Goal: Transaction & Acquisition: Book appointment/travel/reservation

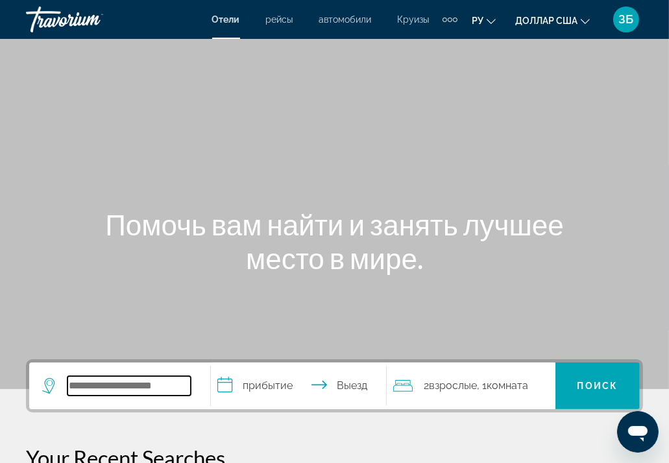
click at [180, 383] on input "Поиск отеля" at bounding box center [128, 385] width 123 height 19
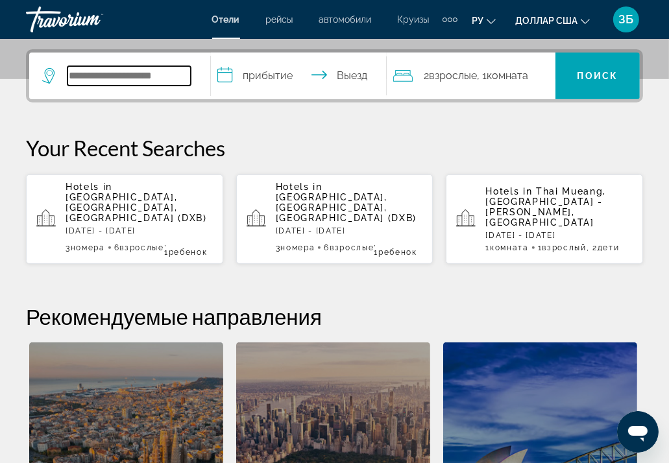
scroll to position [316, 0]
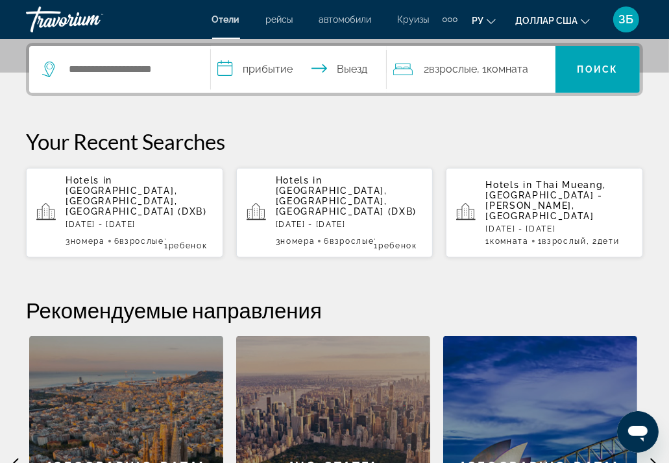
click at [277, 66] on input "**********" at bounding box center [301, 71] width 180 height 51
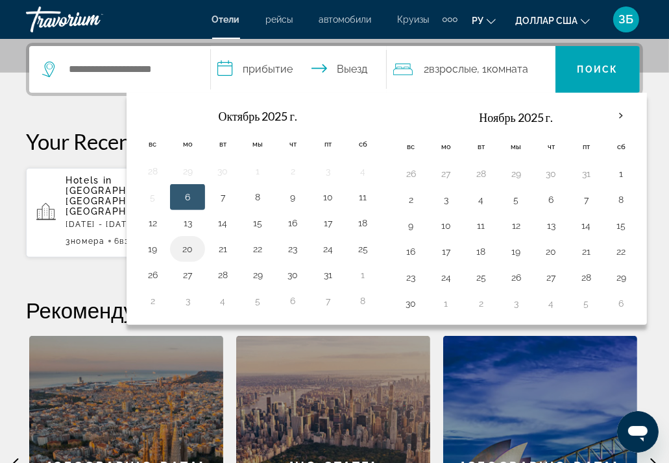
click at [184, 245] on button "20" at bounding box center [187, 249] width 21 height 18
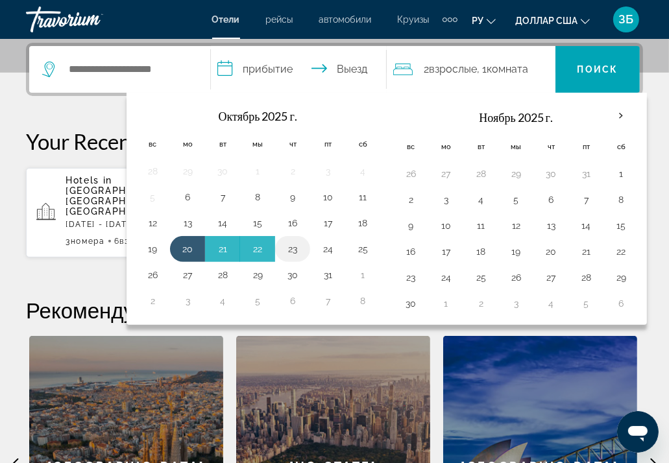
click at [293, 248] on button "23" at bounding box center [292, 249] width 21 height 18
type input "**********"
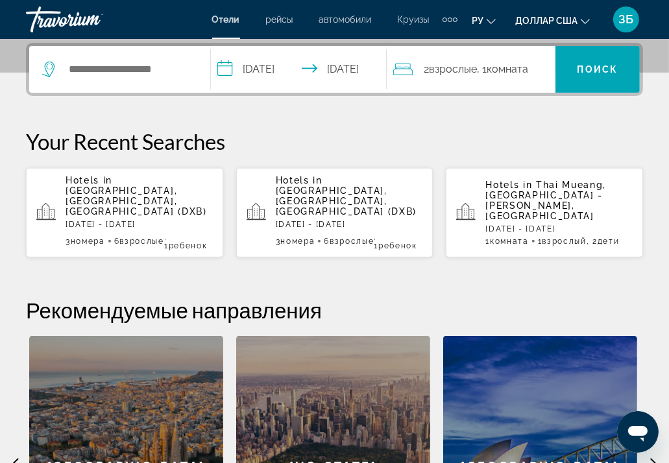
click at [516, 67] on font "Комната" at bounding box center [508, 69] width 42 height 12
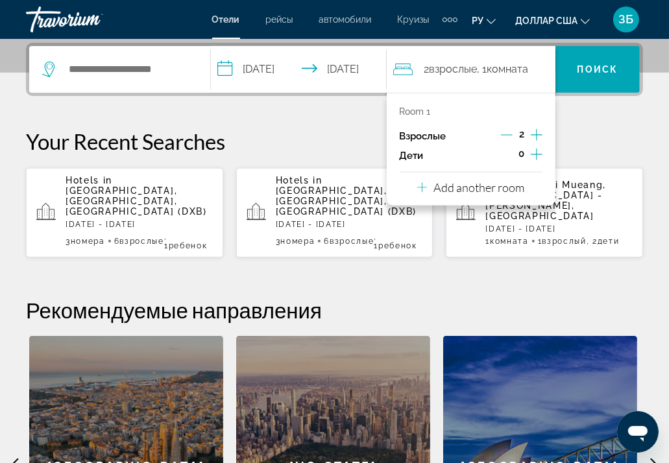
click at [141, 202] on span "[GEOGRAPHIC_DATA], [GEOGRAPHIC_DATA], [GEOGRAPHIC_DATA] (DXB)" at bounding box center [135, 200] width 141 height 31
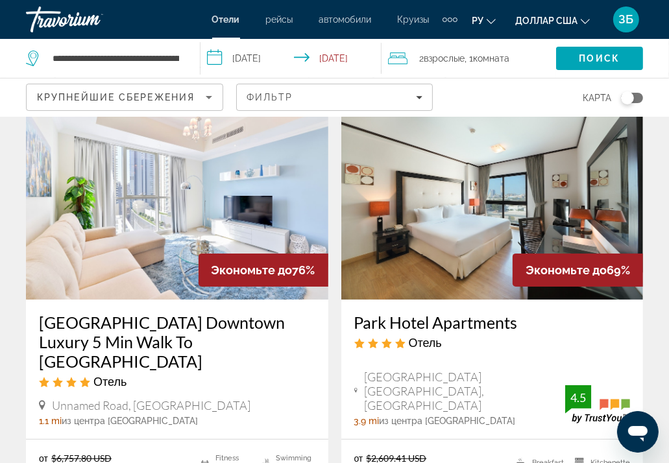
scroll to position [65, 0]
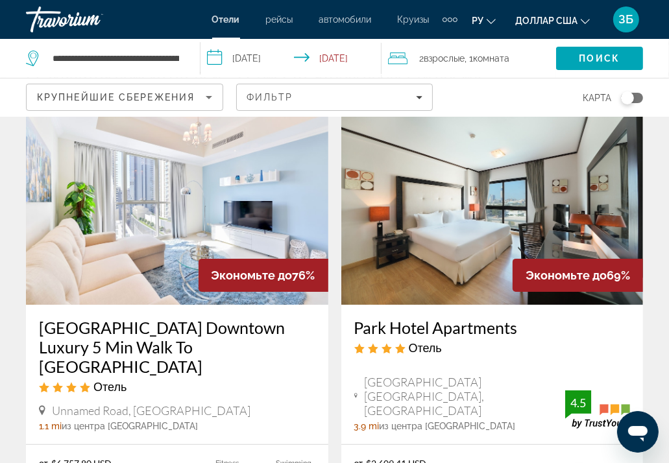
click at [348, 50] on input "**********" at bounding box center [293, 60] width 186 height 43
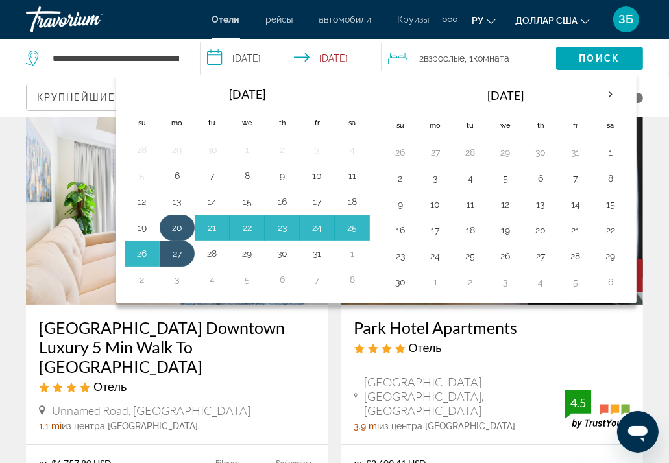
click at [177, 219] on button "20" at bounding box center [177, 228] width 21 height 18
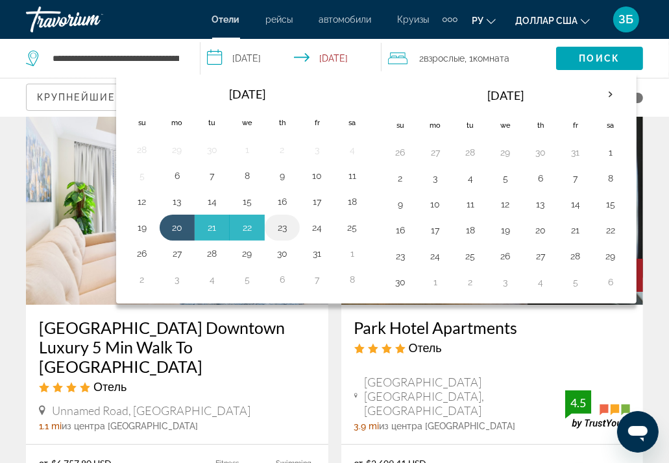
click at [285, 226] on button "23" at bounding box center [282, 228] width 21 height 18
type input "**********"
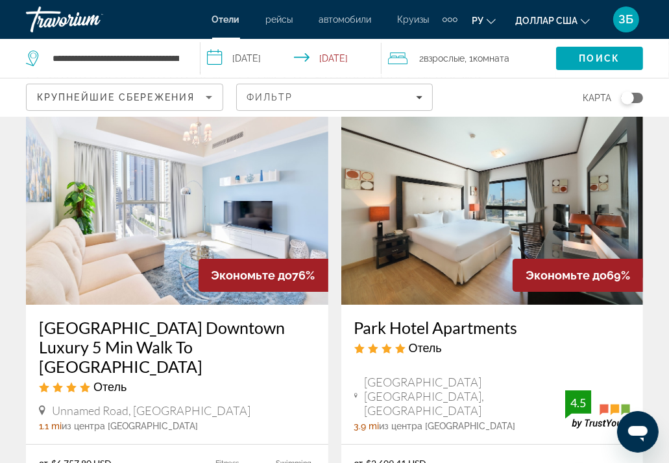
scroll to position [0, 0]
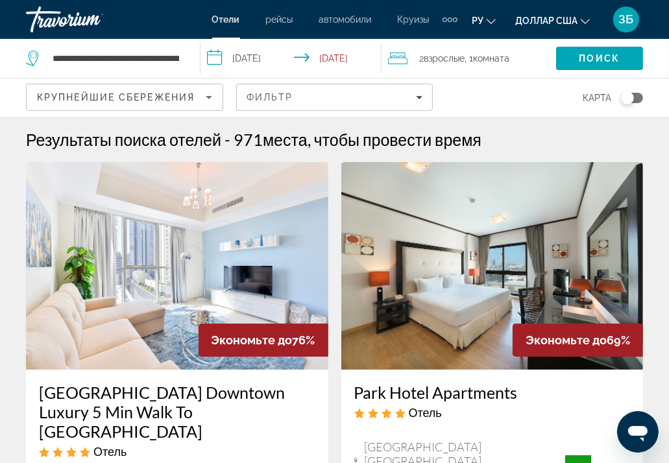
click at [505, 55] on span "Комната" at bounding box center [491, 58] width 36 height 10
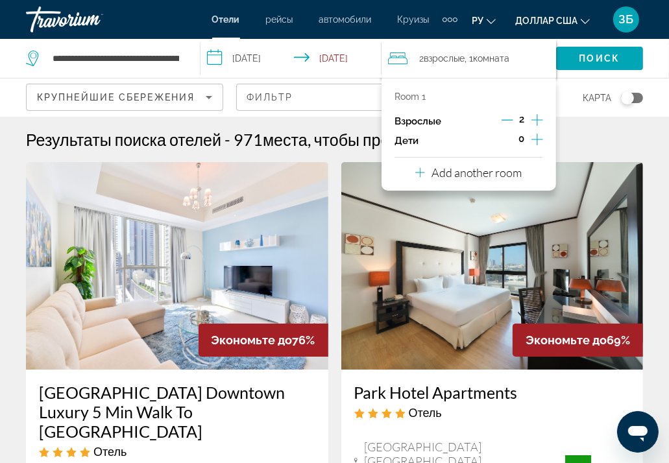
click at [536, 136] on icon "Increment children" at bounding box center [537, 140] width 12 height 16
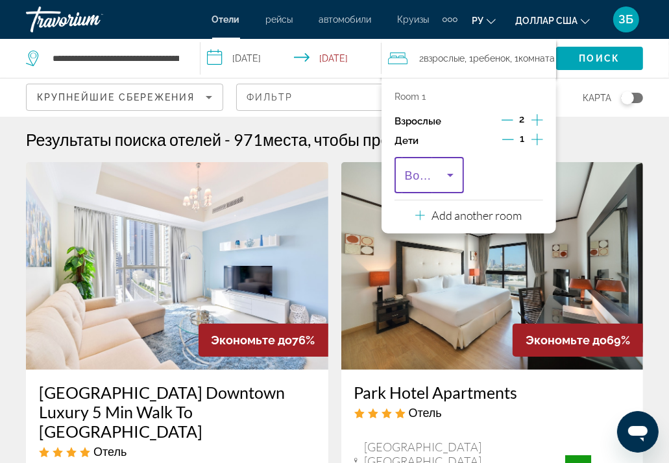
click at [448, 173] on icon "Travelers: 2 adults, 1 child" at bounding box center [450, 175] width 16 height 16
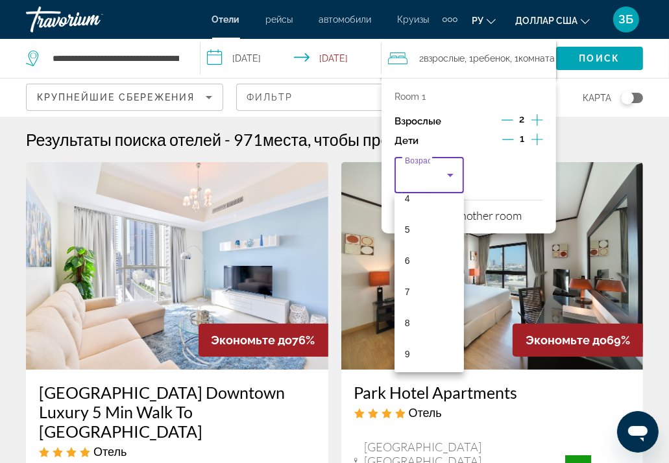
scroll to position [148, 0]
click at [423, 250] on mat-option "6" at bounding box center [428, 252] width 69 height 31
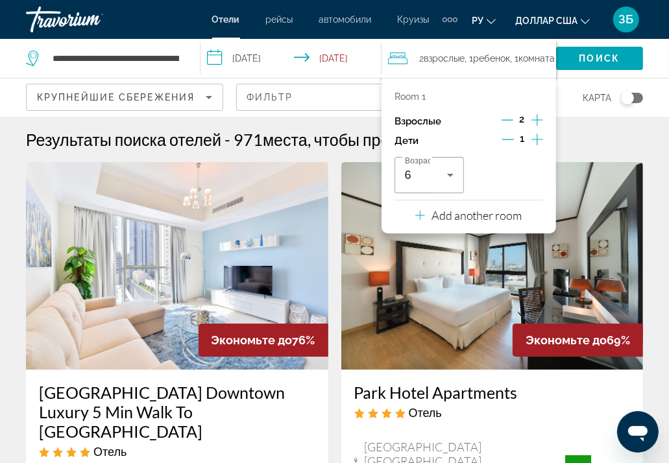
click at [496, 213] on p "Add another room" at bounding box center [476, 215] width 91 height 14
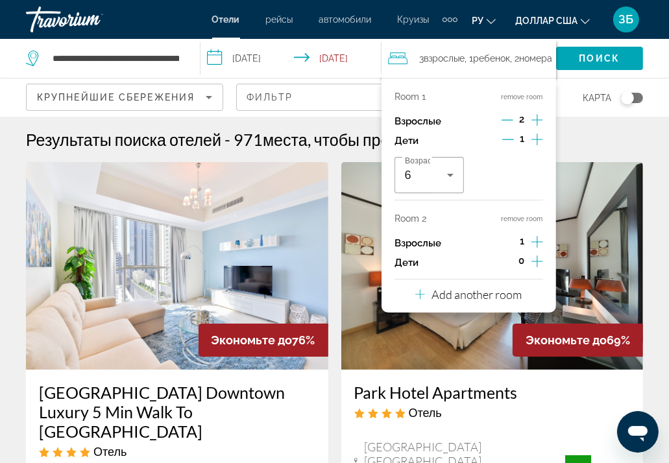
click at [538, 239] on icon "Increment adults" at bounding box center [537, 242] width 12 height 16
click at [523, 299] on div "Room 1 remove room Взрослые 2 Дети 1 Возраст 6 Room 2 remove room Взрослые 2 Де…" at bounding box center [468, 195] width 174 height 235
click at [482, 289] on p "Add another room" at bounding box center [476, 294] width 91 height 14
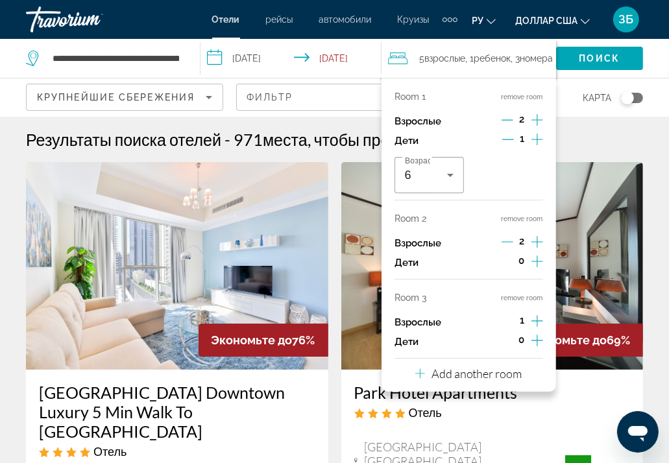
click at [536, 320] on icon "Increment adults" at bounding box center [537, 321] width 12 height 16
click at [599, 54] on span "Поиск" at bounding box center [599, 58] width 41 height 10
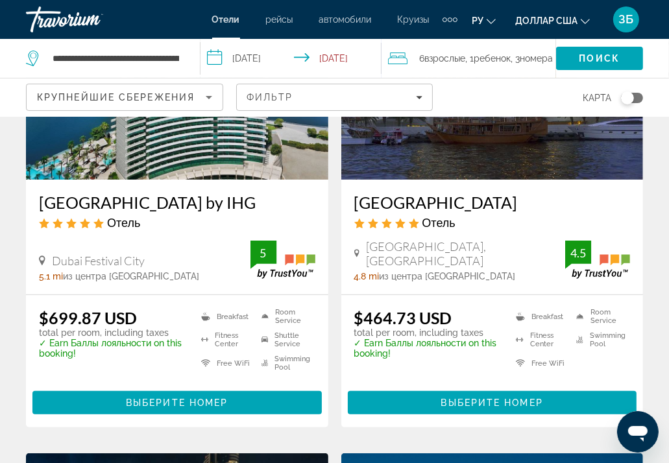
scroll to position [195, 0]
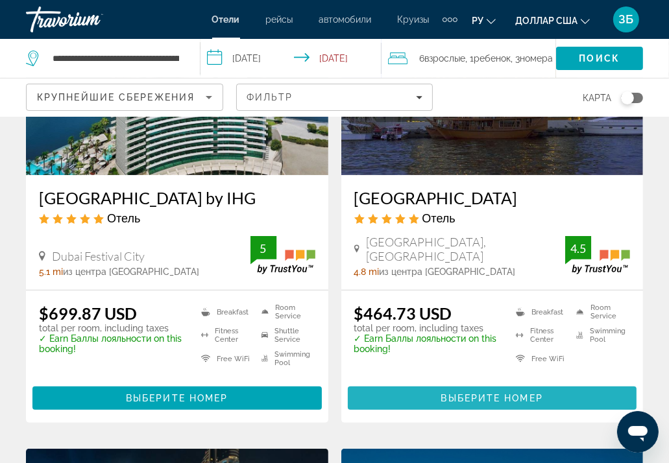
click at [511, 393] on span "Выберите номер" at bounding box center [492, 398] width 102 height 10
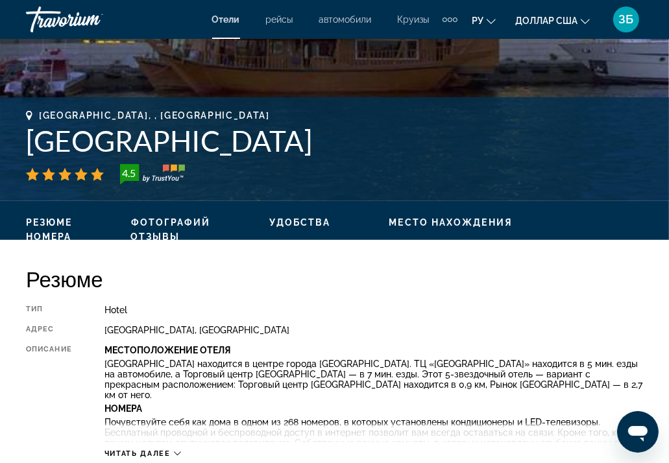
scroll to position [130, 0]
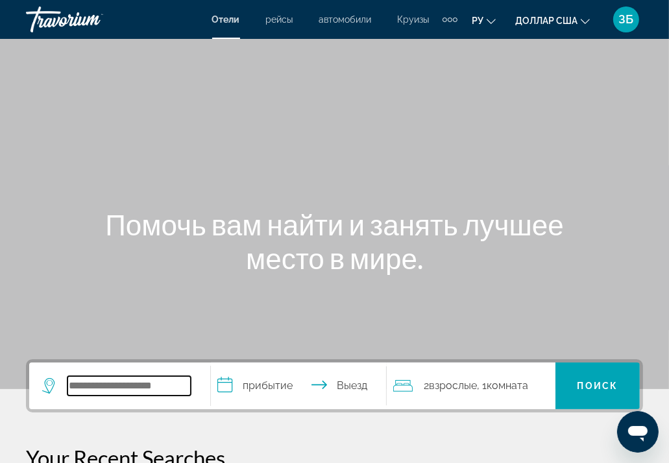
click at [139, 387] on input "Поиск отеля" at bounding box center [128, 385] width 123 height 19
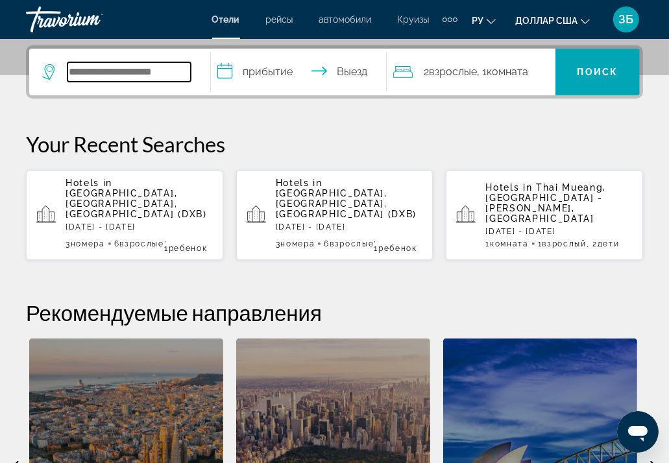
scroll to position [316, 0]
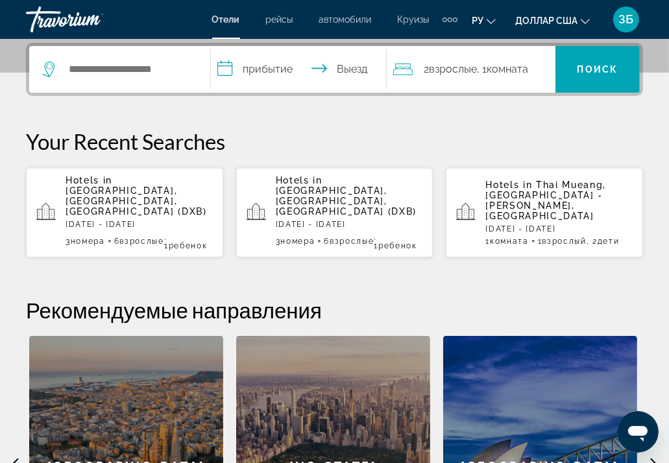
click at [132, 220] on p "[DATE] - [DATE]" at bounding box center [138, 224] width 147 height 9
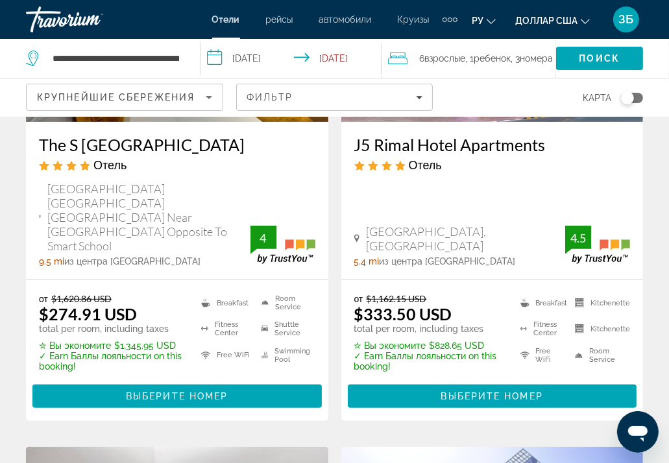
scroll to position [259, 0]
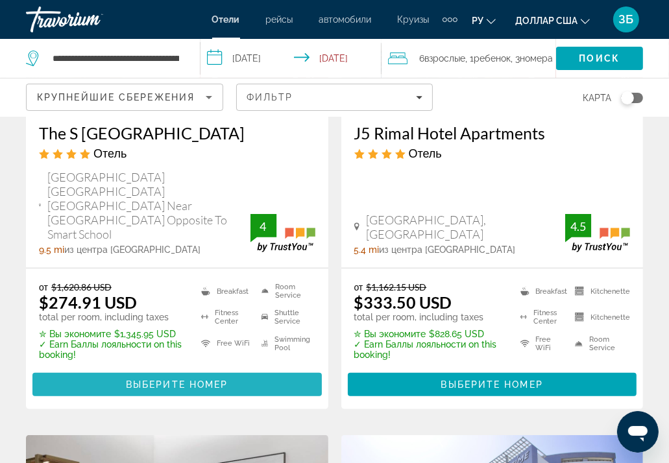
click at [210, 379] on span "Выберите номер" at bounding box center [177, 384] width 102 height 10
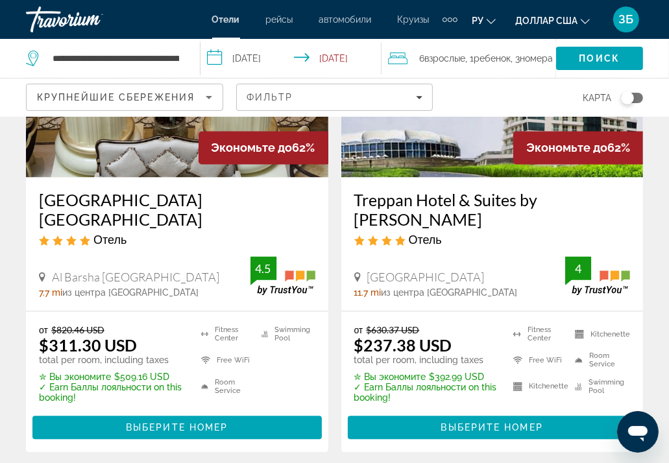
scroll to position [1751, 0]
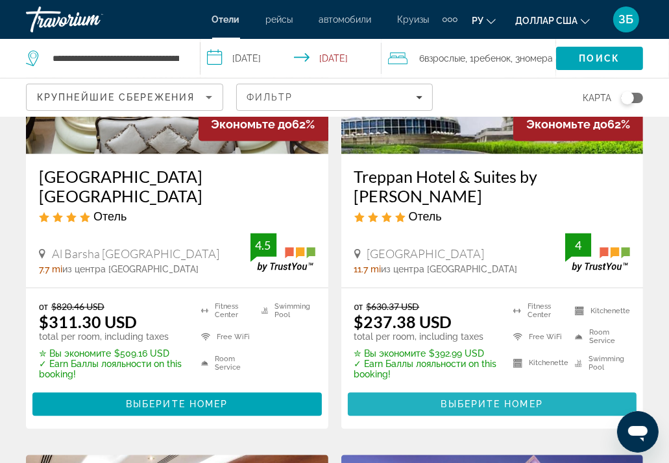
click at [495, 399] on span "Выберите номер" at bounding box center [492, 404] width 102 height 10
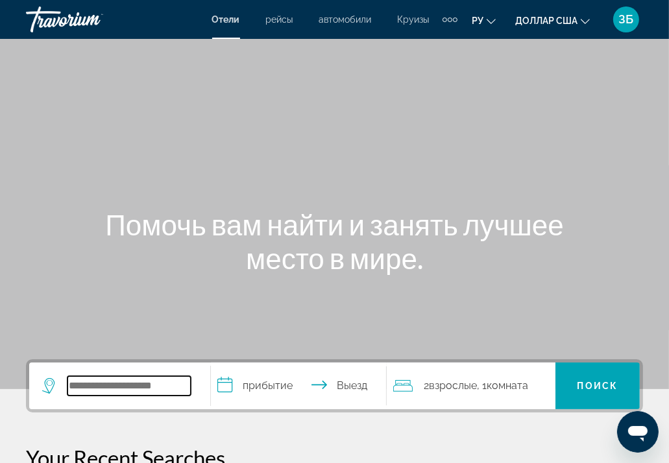
click at [125, 384] on input "Поиск отеля" at bounding box center [128, 385] width 123 height 19
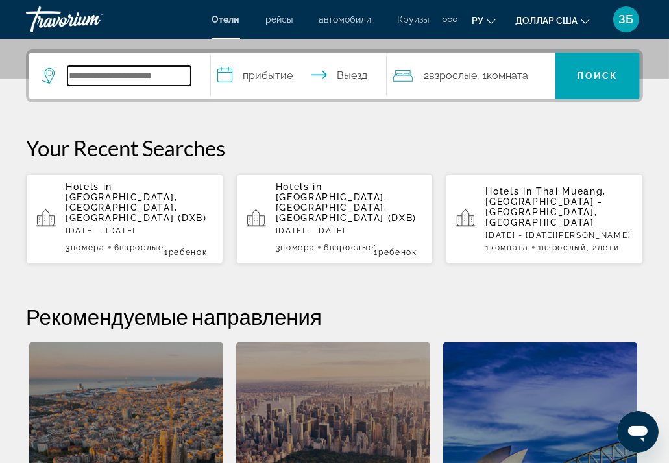
scroll to position [316, 0]
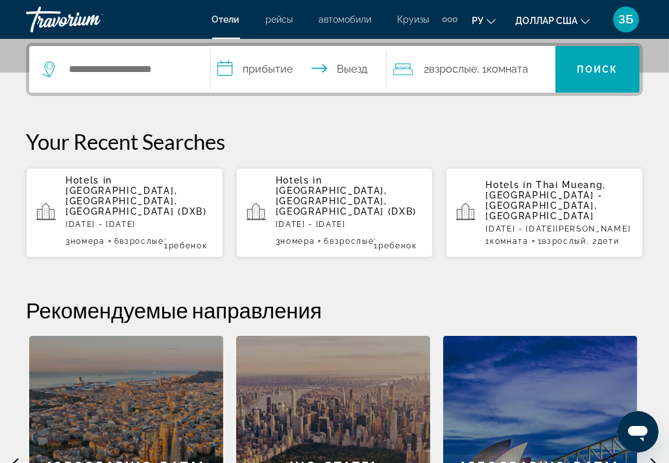
click at [120, 206] on div "Hotels in [GEOGRAPHIC_DATA], [GEOGRAPHIC_DATA], [GEOGRAPHIC_DATA] (DXB) [DATE] …" at bounding box center [138, 212] width 147 height 75
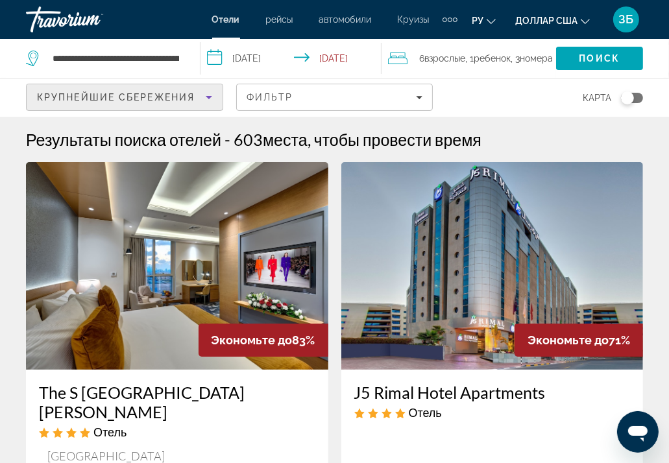
click at [208, 97] on icon "Sort by" at bounding box center [209, 97] width 6 height 3
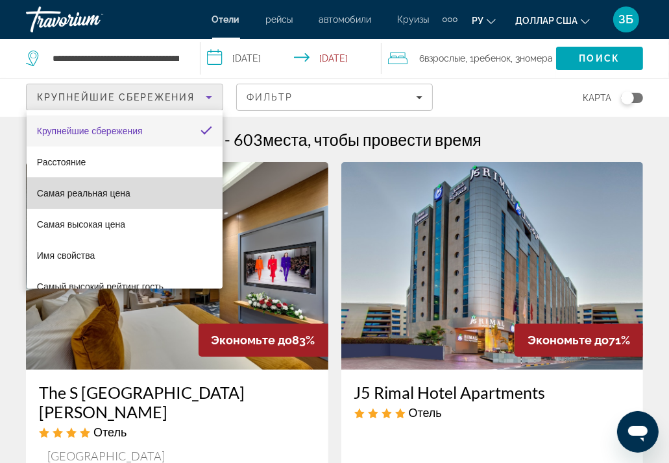
click at [136, 191] on mat-option "Самая реальная цена" at bounding box center [125, 193] width 196 height 31
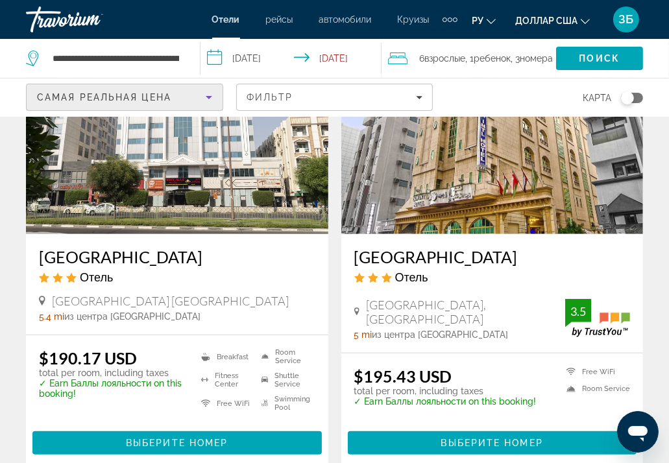
scroll to position [648, 0]
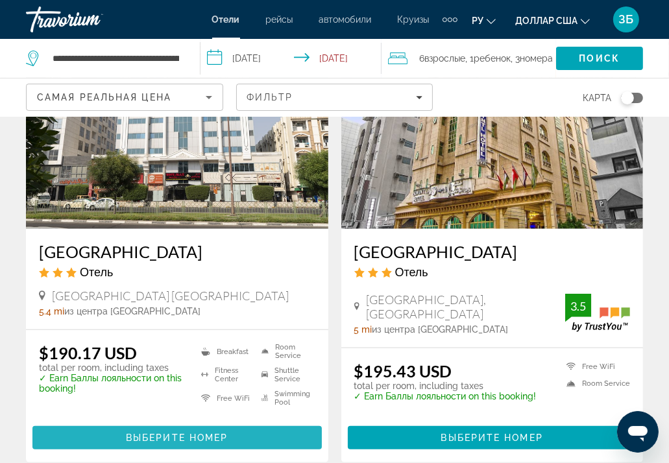
click at [193, 433] on span "Выберите номер" at bounding box center [177, 438] width 102 height 10
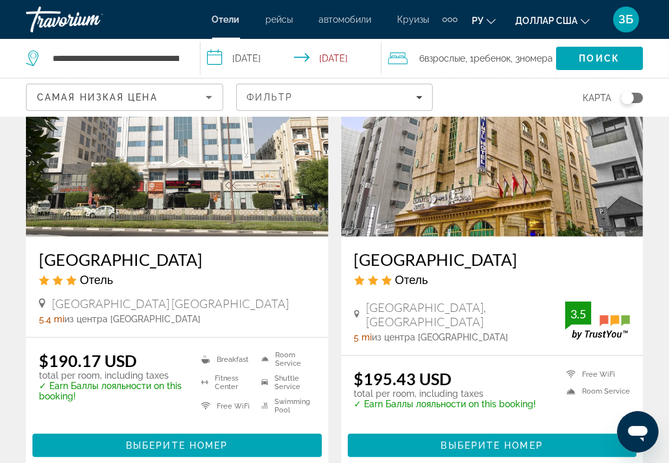
scroll to position [648, 0]
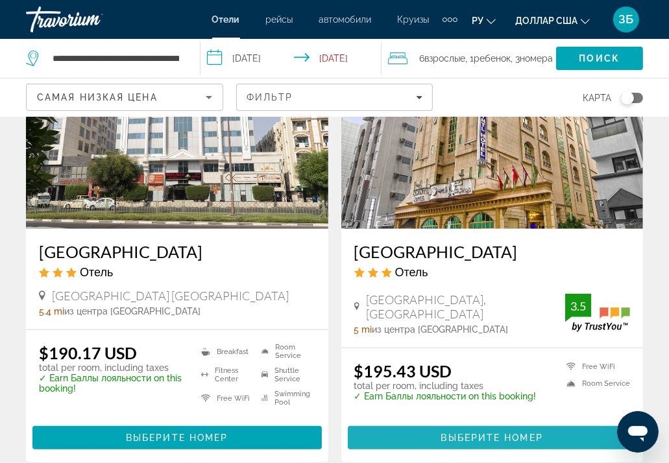
click at [494, 433] on span "Выберите номер" at bounding box center [492, 438] width 102 height 10
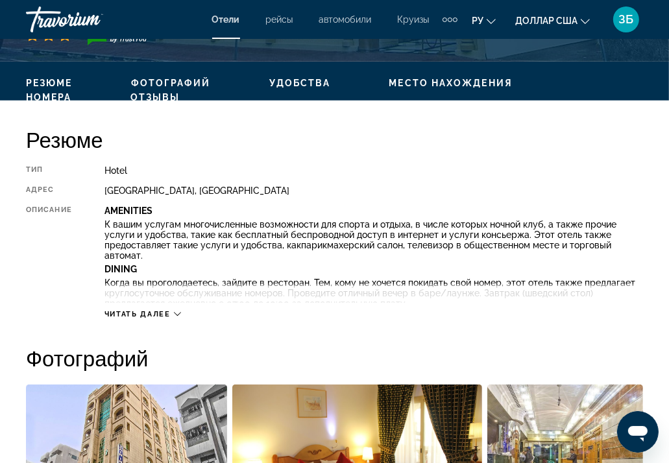
scroll to position [454, 0]
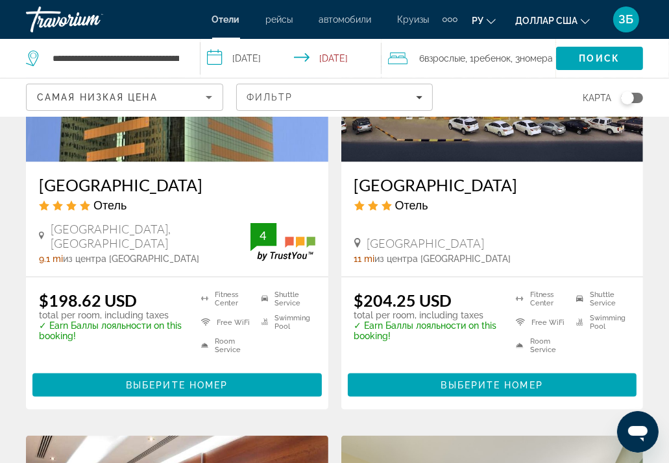
scroll to position [1232, 0]
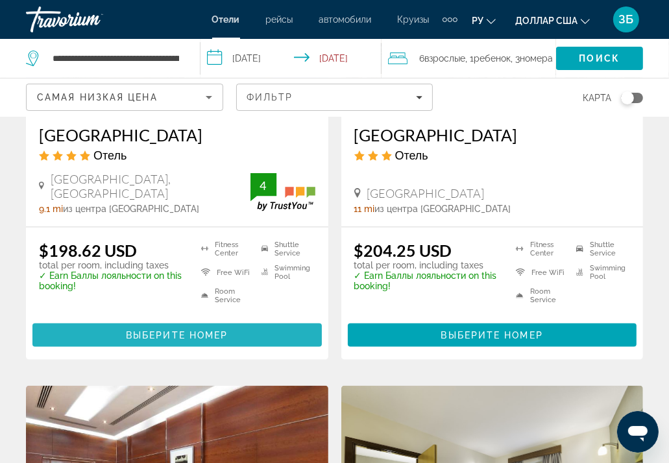
click at [170, 330] on span "Выберите номер" at bounding box center [177, 335] width 102 height 10
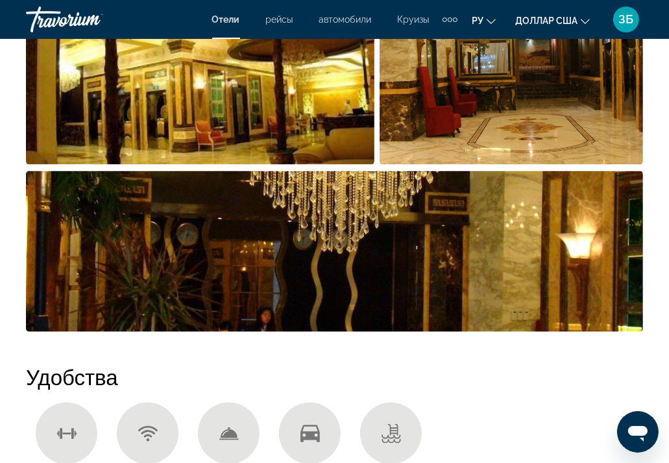
scroll to position [973, 0]
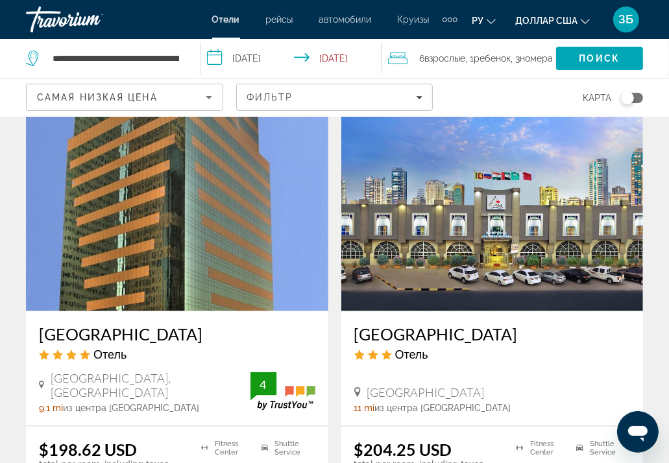
scroll to position [1167, 0]
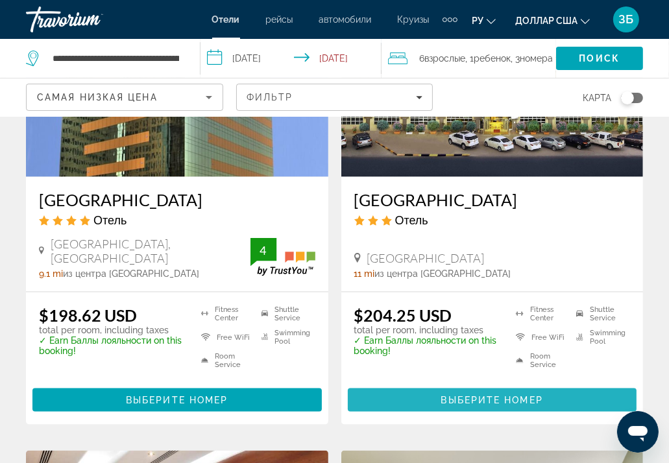
click at [483, 395] on span "Выберите номер" at bounding box center [492, 400] width 102 height 10
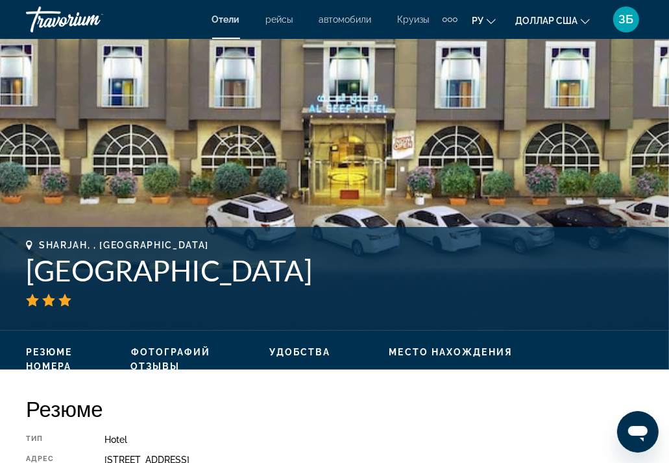
scroll to position [65, 0]
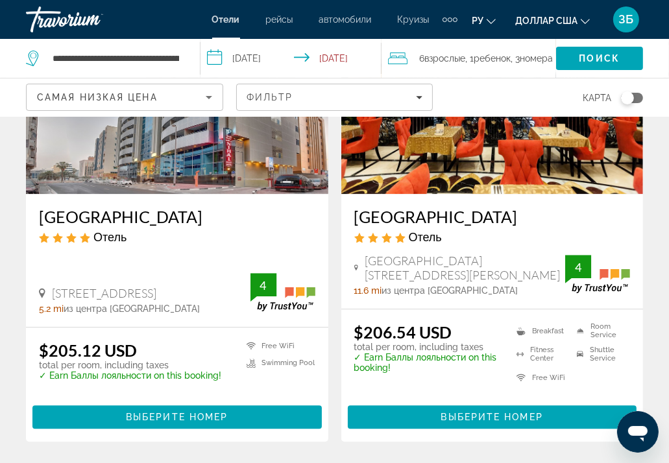
scroll to position [2150, 0]
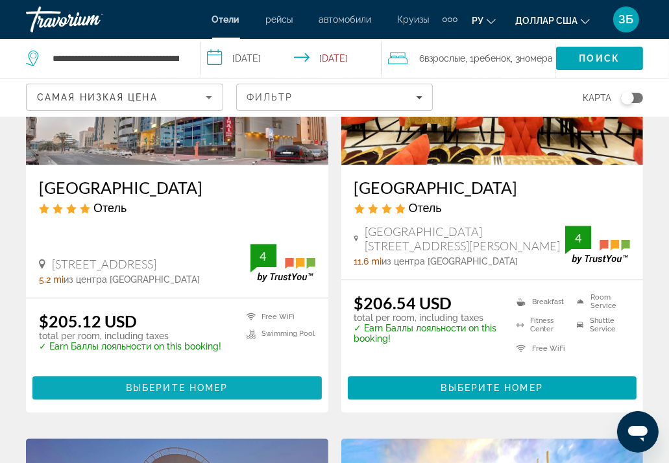
click at [174, 383] on span "Выберите номер" at bounding box center [177, 388] width 102 height 10
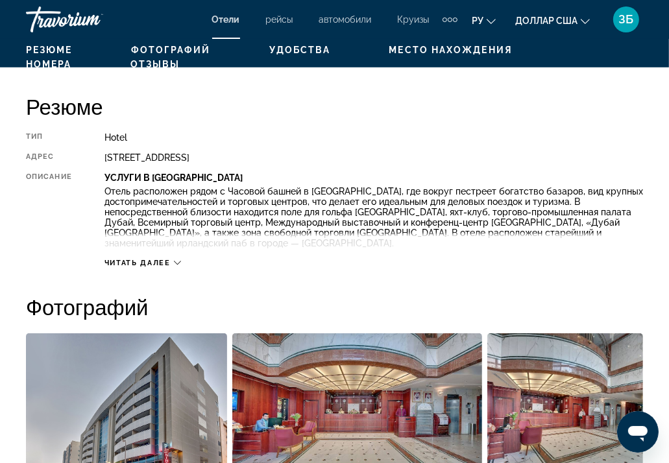
scroll to position [648, 0]
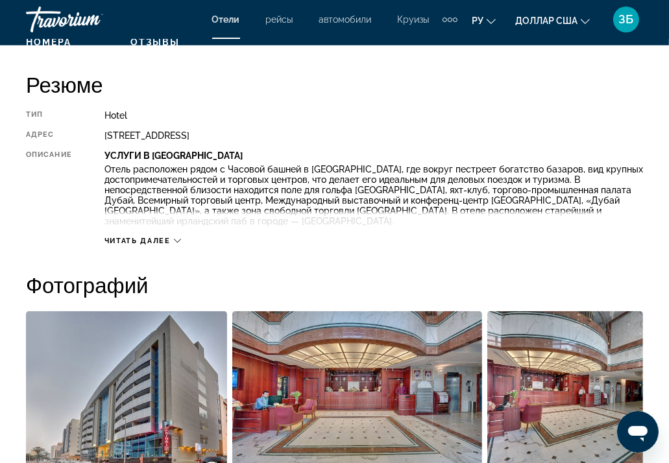
click at [176, 241] on icon "Основное содержание" at bounding box center [177, 240] width 7 height 7
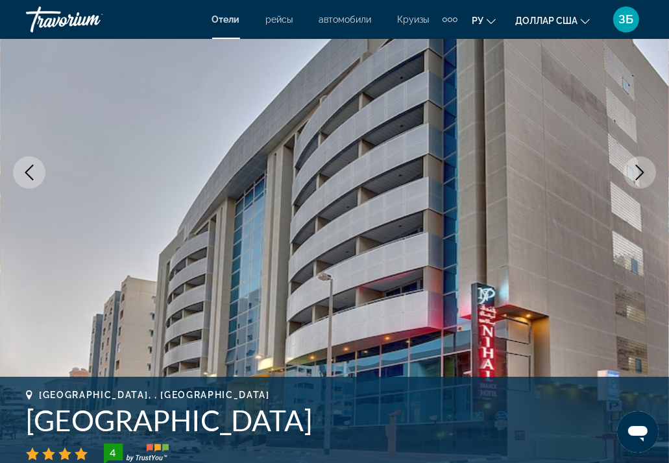
scroll to position [130, 0]
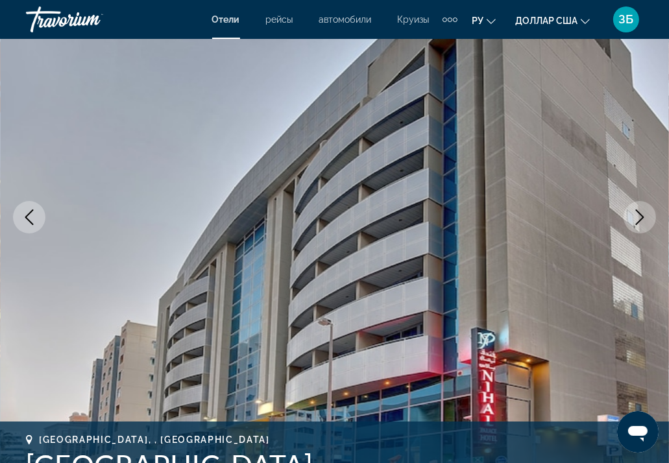
click at [646, 214] on icon "Next image" at bounding box center [640, 217] width 16 height 16
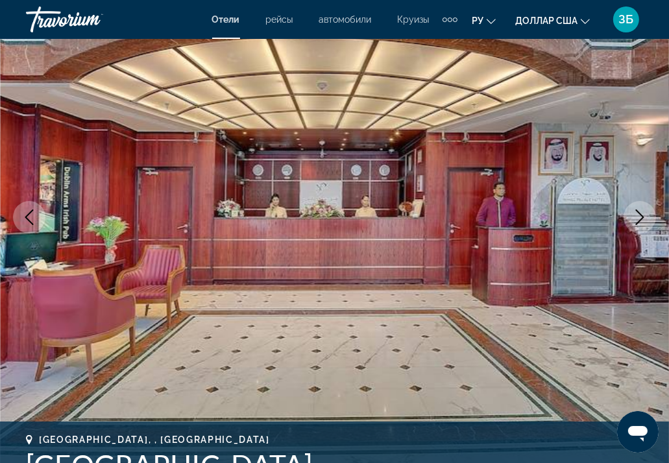
click at [639, 215] on icon "Next image" at bounding box center [640, 217] width 16 height 16
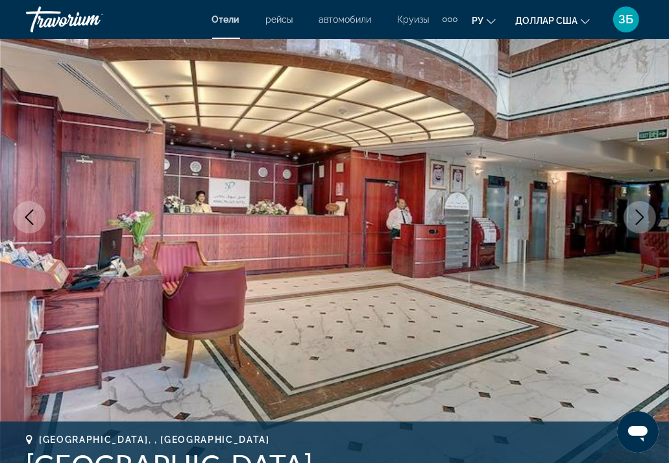
click at [639, 215] on icon "Next image" at bounding box center [640, 217] width 16 height 16
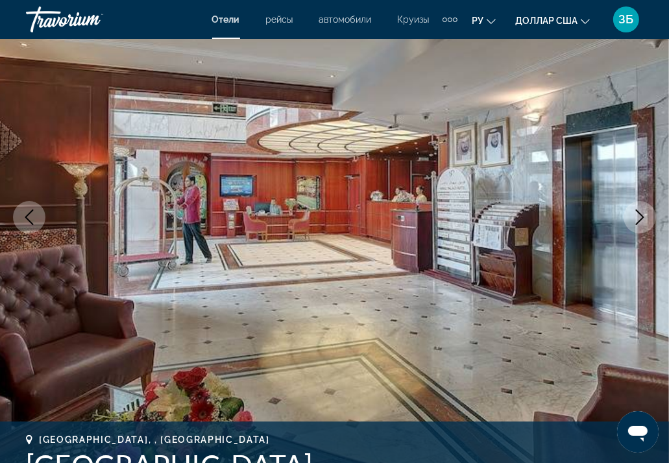
click at [639, 215] on icon "Next image" at bounding box center [640, 217] width 16 height 16
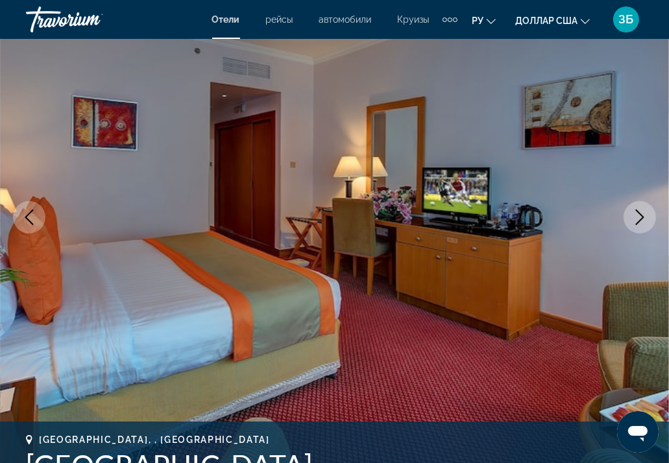
click at [639, 215] on icon "Next image" at bounding box center [640, 217] width 16 height 16
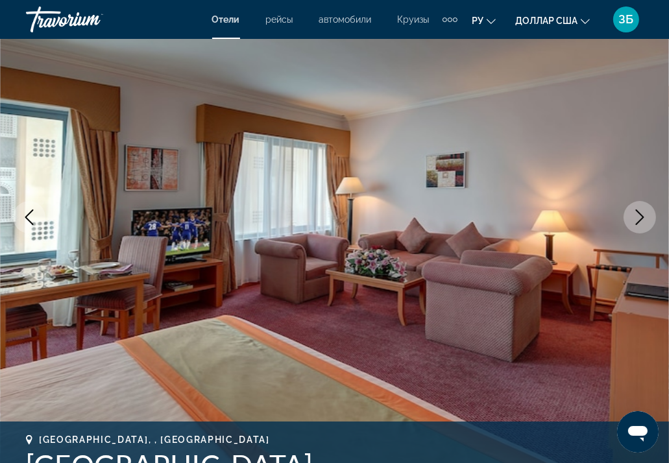
click at [639, 215] on icon "Next image" at bounding box center [640, 217] width 16 height 16
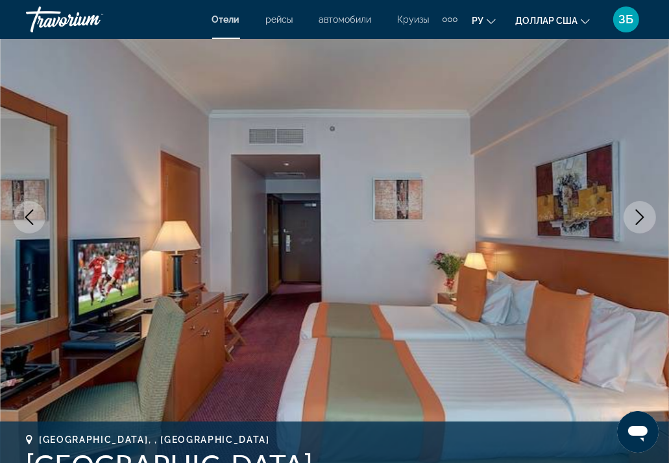
click at [639, 215] on icon "Next image" at bounding box center [640, 217] width 16 height 16
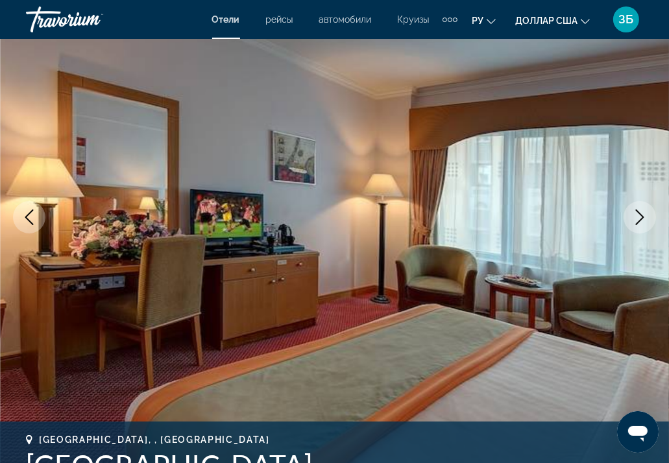
click at [639, 215] on icon "Next image" at bounding box center [640, 217] width 16 height 16
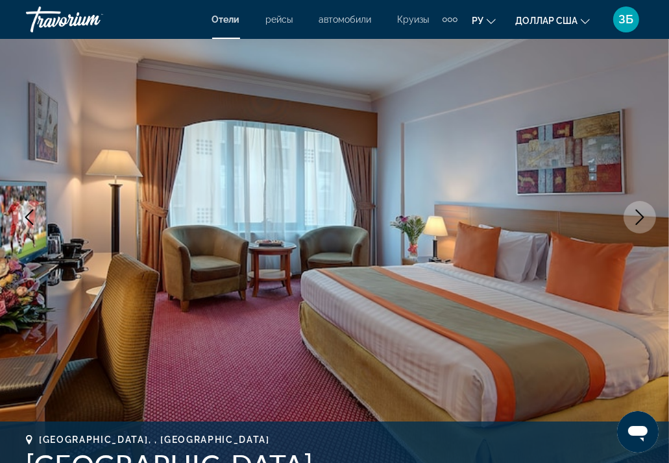
click at [639, 215] on icon "Next image" at bounding box center [640, 217] width 16 height 16
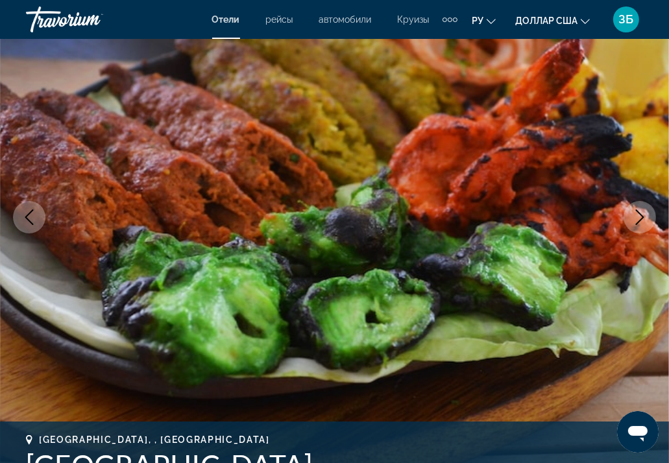
click at [639, 215] on icon "Next image" at bounding box center [640, 217] width 16 height 16
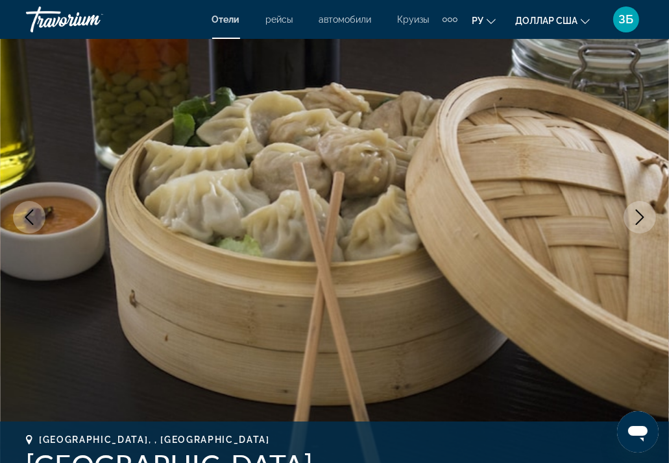
click at [639, 215] on icon "Next image" at bounding box center [640, 217] width 16 height 16
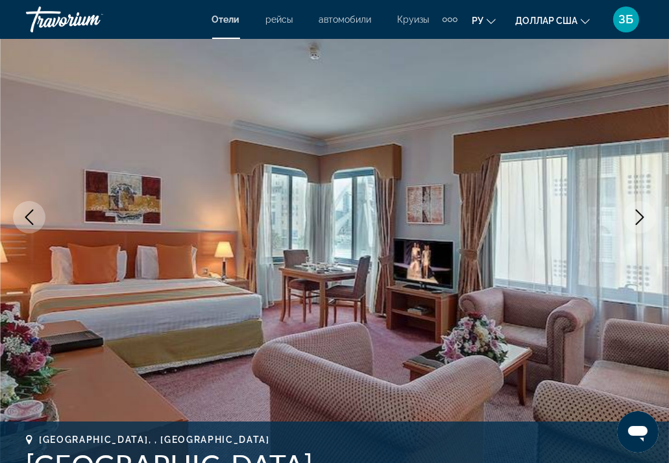
click at [639, 215] on icon "Next image" at bounding box center [640, 217] width 16 height 16
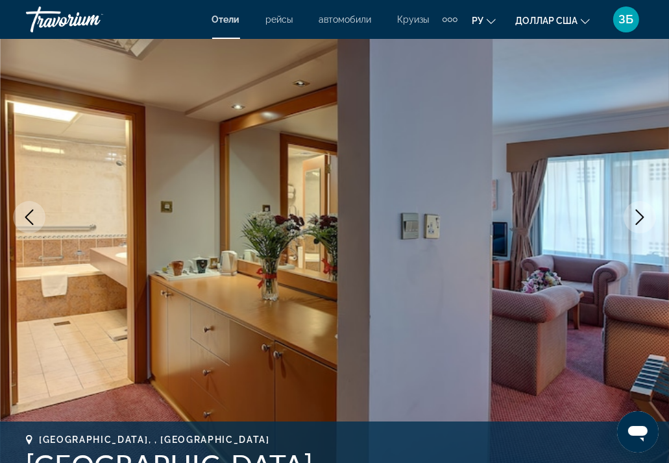
click at [639, 215] on icon "Next image" at bounding box center [640, 217] width 16 height 16
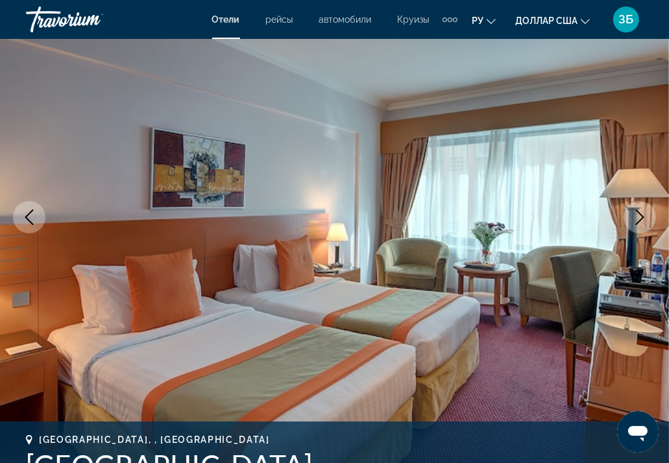
click at [639, 215] on icon "Next image" at bounding box center [640, 217] width 16 height 16
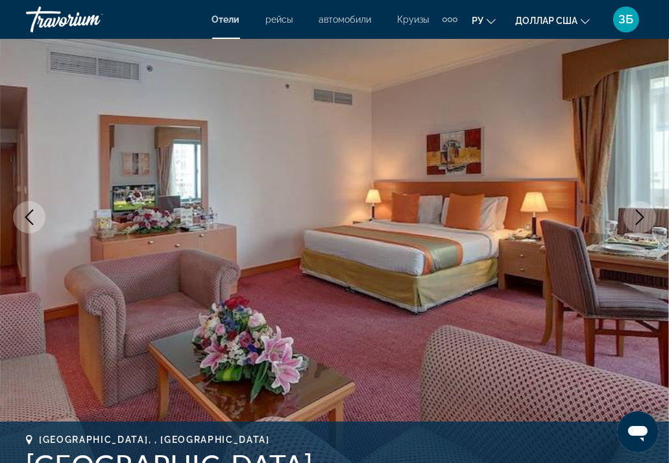
click at [639, 215] on icon "Next image" at bounding box center [640, 217] width 16 height 16
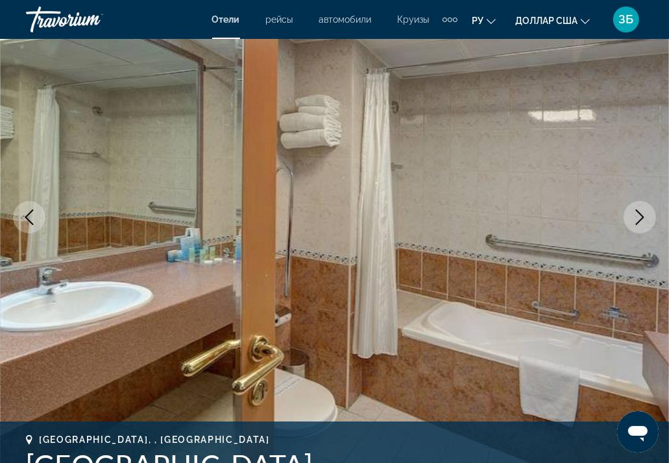
click at [639, 215] on icon "Next image" at bounding box center [640, 217] width 16 height 16
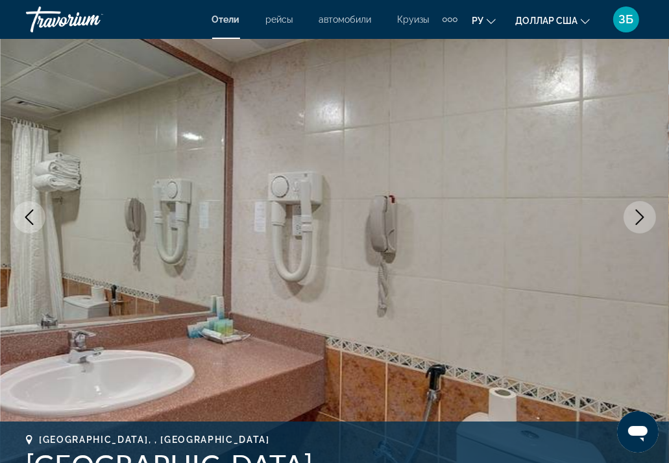
click at [639, 215] on icon "Next image" at bounding box center [640, 217] width 16 height 16
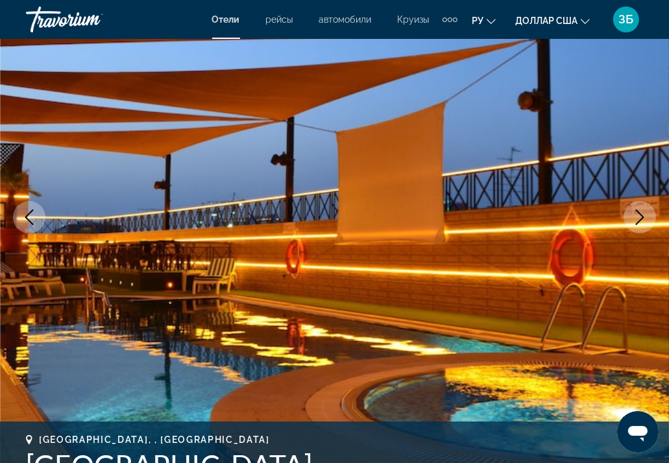
click at [639, 215] on icon "Next image" at bounding box center [640, 217] width 16 height 16
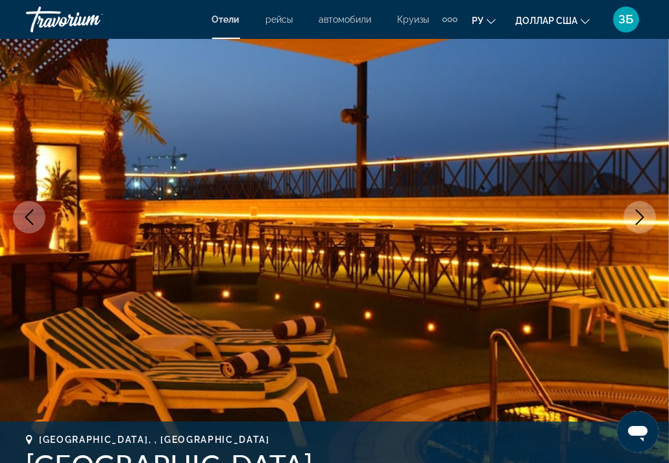
click at [639, 215] on icon "Next image" at bounding box center [640, 217] width 16 height 16
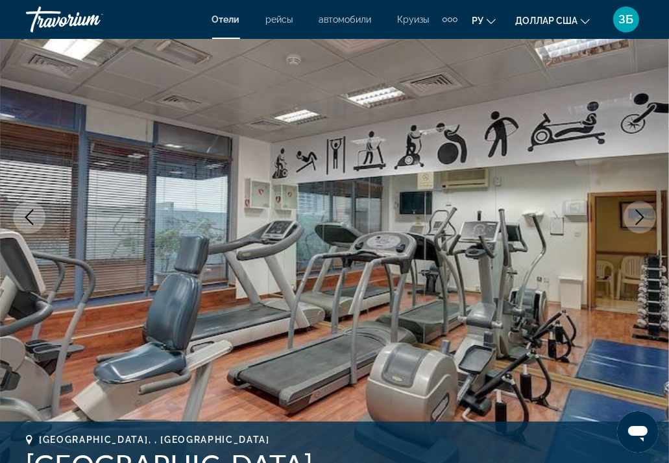
click at [639, 215] on icon "Next image" at bounding box center [640, 217] width 16 height 16
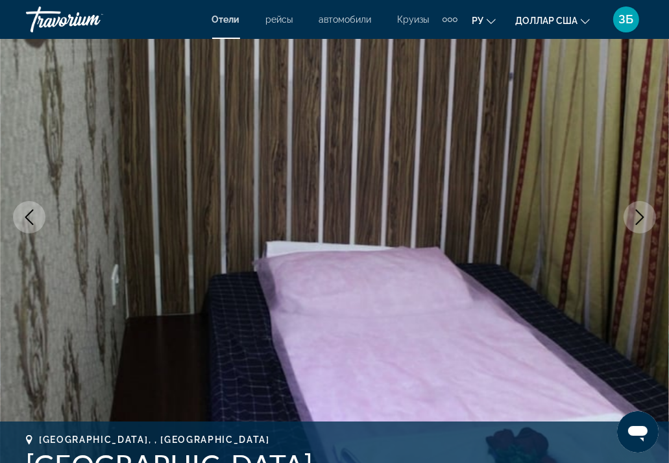
click at [639, 215] on icon "Next image" at bounding box center [640, 217] width 16 height 16
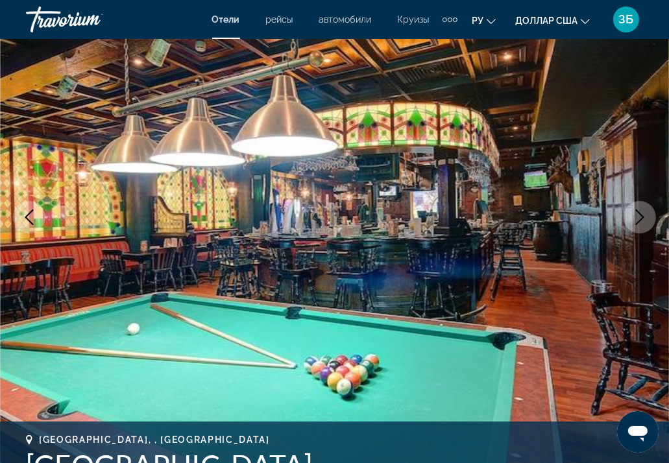
click at [639, 215] on icon "Next image" at bounding box center [640, 217] width 16 height 16
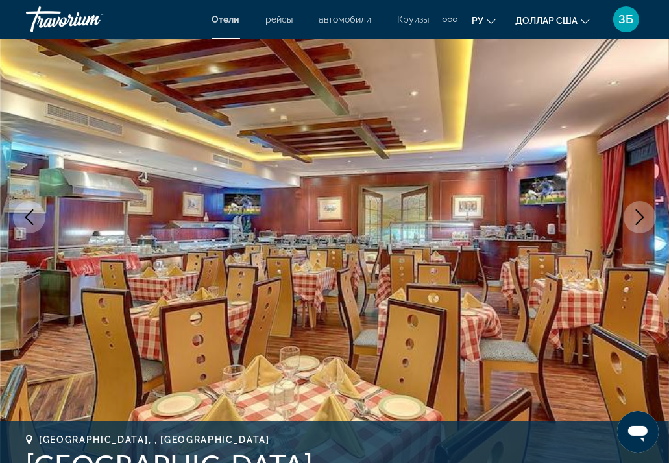
click at [639, 215] on icon "Next image" at bounding box center [640, 217] width 16 height 16
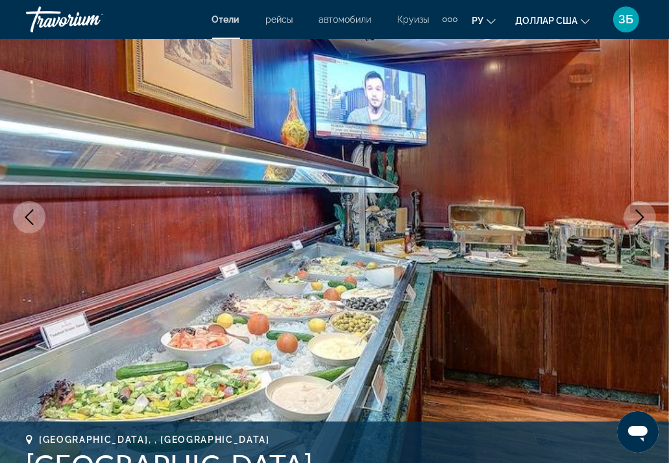
click at [639, 215] on icon "Next image" at bounding box center [640, 217] width 16 height 16
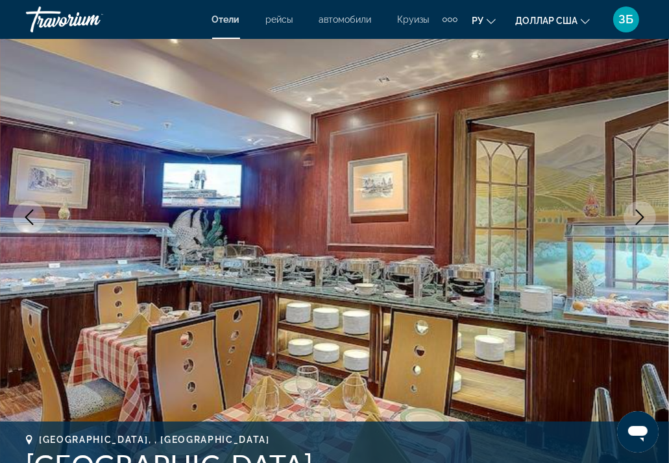
click at [639, 215] on icon "Next image" at bounding box center [640, 217] width 16 height 16
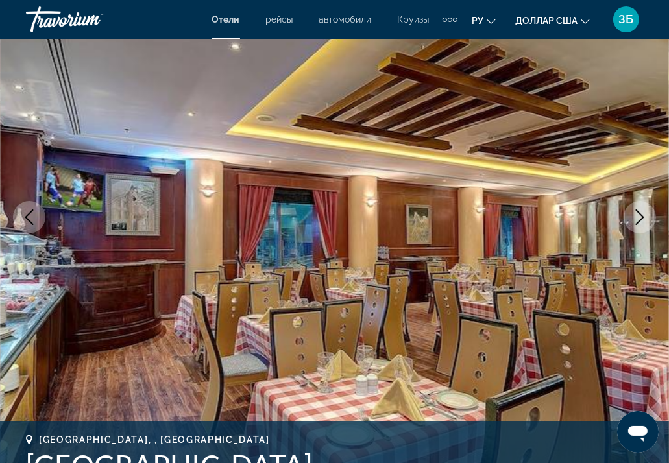
click at [639, 215] on icon "Next image" at bounding box center [640, 217] width 16 height 16
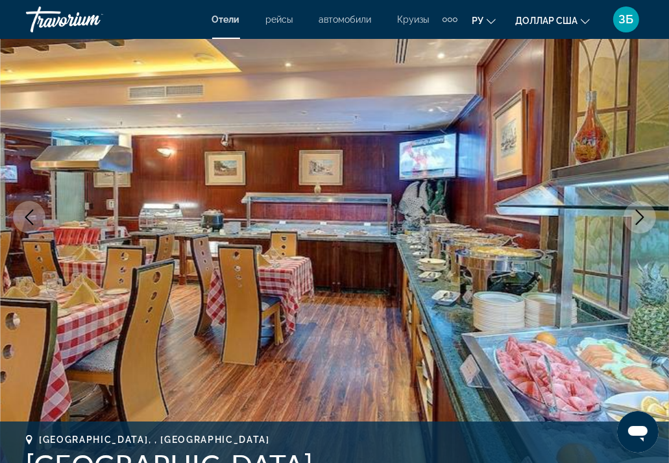
click at [639, 215] on icon "Next image" at bounding box center [640, 217] width 16 height 16
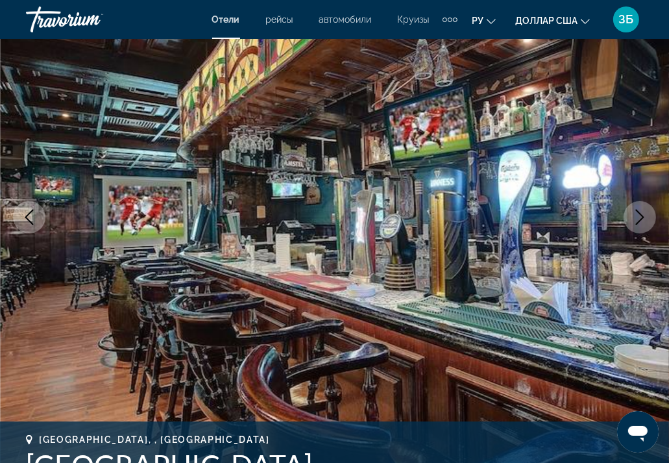
click at [639, 215] on icon "Next image" at bounding box center [640, 217] width 16 height 16
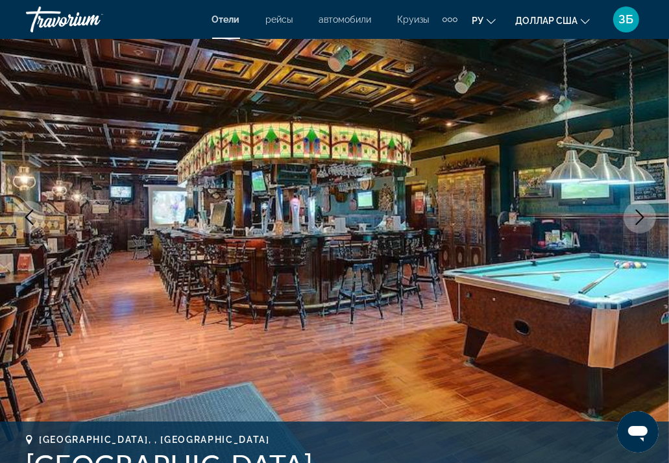
click at [639, 215] on icon "Next image" at bounding box center [640, 217] width 16 height 16
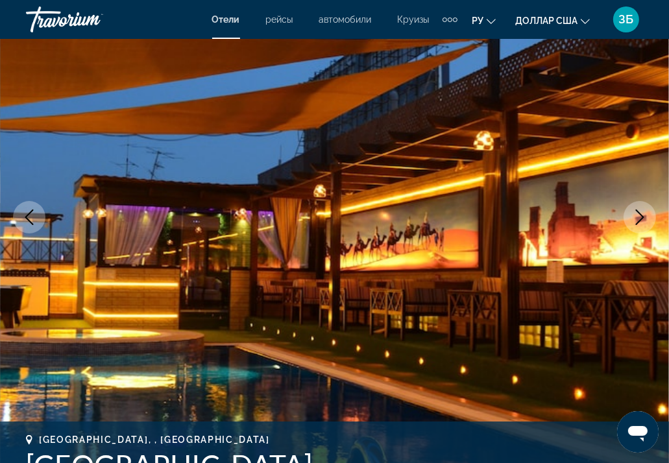
click at [639, 215] on icon "Next image" at bounding box center [640, 217] width 16 height 16
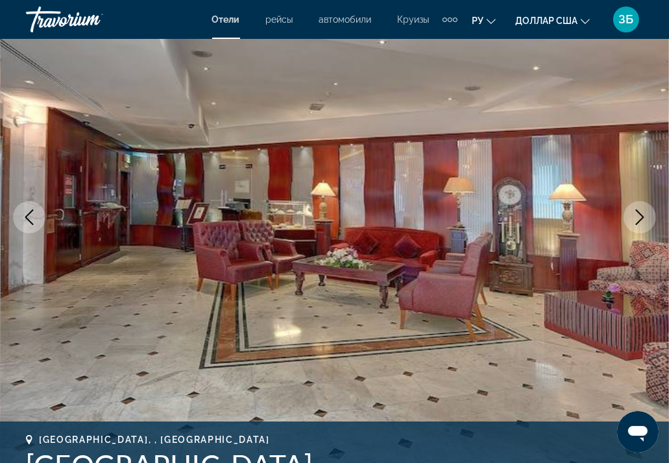
click at [639, 215] on icon "Next image" at bounding box center [640, 217] width 16 height 16
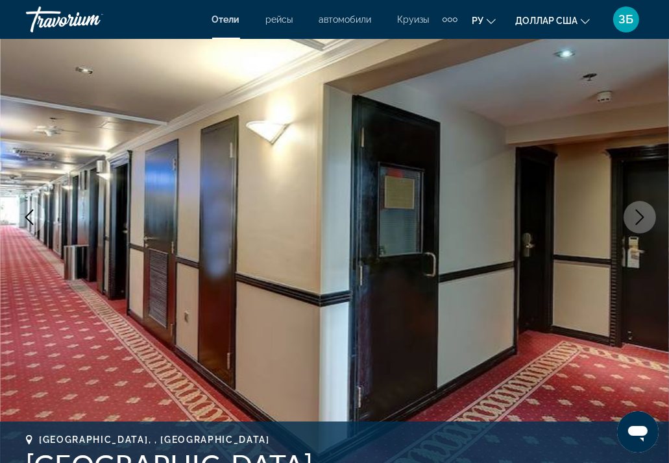
click at [639, 215] on icon "Next image" at bounding box center [640, 217] width 16 height 16
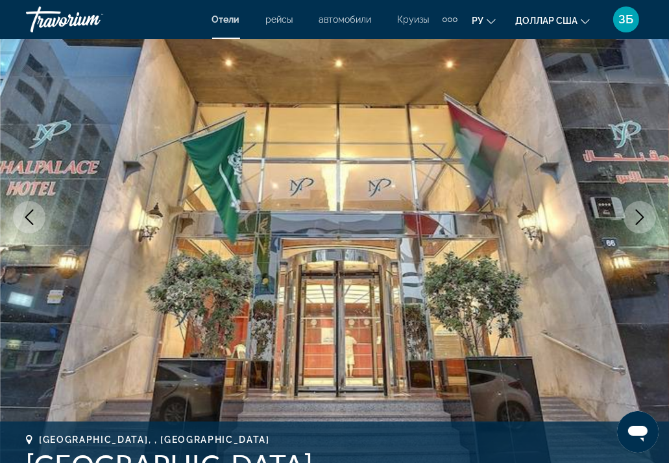
click at [639, 215] on icon "Next image" at bounding box center [640, 217] width 16 height 16
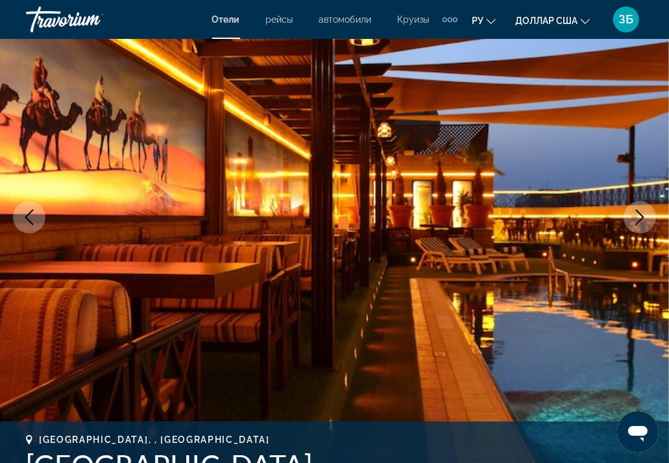
click at [639, 215] on icon "Next image" at bounding box center [640, 217] width 16 height 16
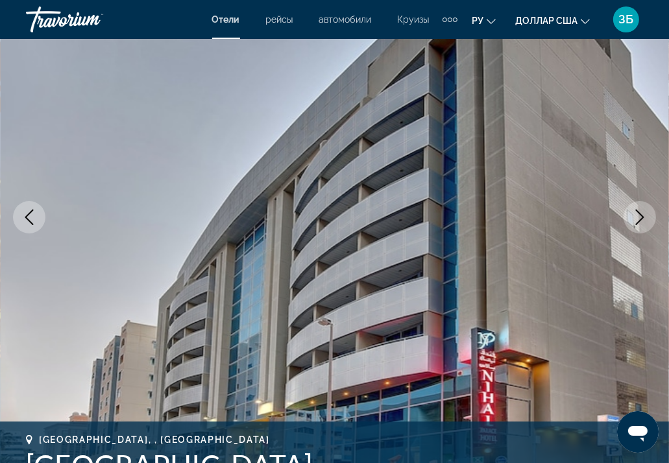
click at [639, 215] on icon "Next image" at bounding box center [640, 217] width 16 height 16
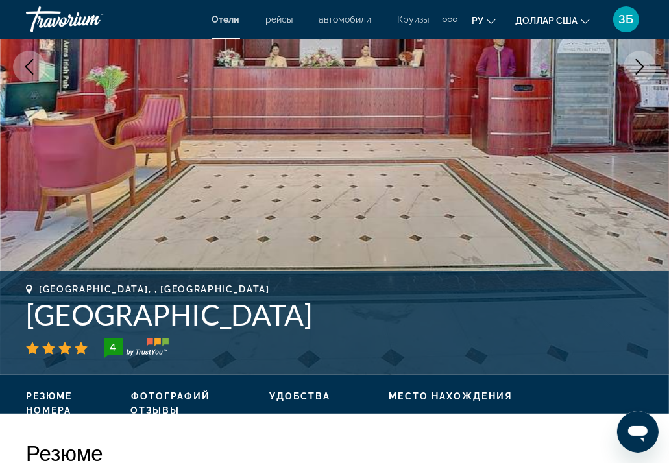
scroll to position [259, 0]
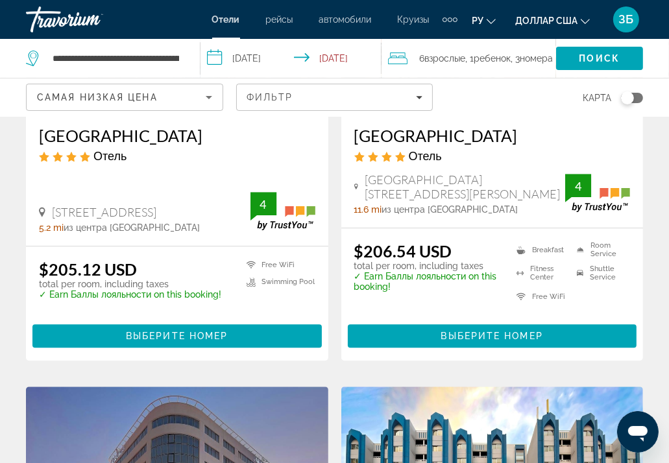
scroll to position [2205, 0]
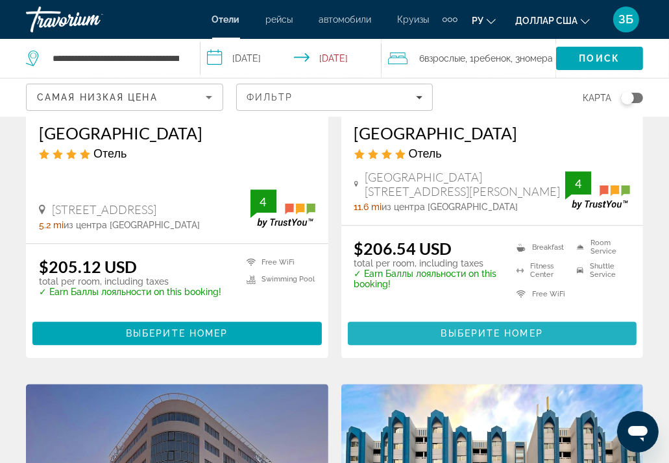
click at [484, 328] on span "Выберите номер" at bounding box center [492, 333] width 102 height 10
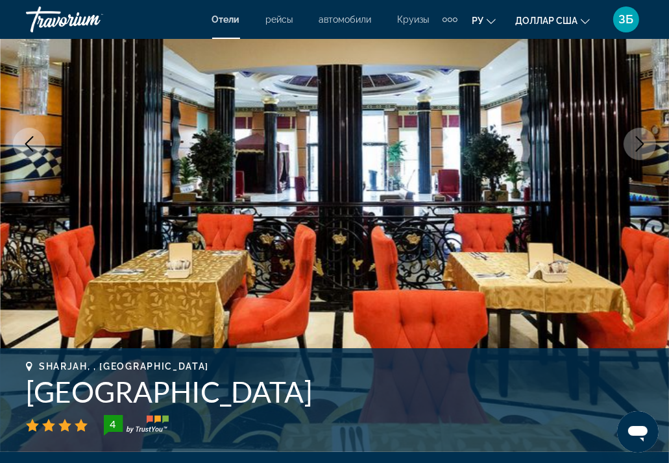
scroll to position [259, 0]
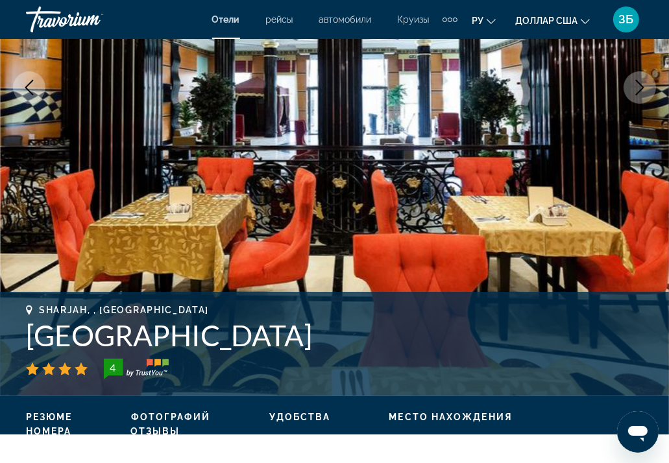
click at [648, 84] on button "Next image" at bounding box center [639, 87] width 32 height 32
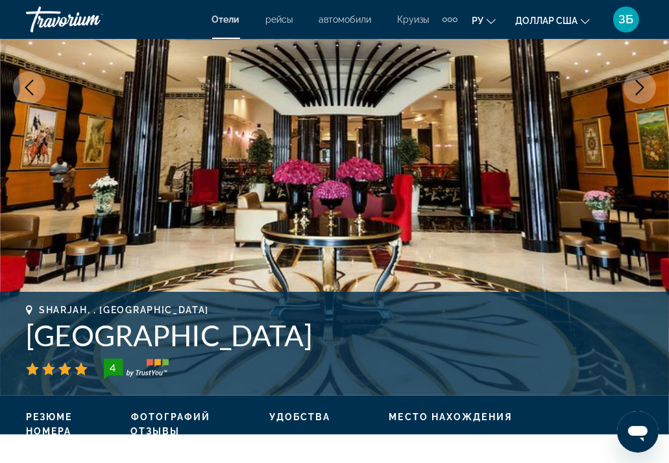
click at [635, 86] on icon "Next image" at bounding box center [640, 88] width 16 height 16
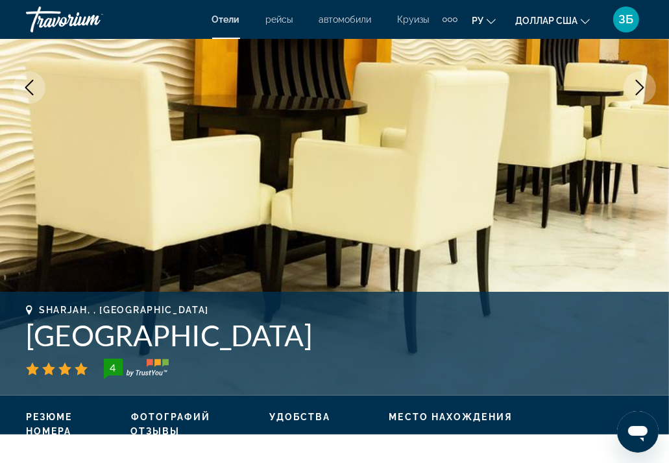
click at [632, 86] on icon "Next image" at bounding box center [640, 88] width 16 height 16
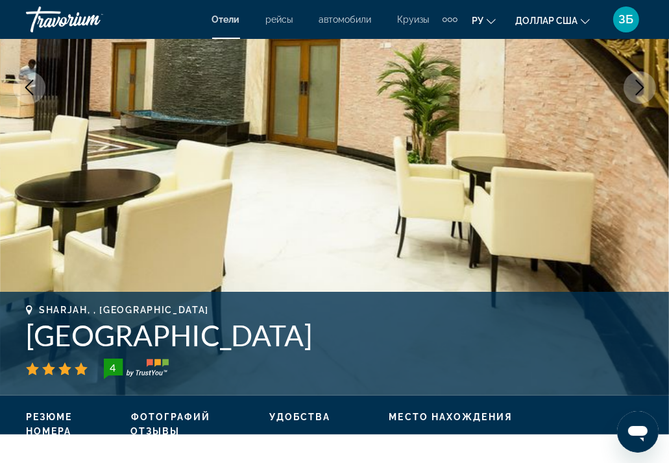
scroll to position [130, 0]
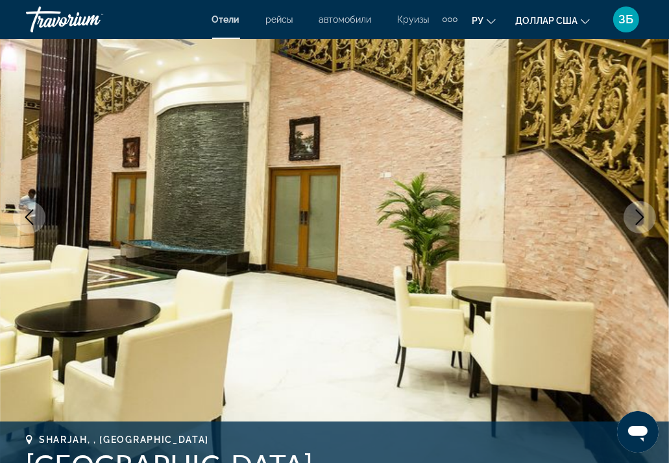
click at [638, 211] on icon "Next image" at bounding box center [640, 217] width 16 height 16
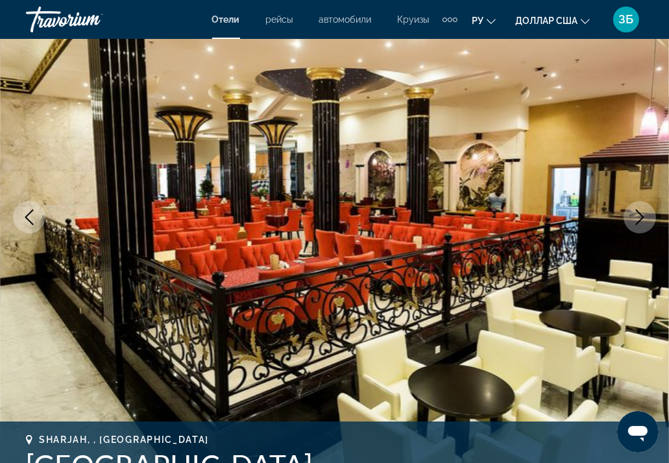
click at [638, 213] on icon "Next image" at bounding box center [640, 217] width 16 height 16
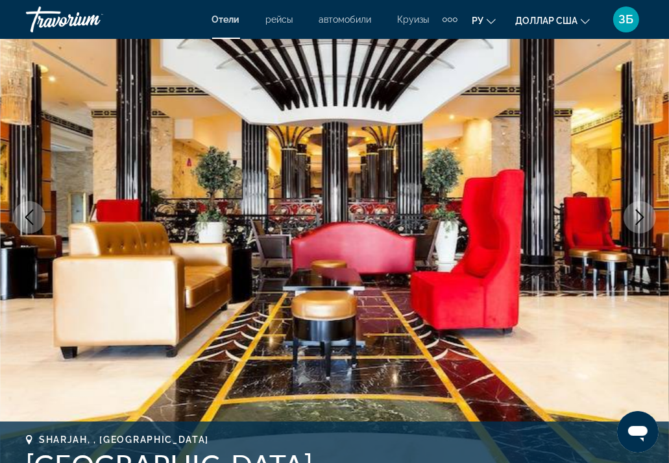
click at [638, 213] on icon "Next image" at bounding box center [640, 217] width 16 height 16
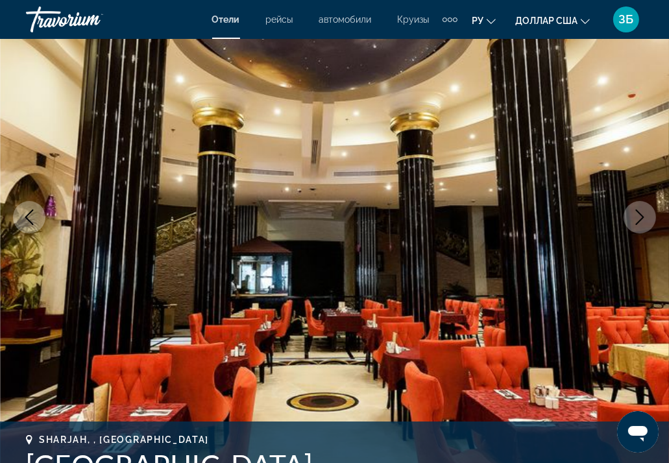
click at [638, 213] on icon "Next image" at bounding box center [640, 217] width 16 height 16
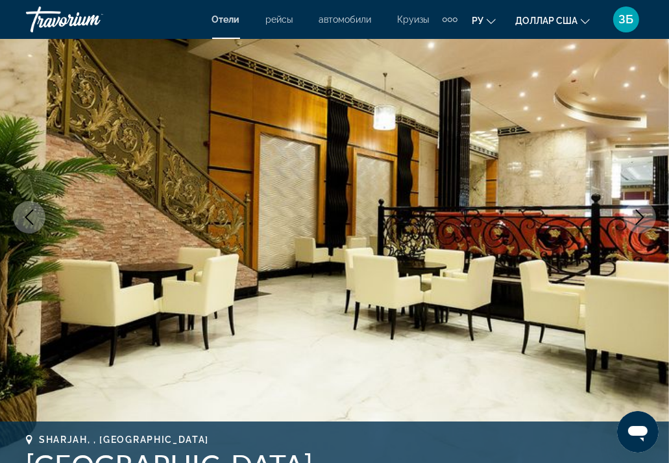
click at [638, 213] on icon "Next image" at bounding box center [640, 217] width 16 height 16
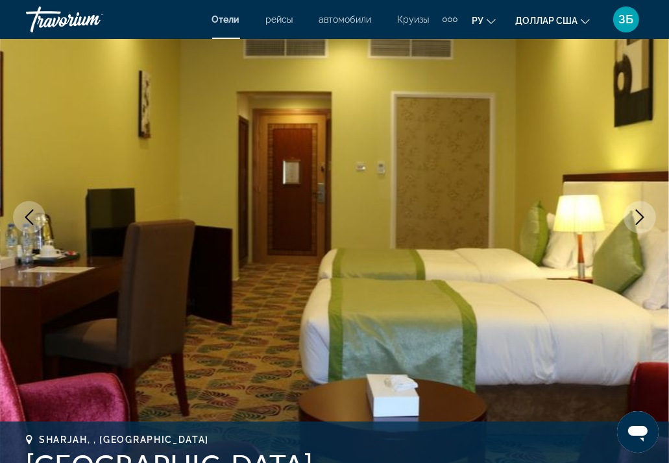
click at [638, 213] on icon "Next image" at bounding box center [640, 217] width 16 height 16
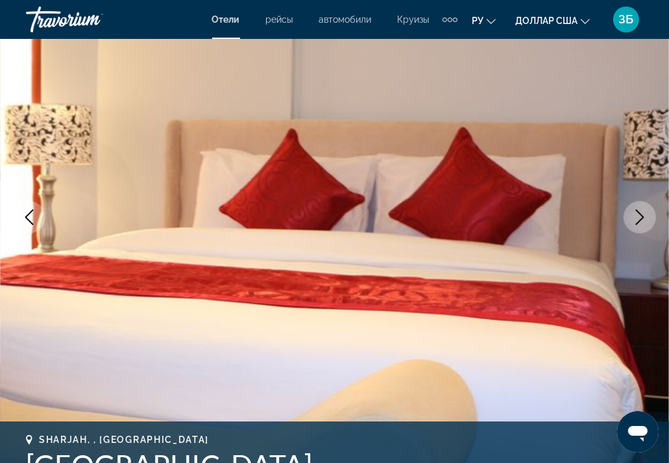
click at [32, 217] on icon "Previous image" at bounding box center [29, 217] width 16 height 16
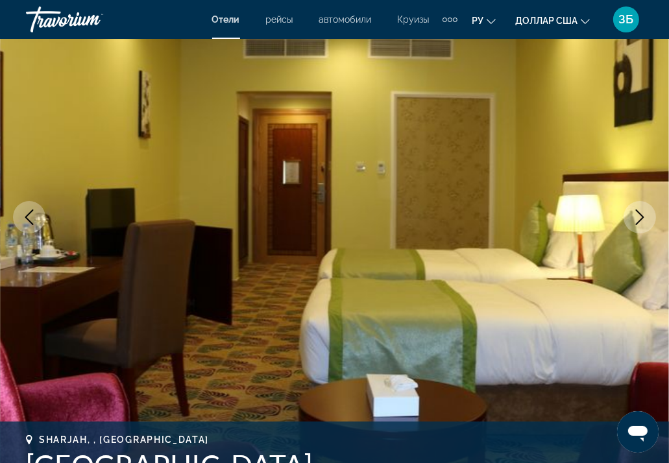
click at [643, 216] on icon "Next image" at bounding box center [639, 217] width 8 height 16
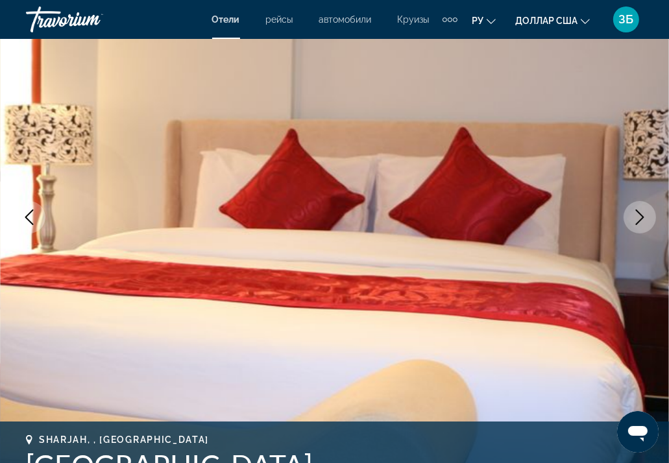
click at [643, 216] on icon "Next image" at bounding box center [639, 217] width 8 height 16
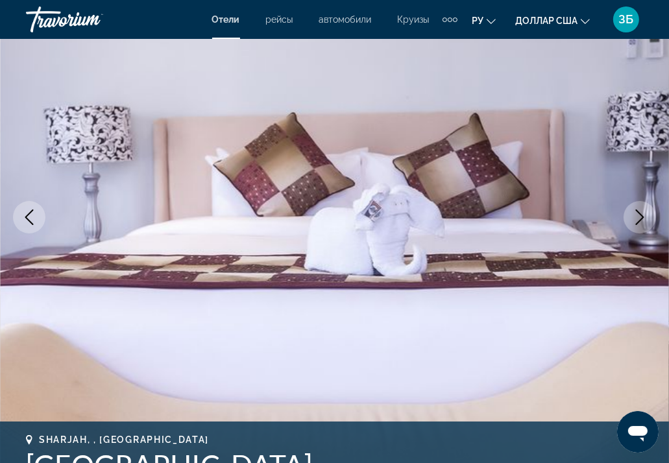
click at [643, 216] on icon "Next image" at bounding box center [639, 217] width 8 height 16
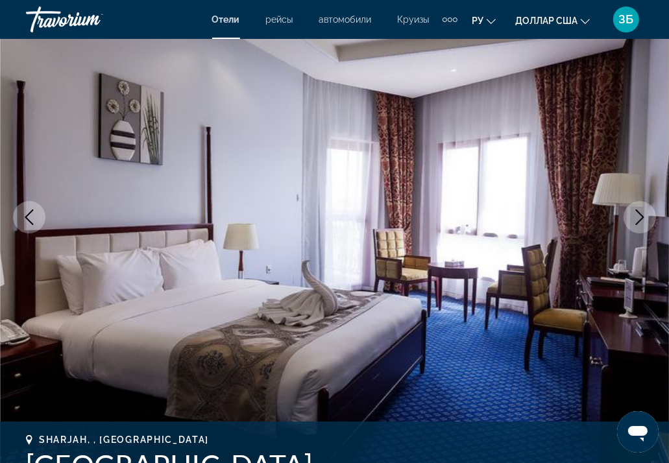
click at [643, 216] on icon "Next image" at bounding box center [639, 217] width 8 height 16
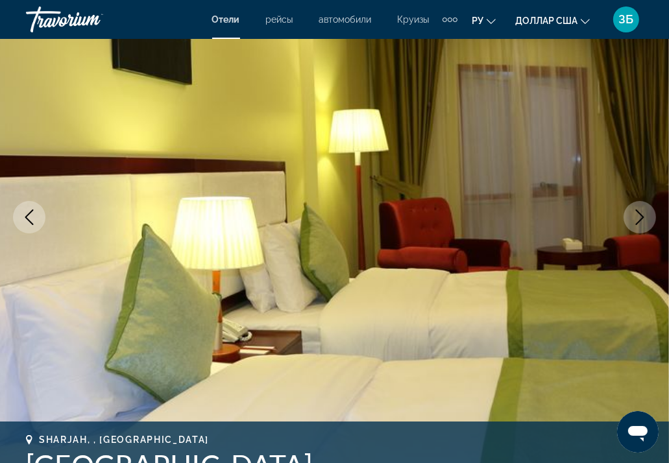
click at [643, 216] on icon "Next image" at bounding box center [639, 217] width 8 height 16
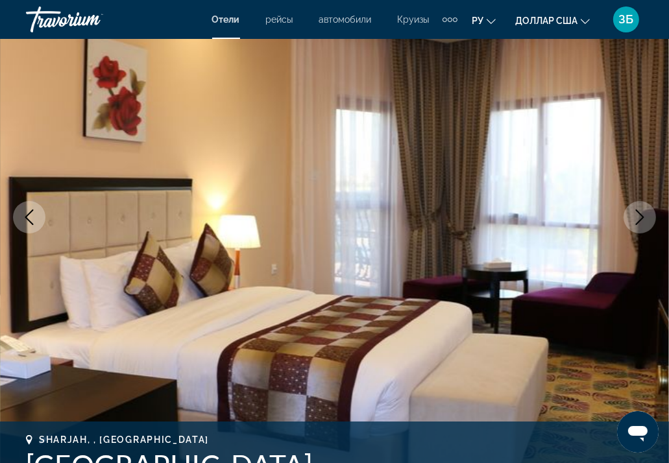
click at [643, 216] on icon "Next image" at bounding box center [639, 217] width 8 height 16
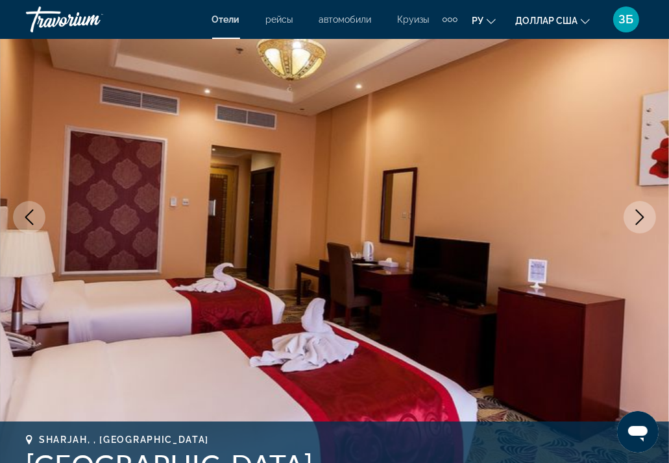
click at [643, 216] on icon "Next image" at bounding box center [639, 217] width 8 height 16
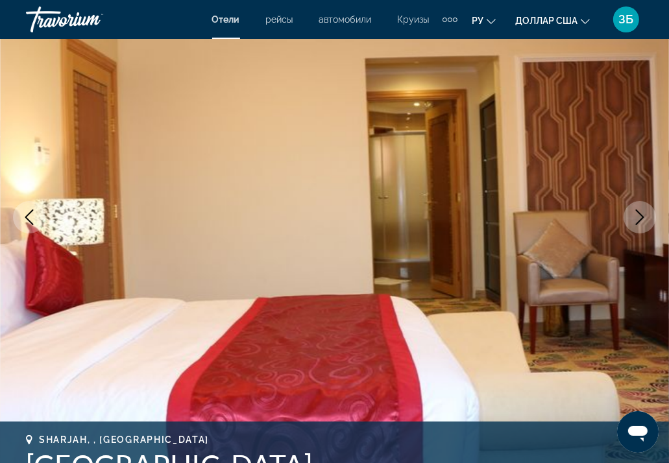
click at [643, 216] on icon "Next image" at bounding box center [639, 217] width 8 height 16
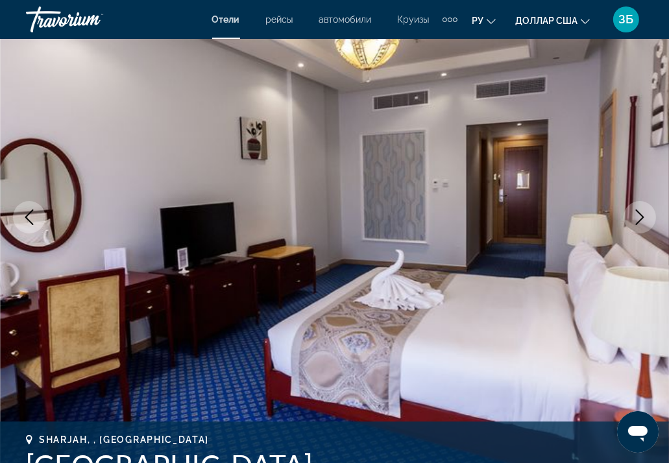
click at [643, 216] on icon "Next image" at bounding box center [639, 217] width 8 height 16
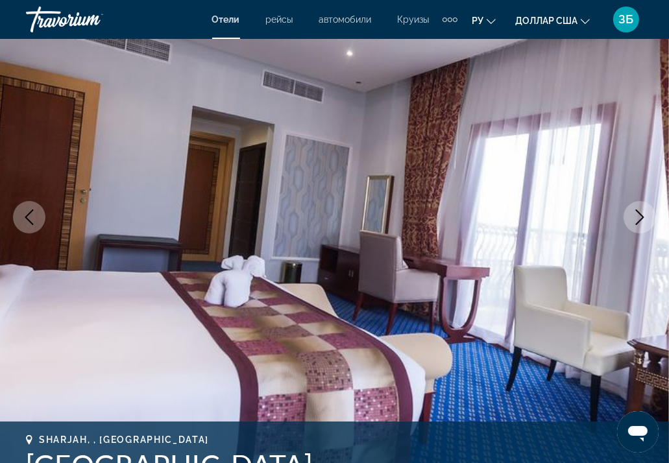
click at [643, 216] on icon "Next image" at bounding box center [639, 217] width 8 height 16
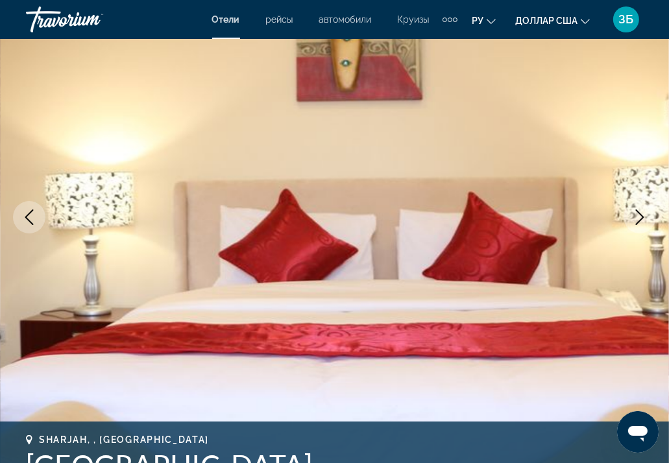
click at [643, 216] on icon "Next image" at bounding box center [639, 217] width 8 height 16
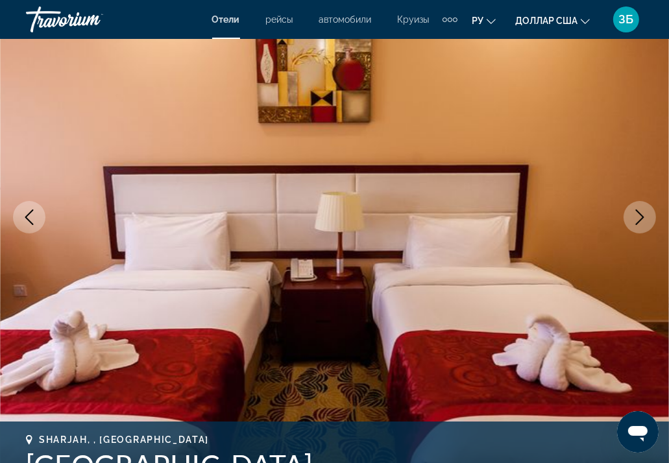
click at [643, 216] on icon "Next image" at bounding box center [639, 217] width 8 height 16
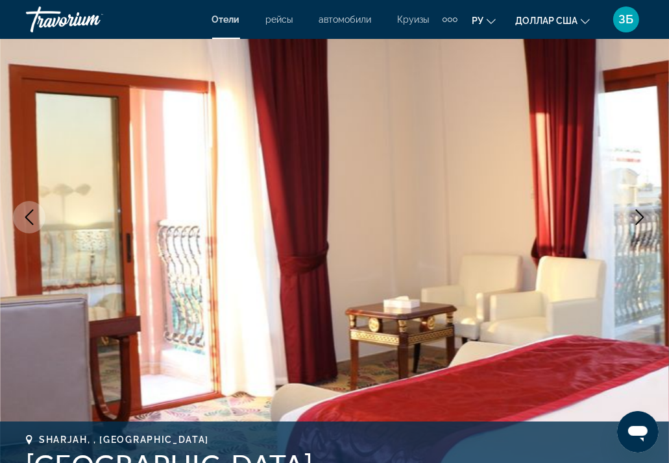
click at [643, 216] on icon "Next image" at bounding box center [639, 217] width 8 height 16
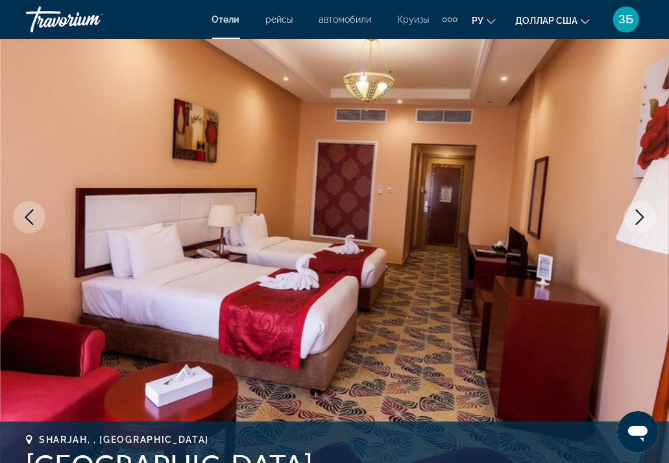
click at [643, 216] on icon "Next image" at bounding box center [639, 217] width 8 height 16
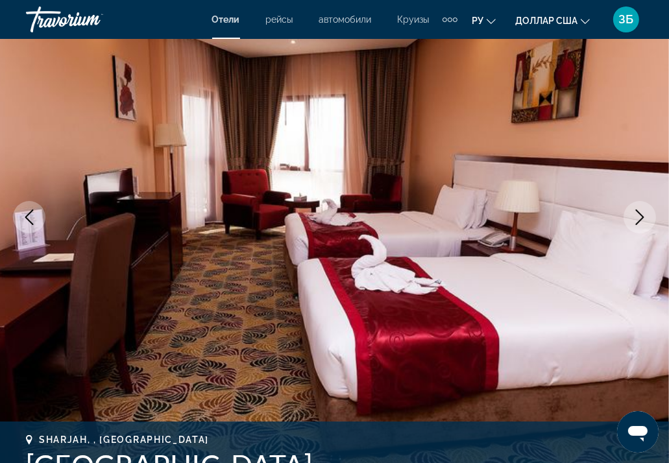
click at [643, 216] on icon "Next image" at bounding box center [639, 217] width 8 height 16
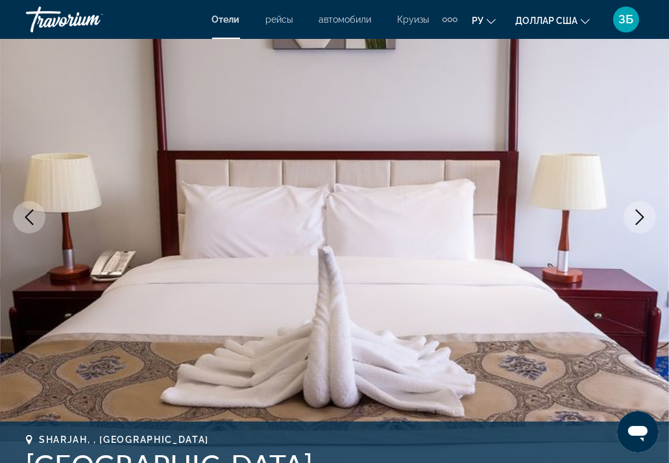
click at [643, 216] on icon "Next image" at bounding box center [639, 217] width 8 height 16
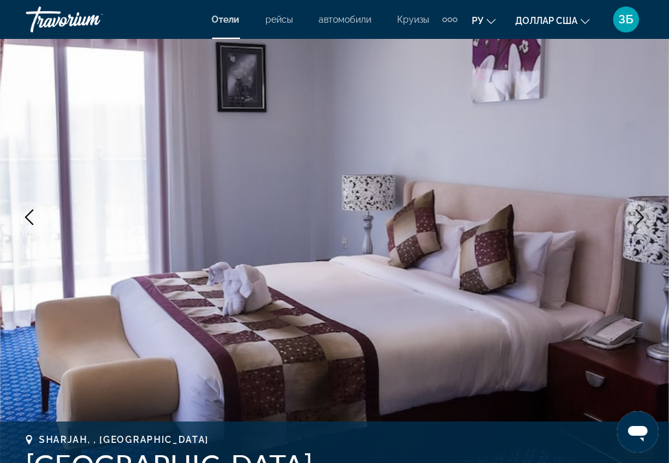
click at [643, 216] on icon "Next image" at bounding box center [639, 217] width 8 height 16
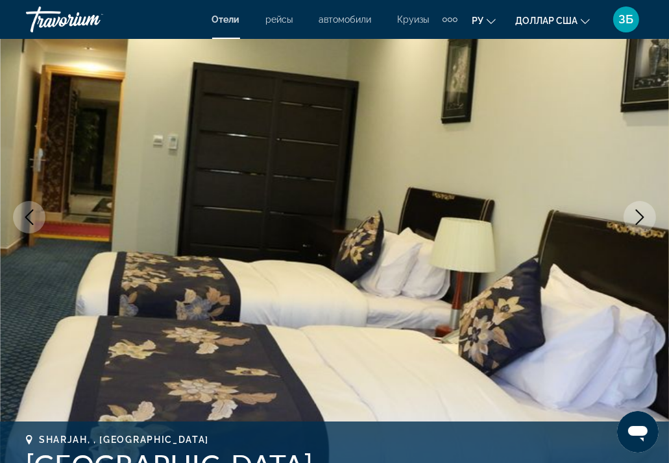
click at [639, 215] on icon "Next image" at bounding box center [640, 217] width 16 height 16
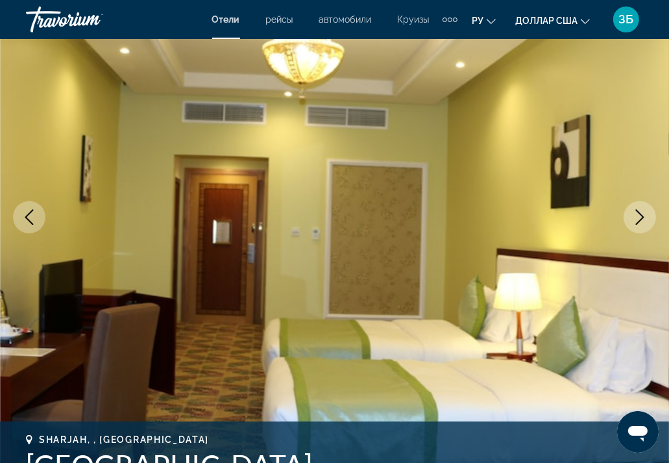
click at [641, 218] on icon "Next image" at bounding box center [640, 217] width 16 height 16
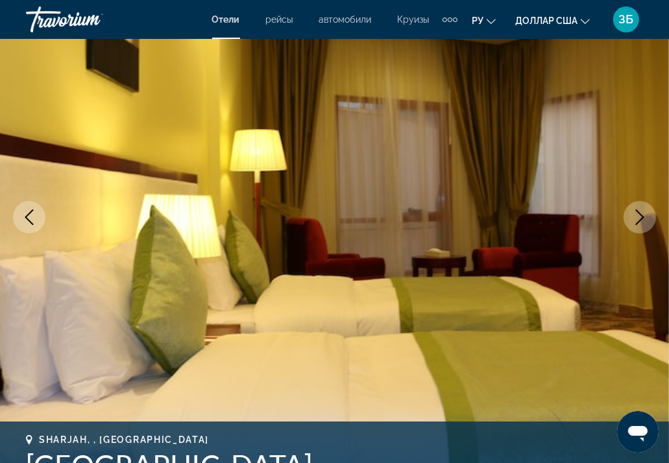
click at [641, 218] on icon "Next image" at bounding box center [640, 217] width 16 height 16
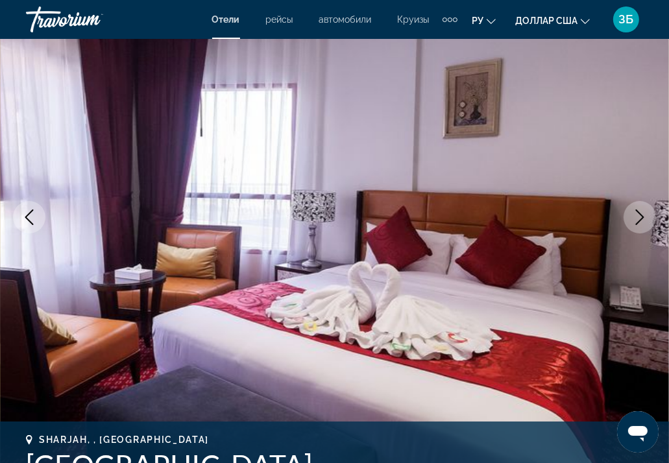
click at [641, 218] on icon "Next image" at bounding box center [640, 217] width 16 height 16
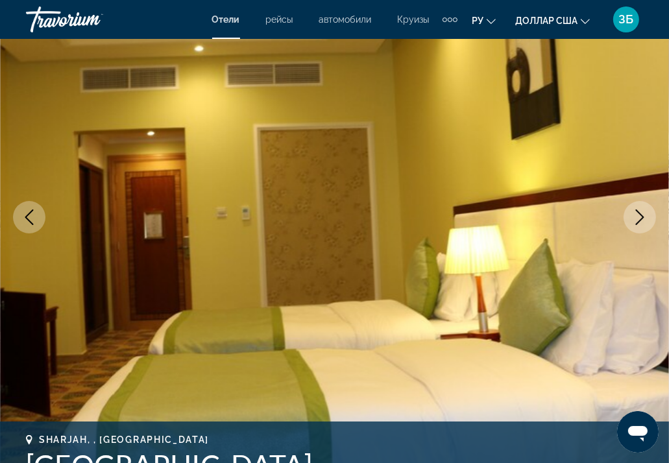
click at [641, 218] on icon "Next image" at bounding box center [640, 217] width 16 height 16
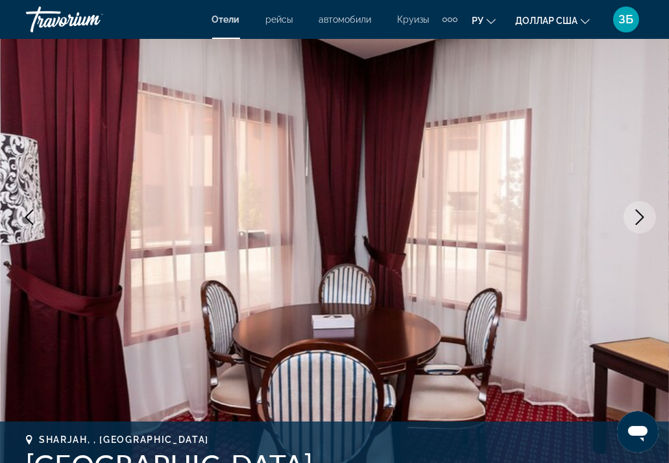
click at [641, 218] on icon "Next image" at bounding box center [640, 217] width 16 height 16
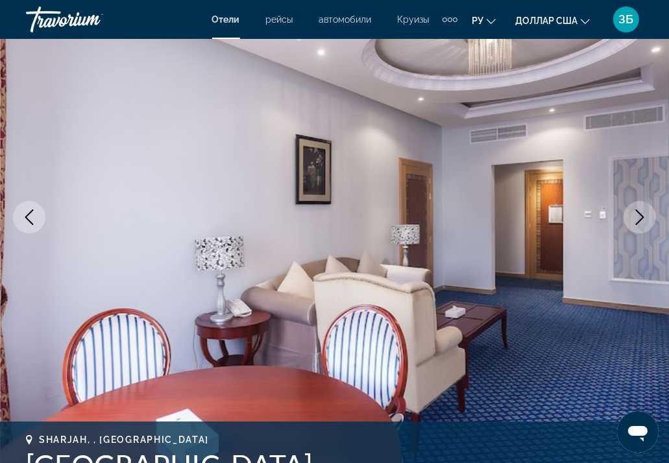
click at [641, 218] on icon "Next image" at bounding box center [640, 217] width 16 height 16
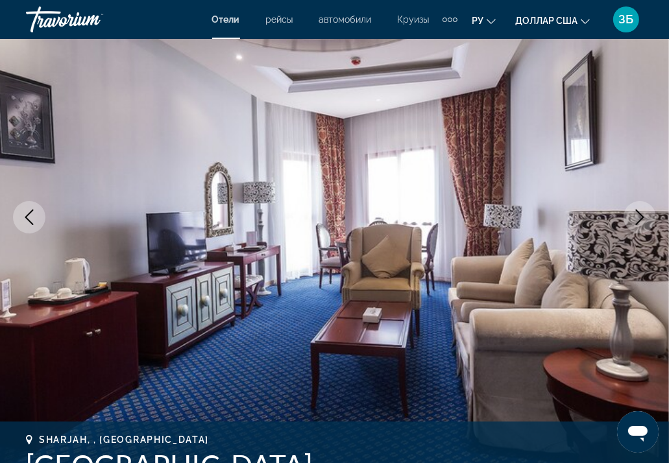
click at [641, 218] on icon "Next image" at bounding box center [640, 217] width 16 height 16
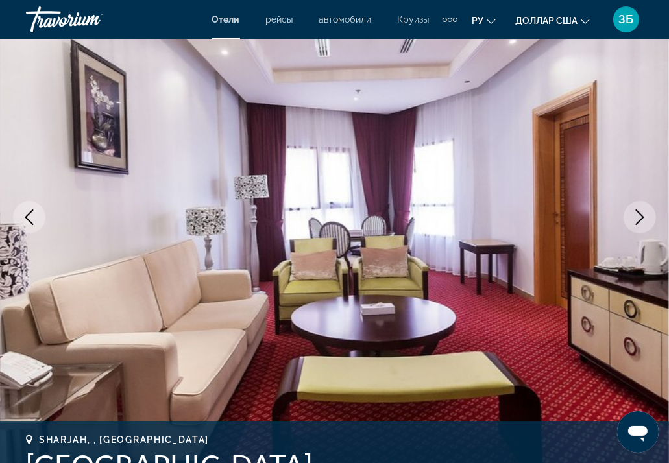
click at [641, 218] on icon "Next image" at bounding box center [640, 217] width 16 height 16
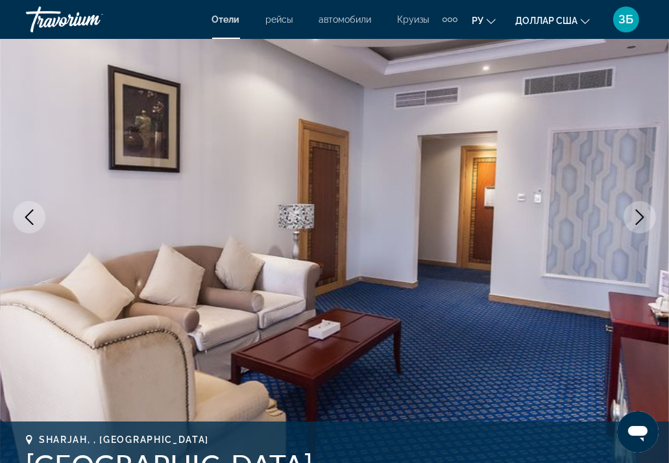
click at [641, 218] on icon "Next image" at bounding box center [640, 217] width 16 height 16
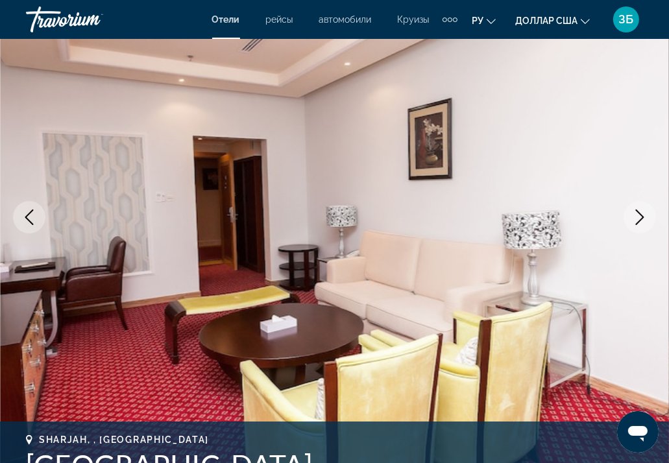
click at [641, 218] on icon "Next image" at bounding box center [640, 217] width 16 height 16
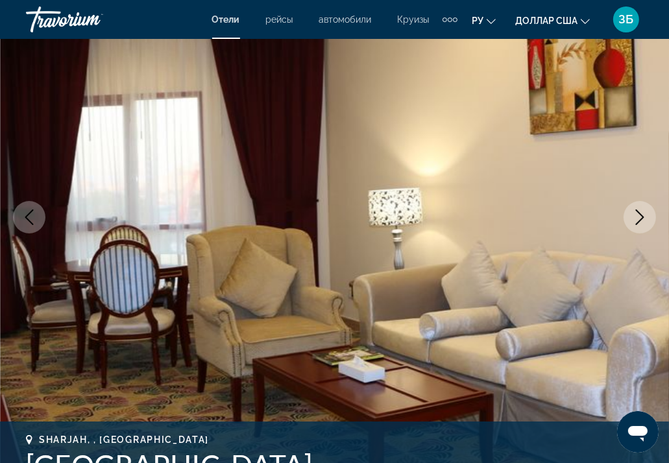
click at [641, 218] on icon "Next image" at bounding box center [640, 217] width 16 height 16
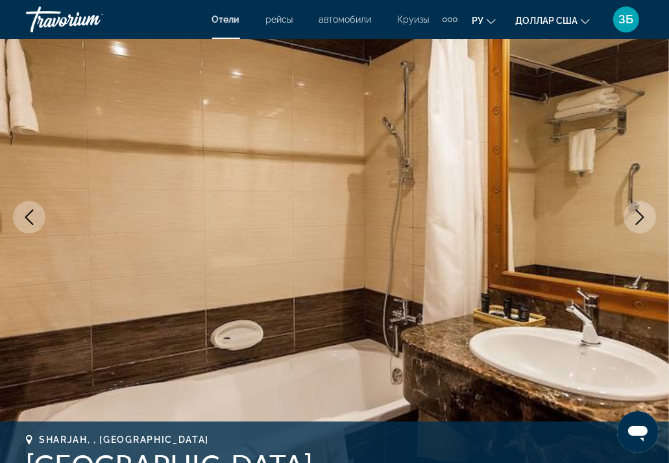
click at [641, 218] on icon "Next image" at bounding box center [640, 217] width 16 height 16
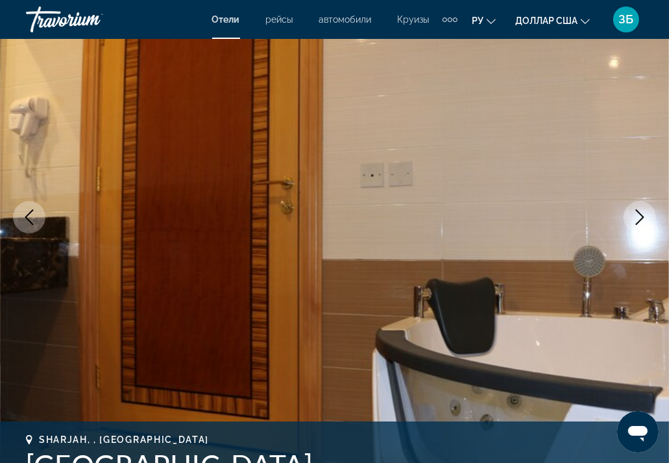
click at [641, 218] on icon "Next image" at bounding box center [640, 217] width 16 height 16
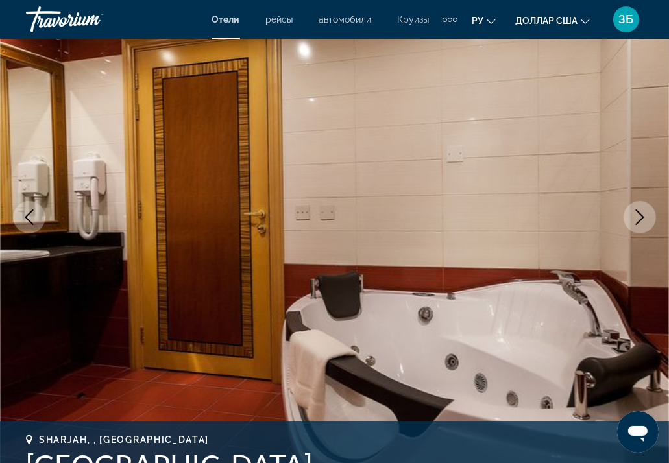
click at [641, 218] on icon "Next image" at bounding box center [640, 217] width 16 height 16
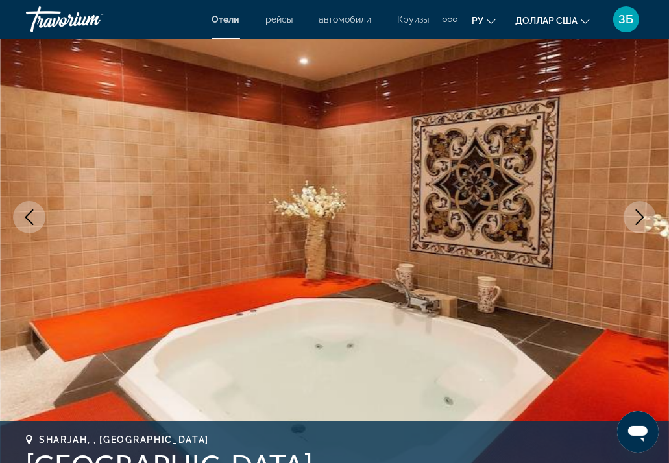
click at [641, 218] on icon "Next image" at bounding box center [640, 217] width 16 height 16
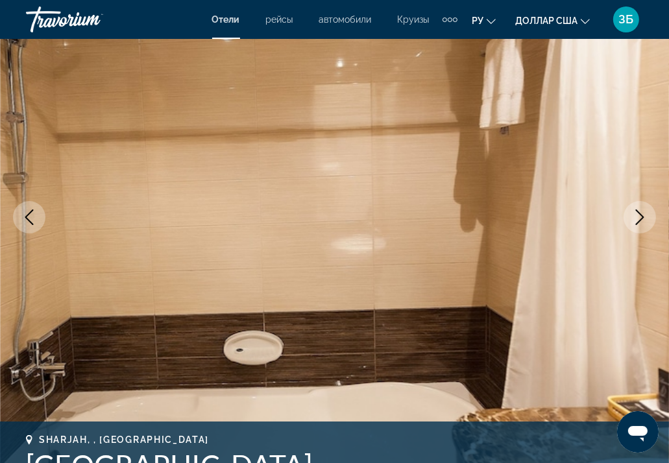
click at [641, 218] on icon "Next image" at bounding box center [640, 217] width 16 height 16
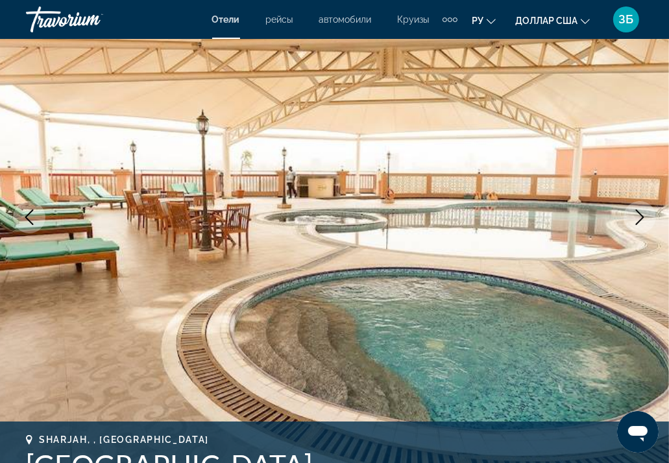
click at [641, 218] on icon "Next image" at bounding box center [640, 217] width 16 height 16
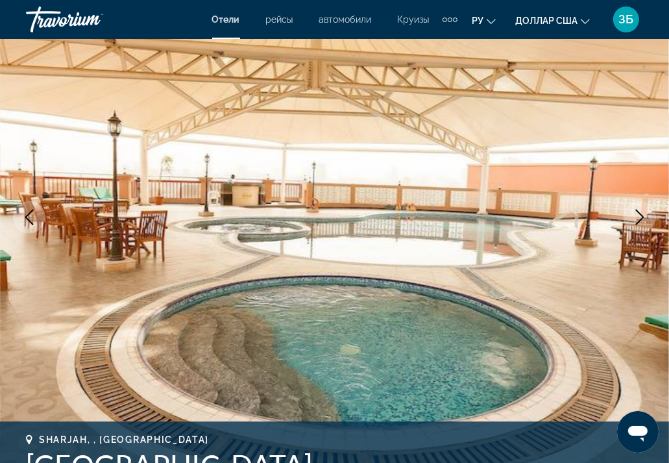
click at [641, 218] on icon "Next image" at bounding box center [640, 217] width 16 height 16
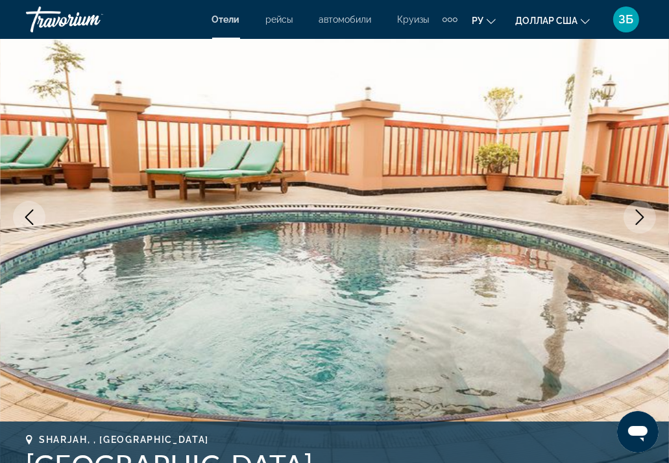
click at [641, 218] on icon "Next image" at bounding box center [640, 217] width 16 height 16
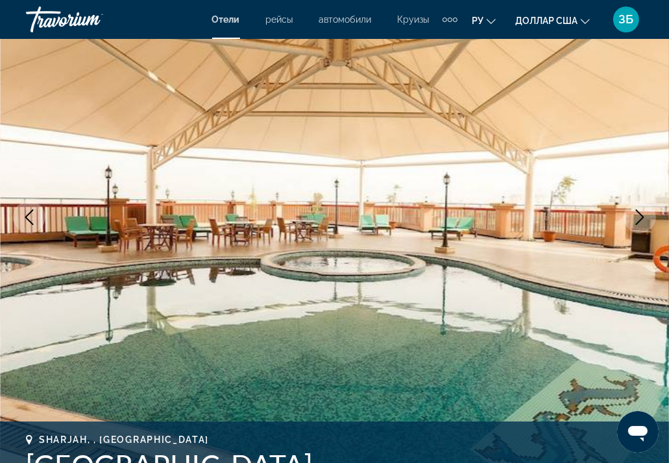
click at [641, 218] on icon "Next image" at bounding box center [640, 217] width 16 height 16
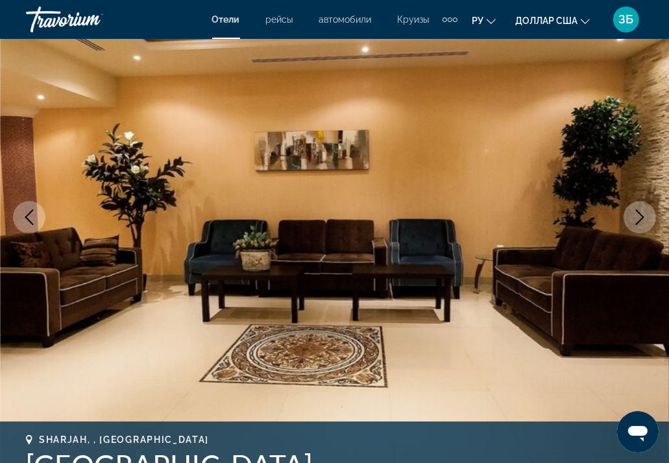
click at [641, 218] on icon "Next image" at bounding box center [640, 217] width 16 height 16
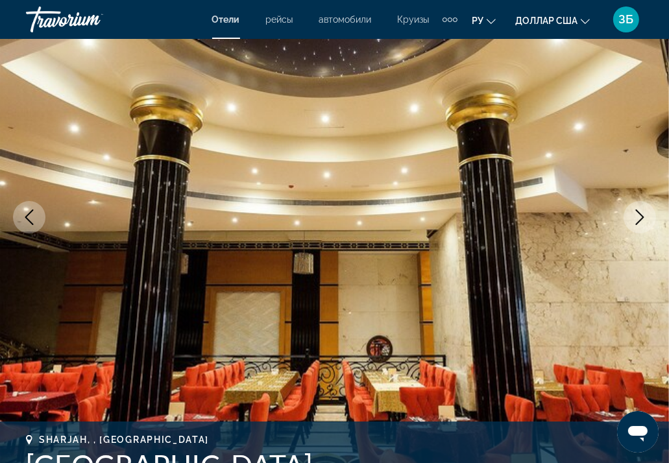
click at [641, 218] on icon "Next image" at bounding box center [640, 217] width 16 height 16
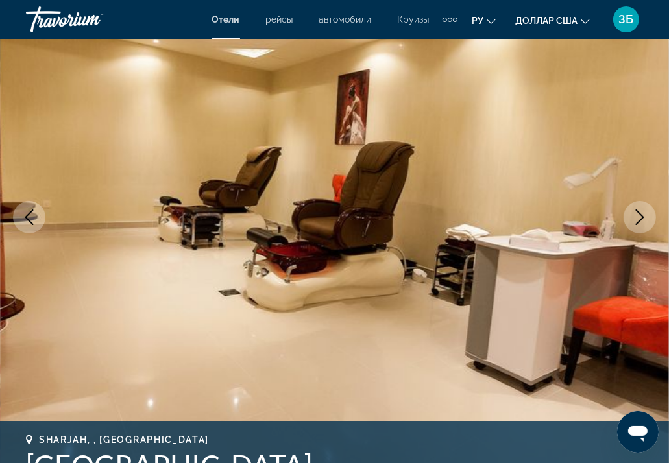
click at [641, 218] on icon "Next image" at bounding box center [640, 217] width 16 height 16
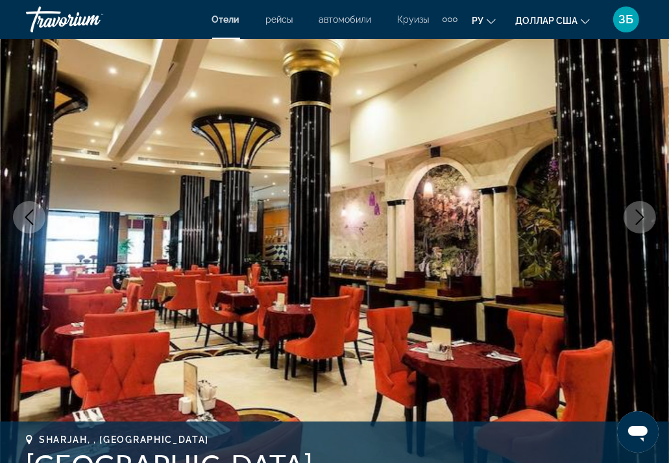
click at [641, 218] on icon "Next image" at bounding box center [640, 217] width 16 height 16
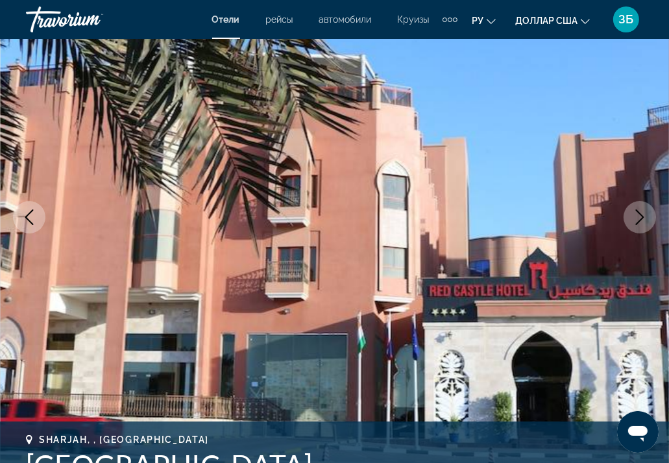
click at [641, 218] on icon "Next image" at bounding box center [640, 217] width 16 height 16
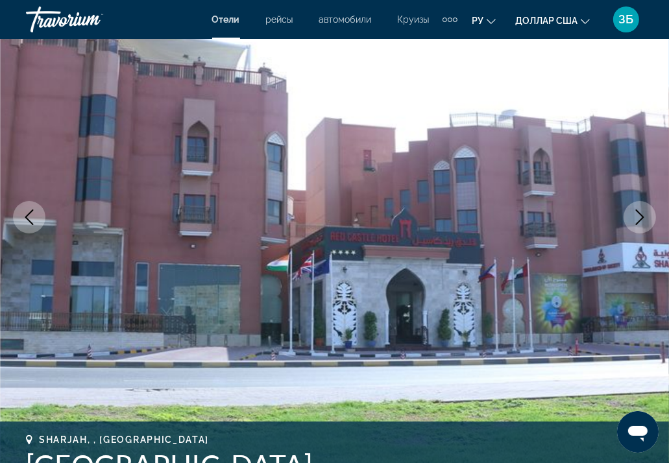
click at [641, 218] on icon "Next image" at bounding box center [640, 217] width 16 height 16
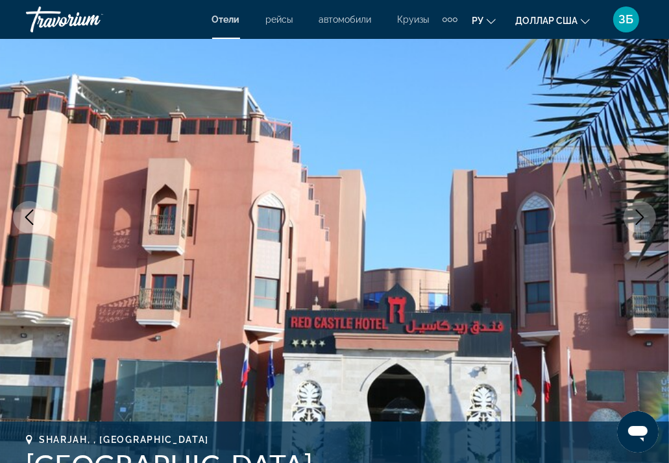
click at [641, 218] on icon "Next image" at bounding box center [640, 217] width 16 height 16
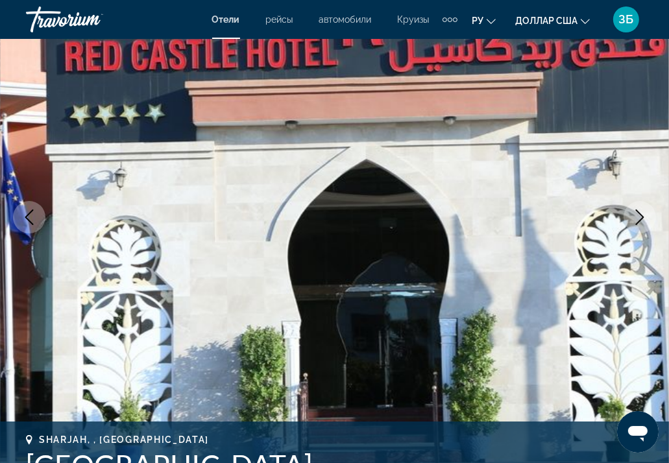
click at [641, 218] on icon "Next image" at bounding box center [640, 217] width 16 height 16
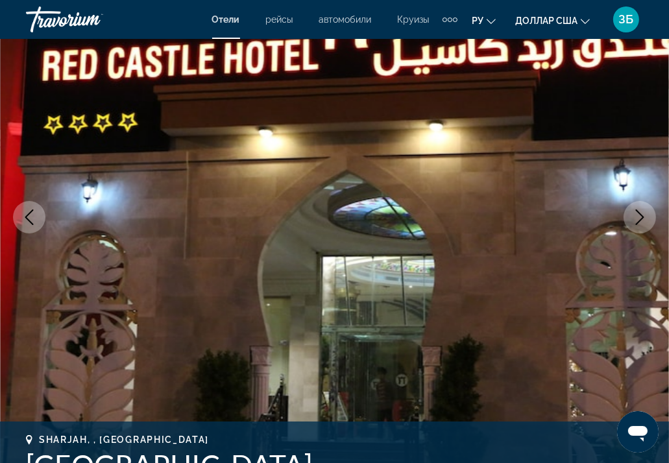
click at [641, 218] on icon "Next image" at bounding box center [640, 217] width 16 height 16
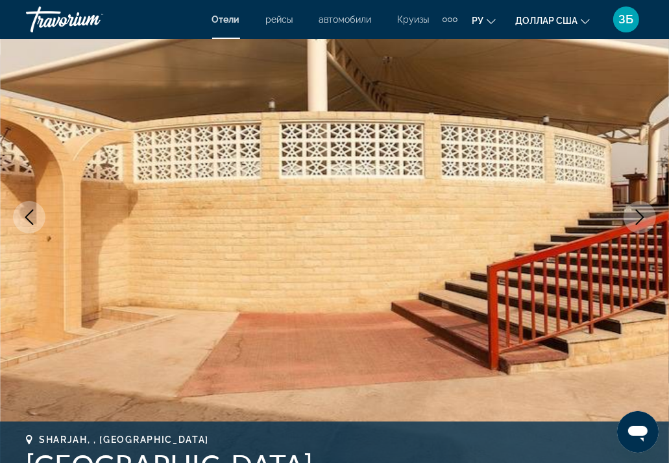
click at [641, 218] on icon "Next image" at bounding box center [640, 217] width 16 height 16
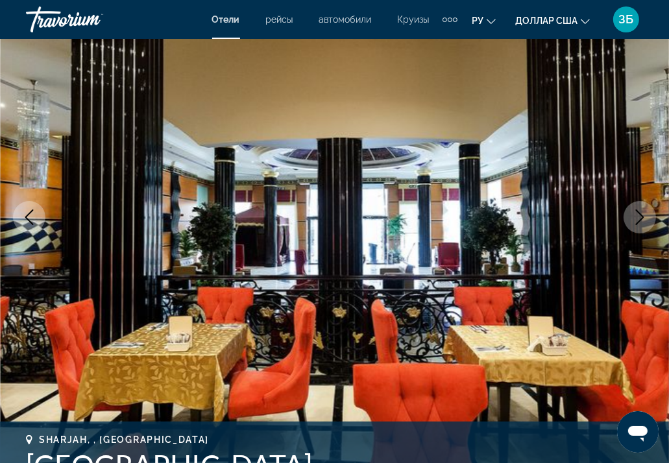
click at [641, 218] on icon "Next image" at bounding box center [640, 217] width 16 height 16
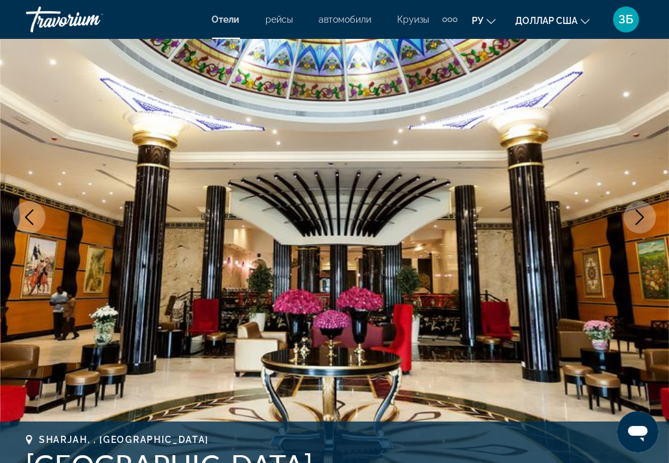
click at [641, 218] on icon "Next image" at bounding box center [640, 217] width 16 height 16
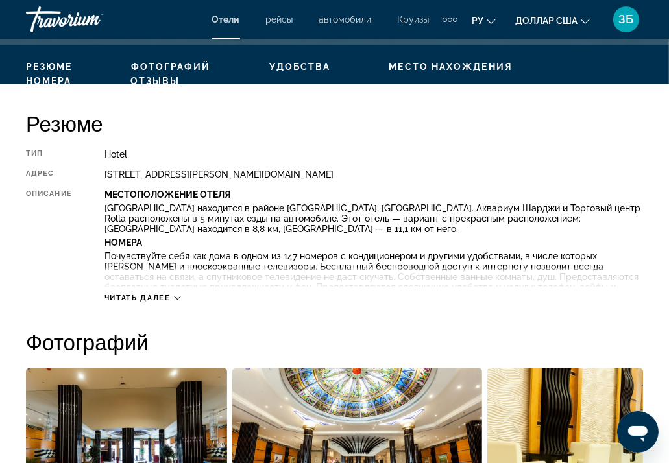
scroll to position [584, 0]
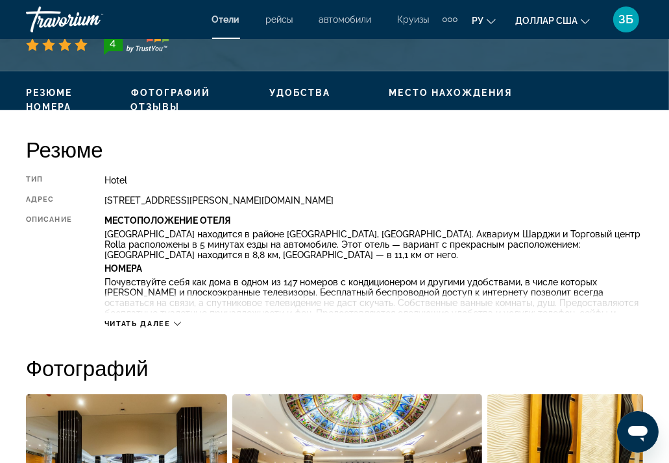
click at [174, 323] on icon "Основное содержание" at bounding box center [177, 323] width 7 height 7
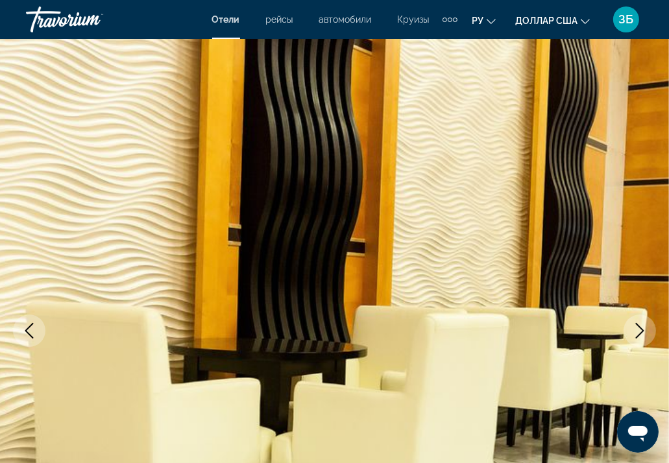
scroll to position [0, 0]
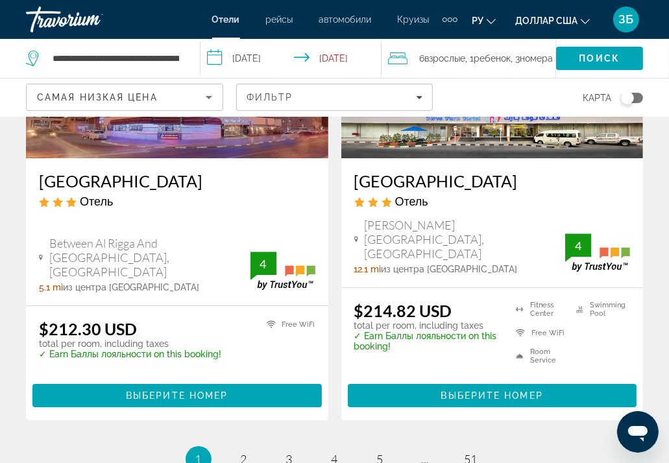
scroll to position [2659, 0]
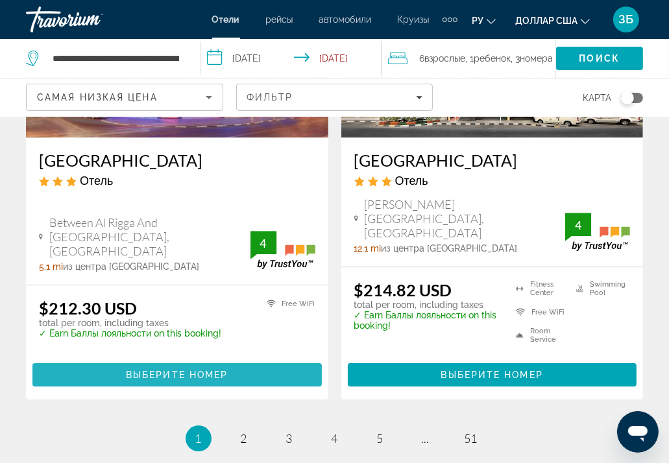
click at [200, 370] on span "Выберите номер" at bounding box center [177, 375] width 102 height 10
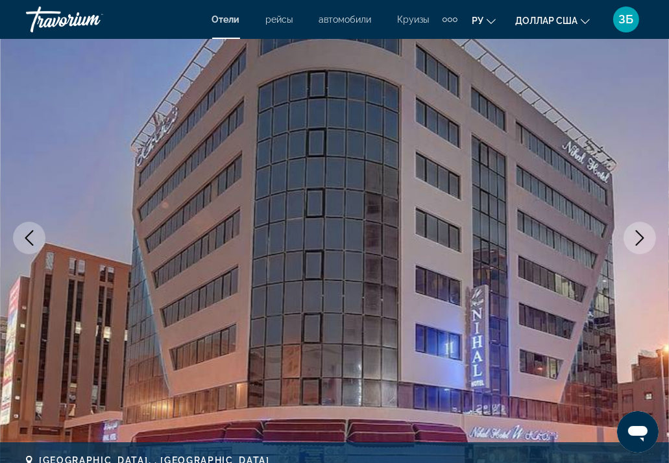
scroll to position [65, 0]
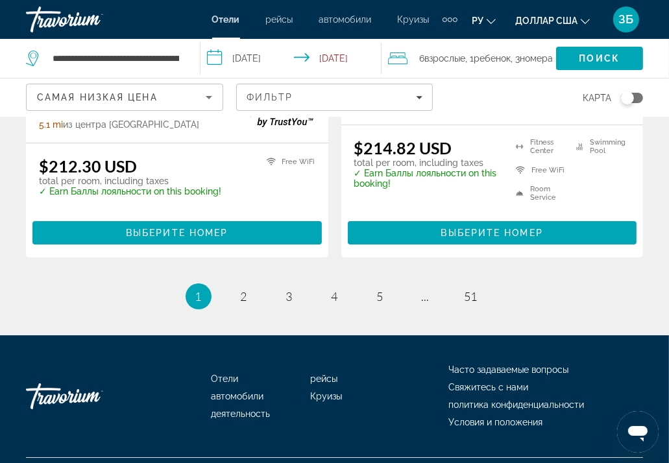
scroll to position [2736, 0]
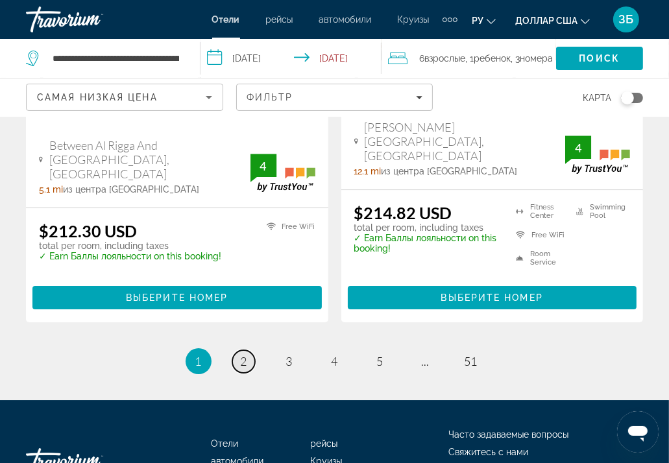
click at [243, 354] on span "2" at bounding box center [244, 361] width 6 height 14
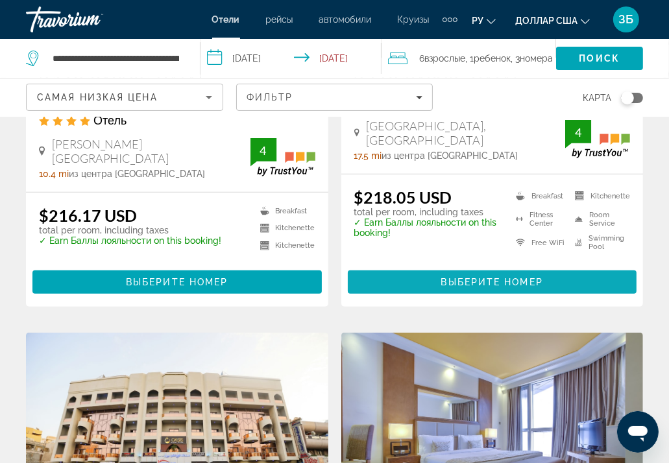
scroll to position [324, 0]
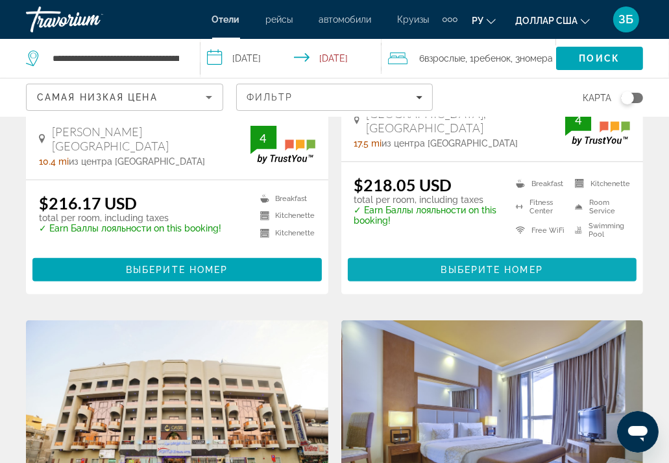
click at [492, 265] on span "Выберите номер" at bounding box center [492, 270] width 102 height 10
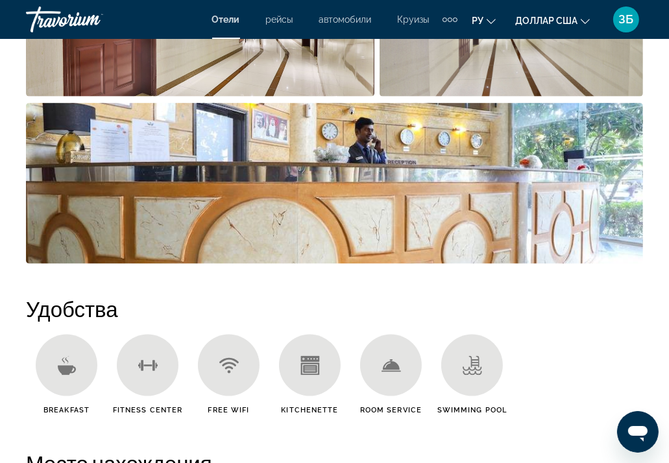
scroll to position [1038, 0]
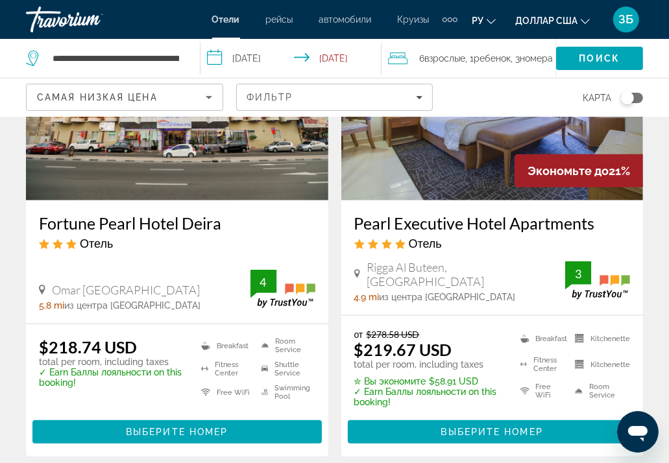
scroll to position [713, 0]
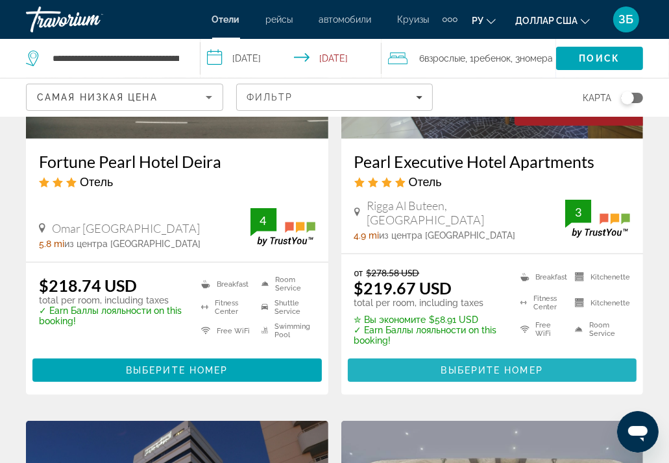
click at [512, 365] on span "Выберите номер" at bounding box center [492, 370] width 102 height 10
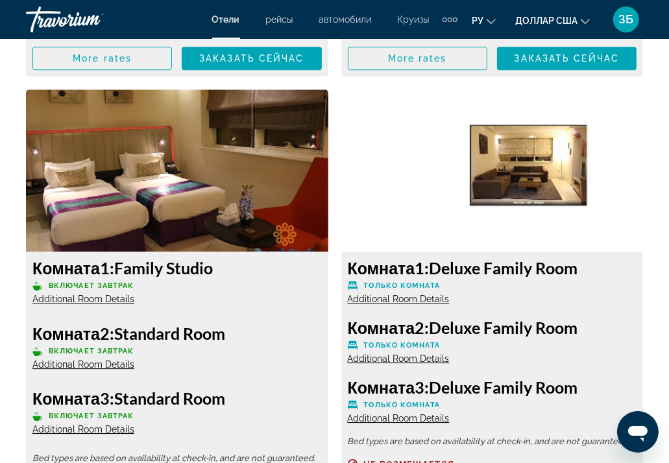
scroll to position [5642, 0]
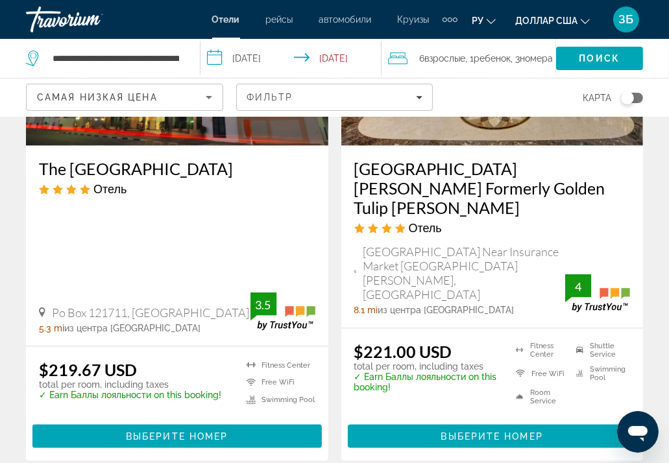
scroll to position [1167, 0]
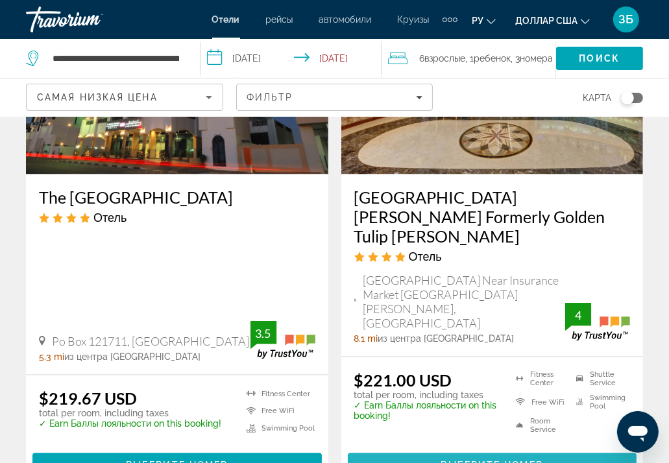
click at [488, 460] on span "Выберите номер" at bounding box center [492, 465] width 102 height 10
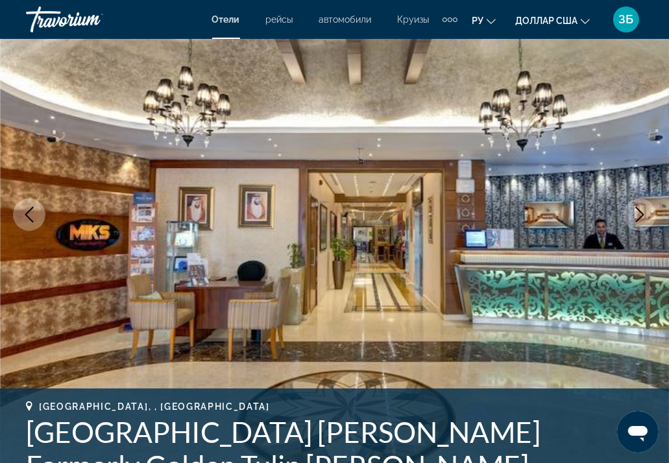
scroll to position [130, 0]
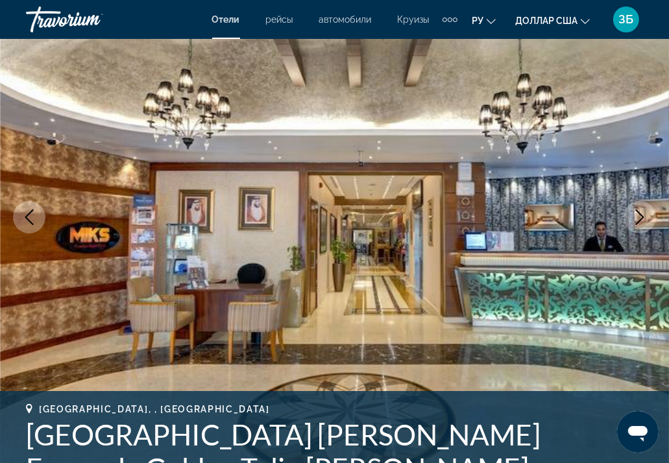
click at [639, 208] on button "Next image" at bounding box center [639, 217] width 32 height 32
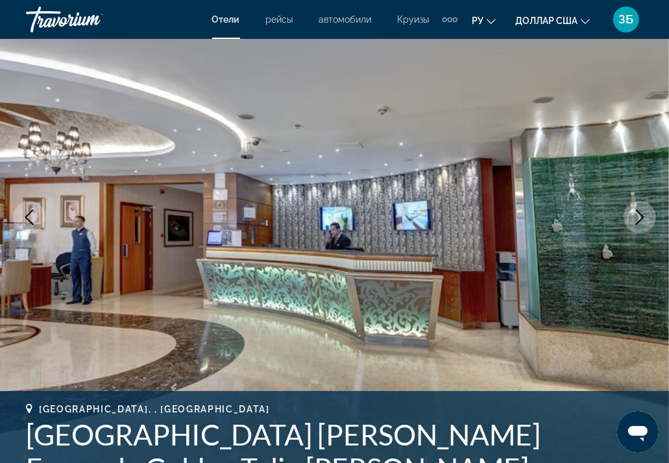
click at [639, 208] on button "Next image" at bounding box center [639, 217] width 32 height 32
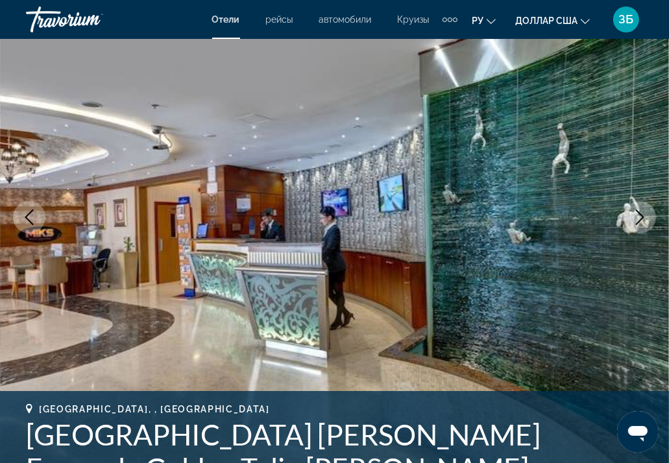
click at [642, 206] on button "Next image" at bounding box center [639, 217] width 32 height 32
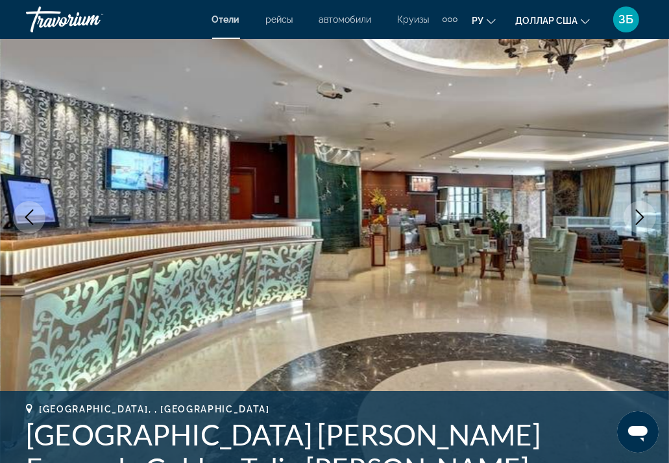
click at [630, 205] on button "Next image" at bounding box center [639, 217] width 32 height 32
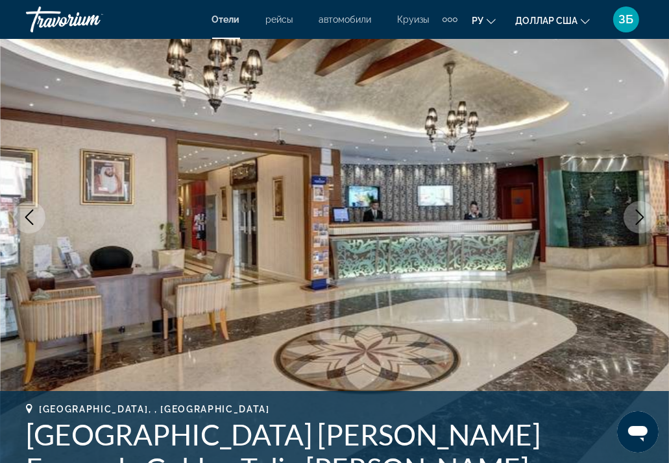
click at [640, 215] on icon "Next image" at bounding box center [640, 217] width 16 height 16
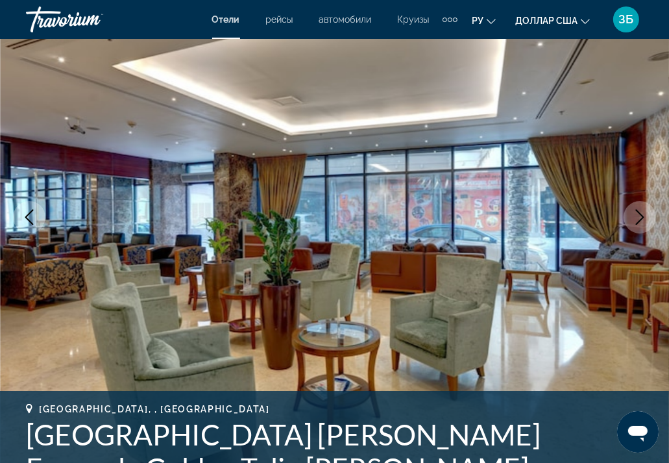
click at [639, 213] on icon "Next image" at bounding box center [639, 217] width 8 height 16
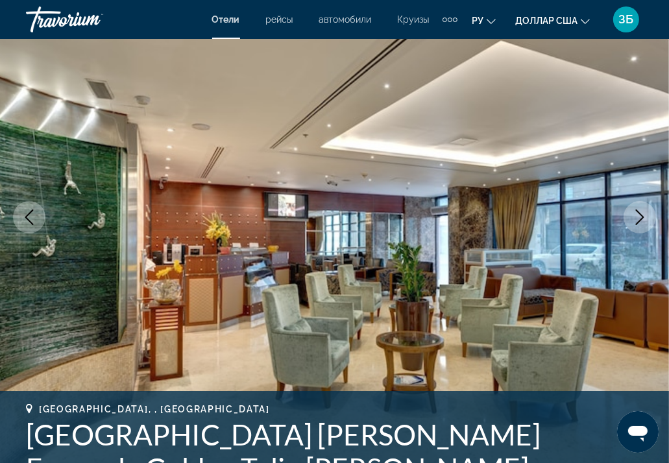
click at [639, 213] on icon "Next image" at bounding box center [639, 217] width 8 height 16
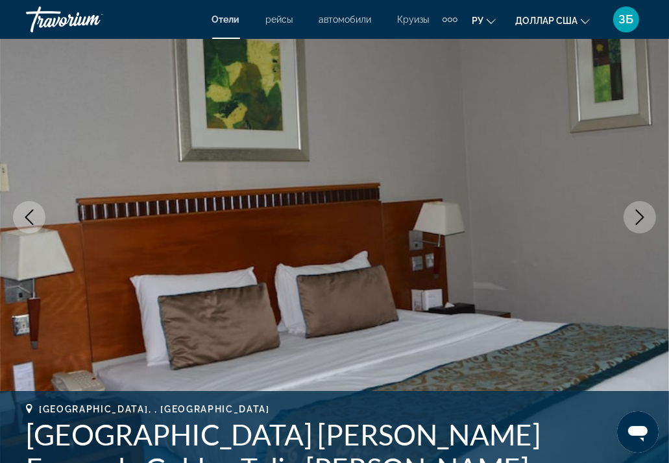
click at [639, 213] on icon "Next image" at bounding box center [639, 217] width 8 height 16
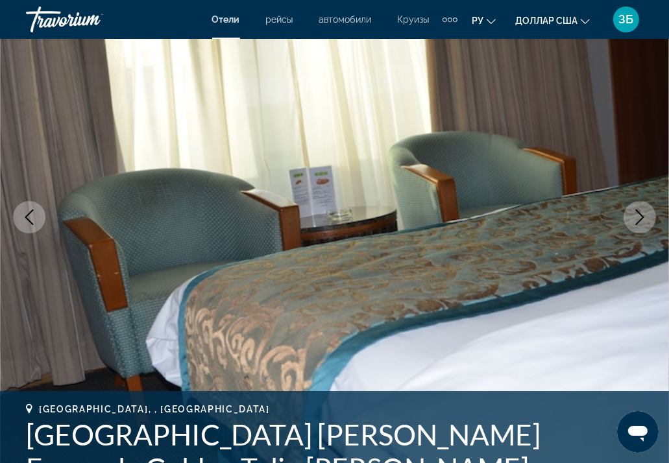
click at [639, 213] on icon "Next image" at bounding box center [639, 217] width 8 height 16
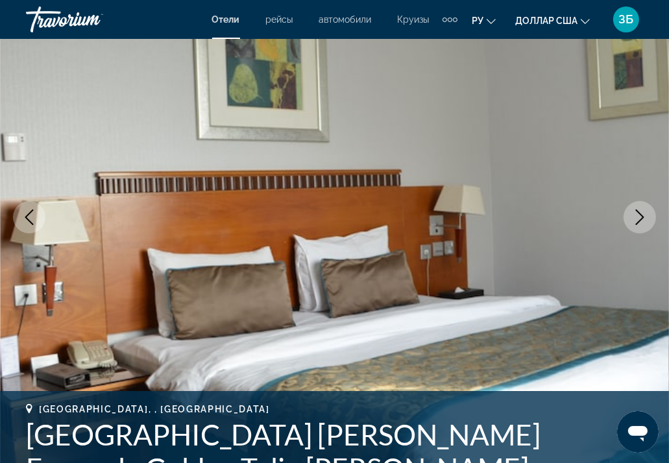
click at [639, 213] on icon "Next image" at bounding box center [639, 217] width 8 height 16
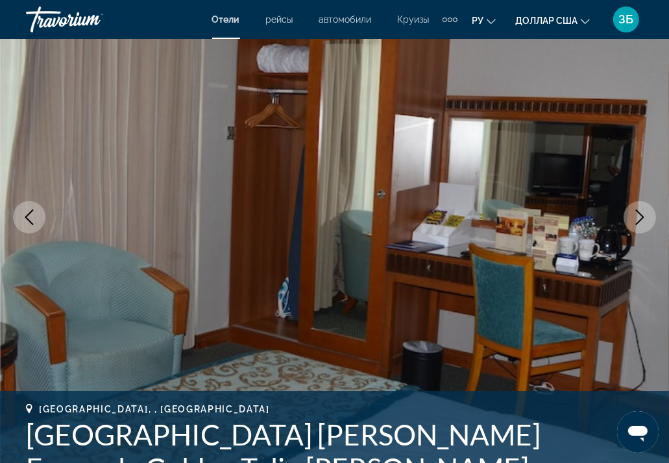
click at [639, 213] on icon "Next image" at bounding box center [639, 217] width 8 height 16
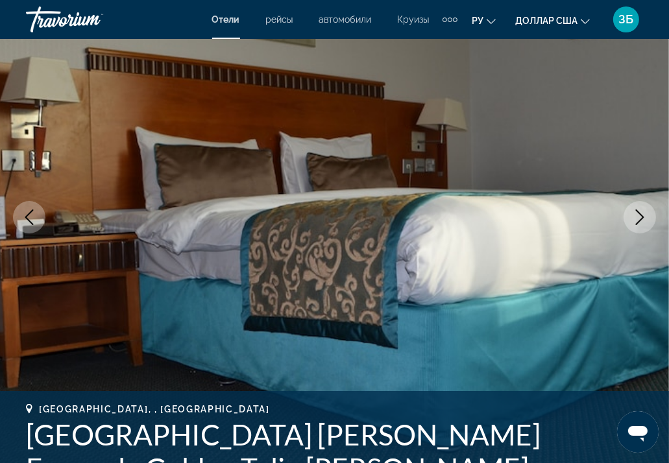
click at [639, 213] on icon "Next image" at bounding box center [639, 217] width 8 height 16
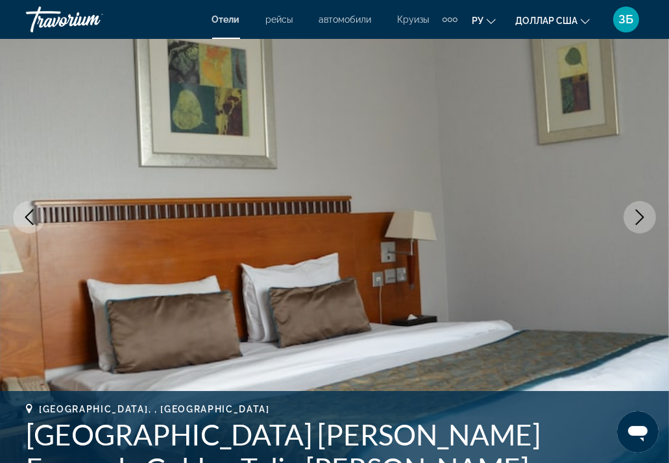
click at [639, 213] on icon "Next image" at bounding box center [639, 217] width 8 height 16
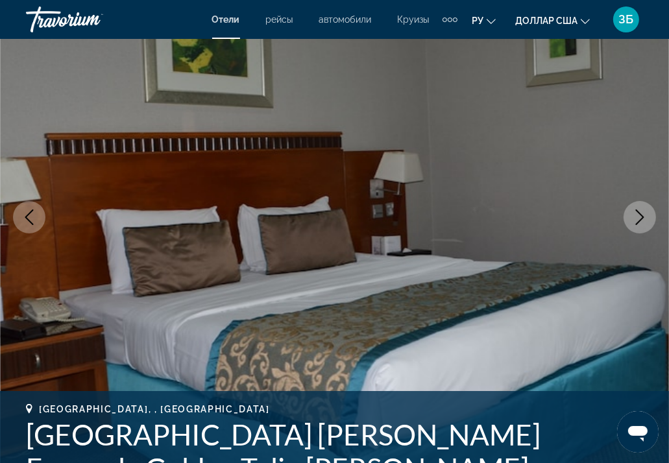
click at [639, 213] on icon "Next image" at bounding box center [639, 217] width 8 height 16
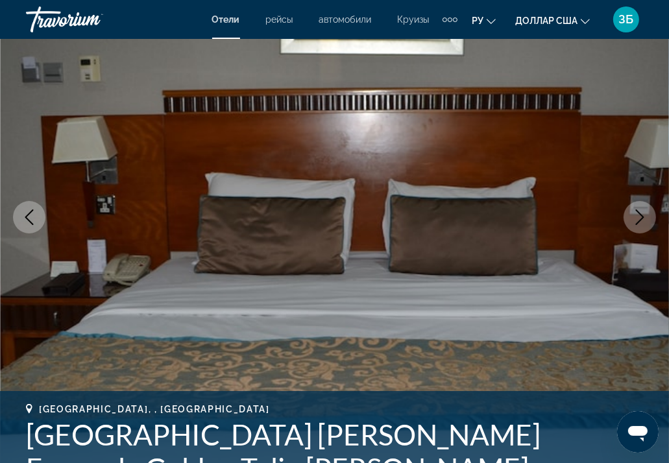
click at [639, 213] on icon "Next image" at bounding box center [639, 217] width 8 height 16
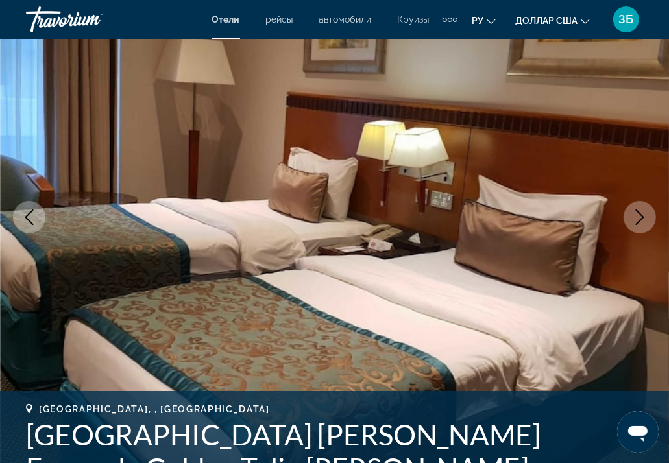
click at [639, 213] on icon "Next image" at bounding box center [639, 217] width 8 height 16
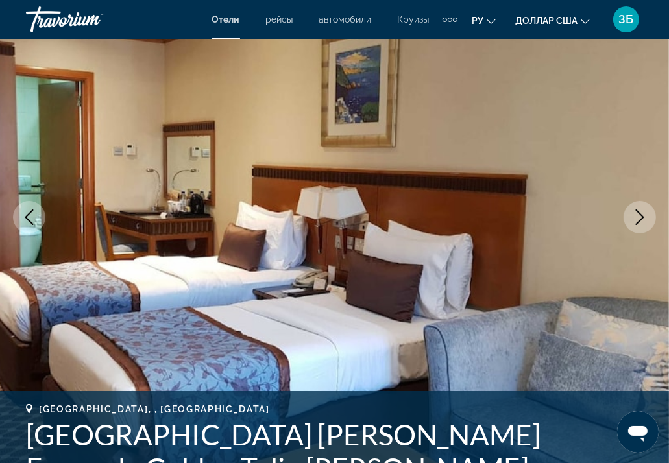
click at [639, 213] on icon "Next image" at bounding box center [639, 217] width 8 height 16
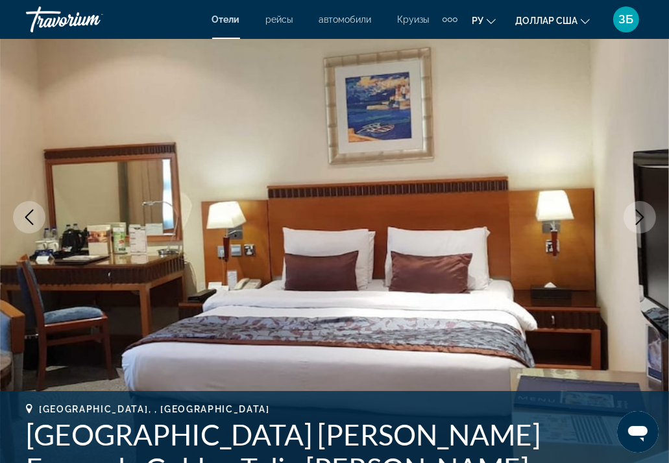
click at [639, 213] on icon "Next image" at bounding box center [639, 217] width 8 height 16
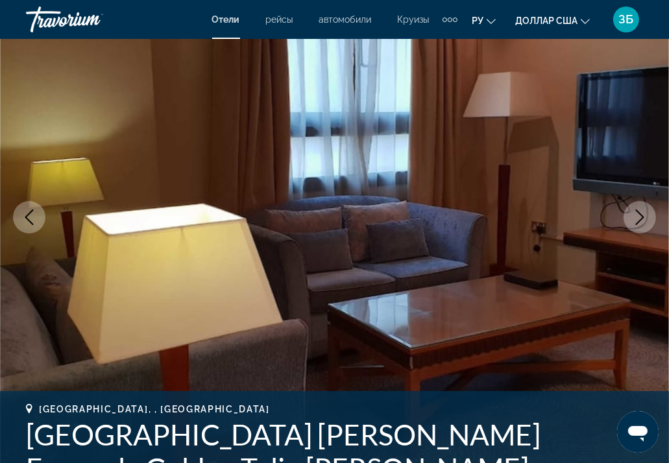
click at [639, 213] on icon "Next image" at bounding box center [639, 217] width 8 height 16
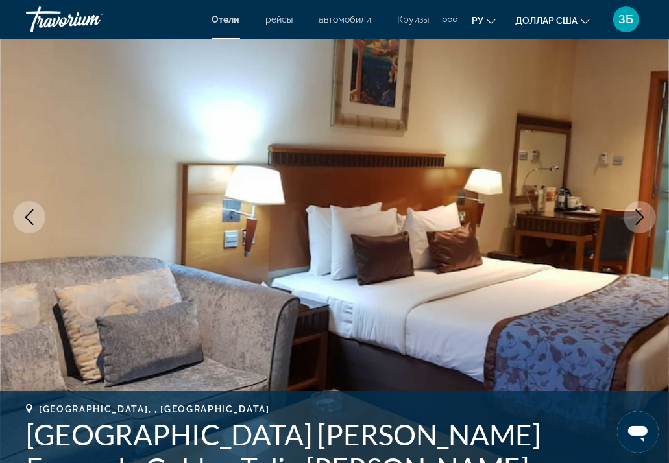
click at [639, 213] on icon "Next image" at bounding box center [639, 217] width 8 height 16
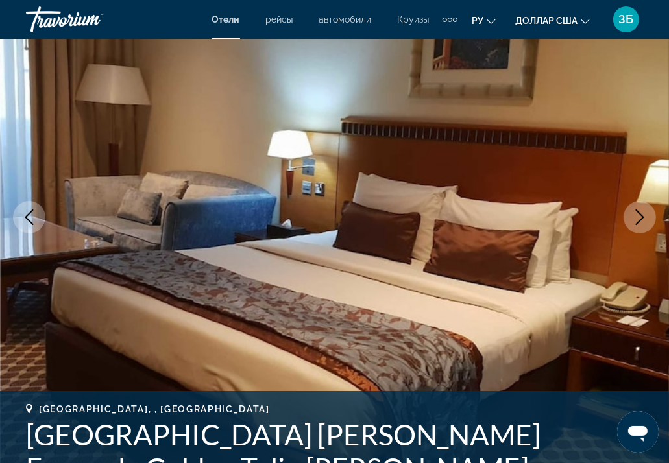
click at [639, 211] on icon "Next image" at bounding box center [640, 217] width 16 height 16
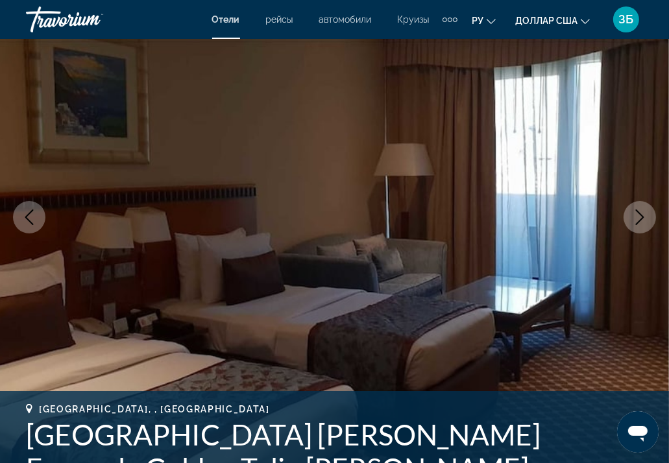
click at [639, 208] on button "Next image" at bounding box center [639, 217] width 32 height 32
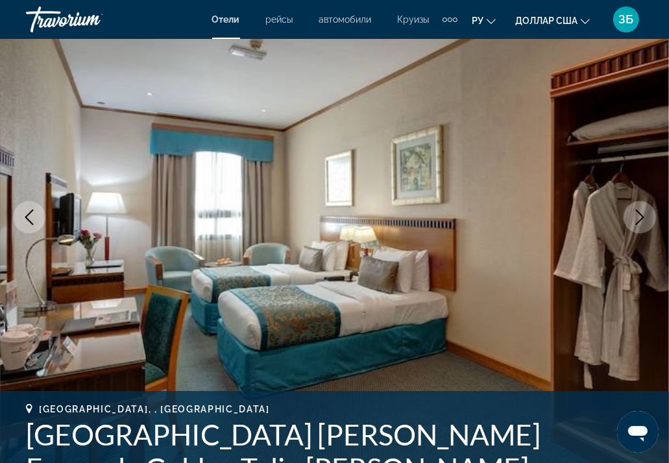
click at [639, 205] on button "Next image" at bounding box center [639, 217] width 32 height 32
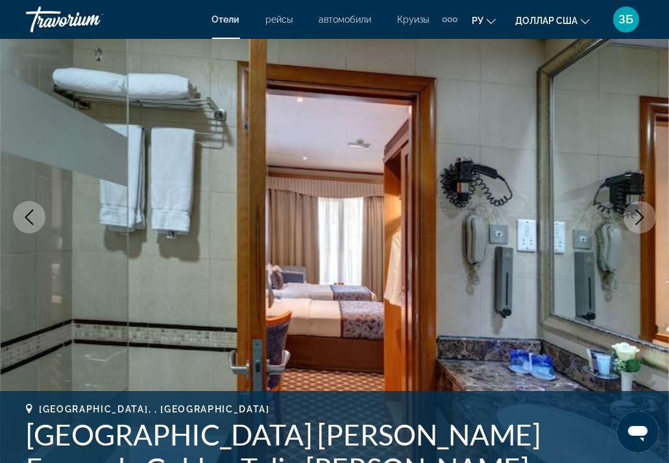
click at [639, 205] on button "Next image" at bounding box center [639, 217] width 32 height 32
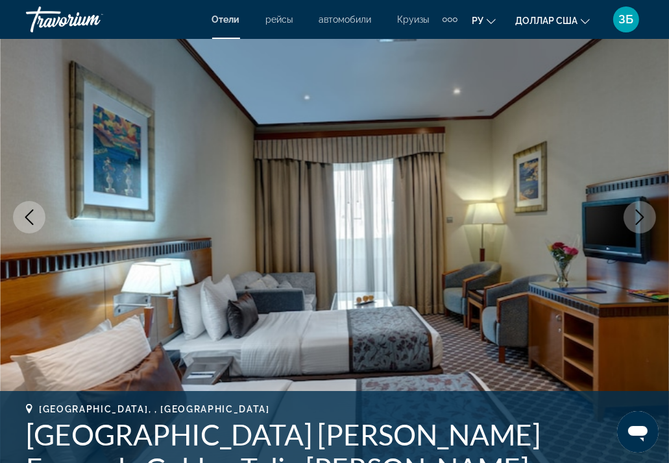
click at [639, 205] on button "Next image" at bounding box center [639, 217] width 32 height 32
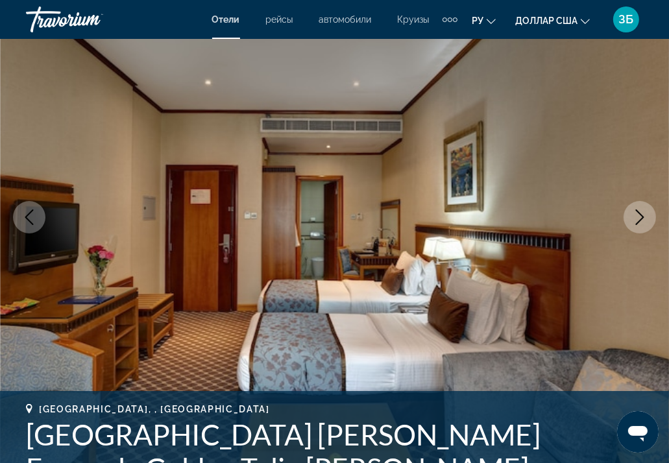
click at [639, 205] on button "Next image" at bounding box center [639, 217] width 32 height 32
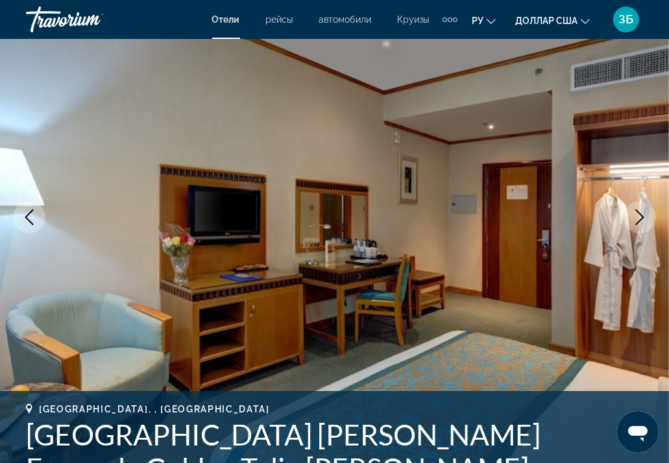
click at [639, 205] on button "Next image" at bounding box center [639, 217] width 32 height 32
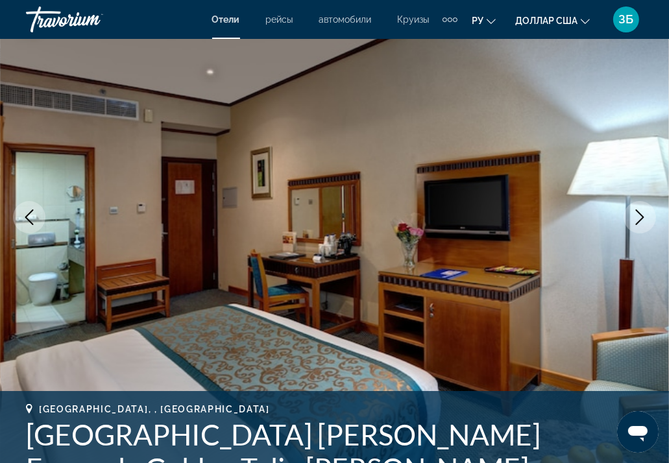
click at [639, 204] on button "Next image" at bounding box center [639, 217] width 32 height 32
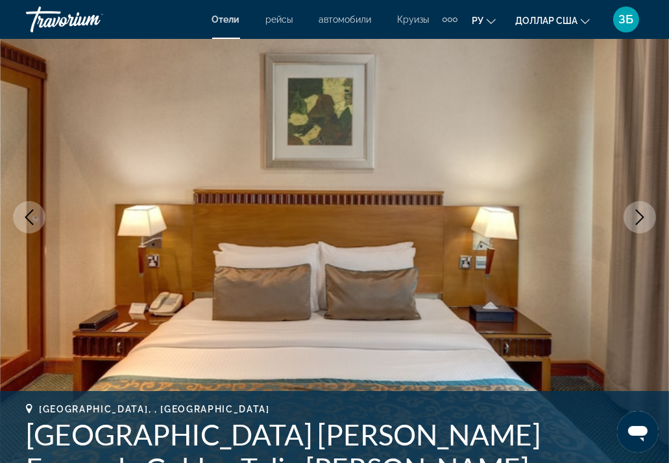
click at [639, 203] on button "Next image" at bounding box center [639, 217] width 32 height 32
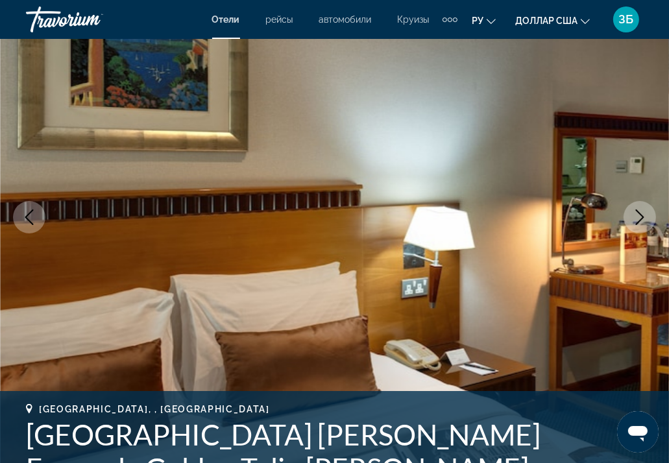
click at [639, 203] on button "Next image" at bounding box center [639, 217] width 32 height 32
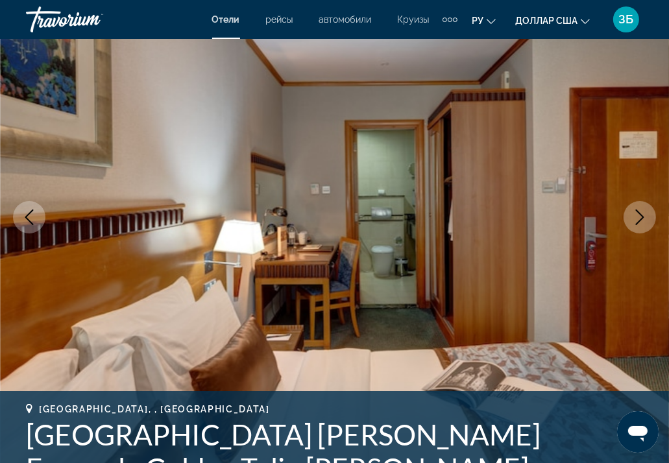
click at [639, 203] on button "Next image" at bounding box center [639, 217] width 32 height 32
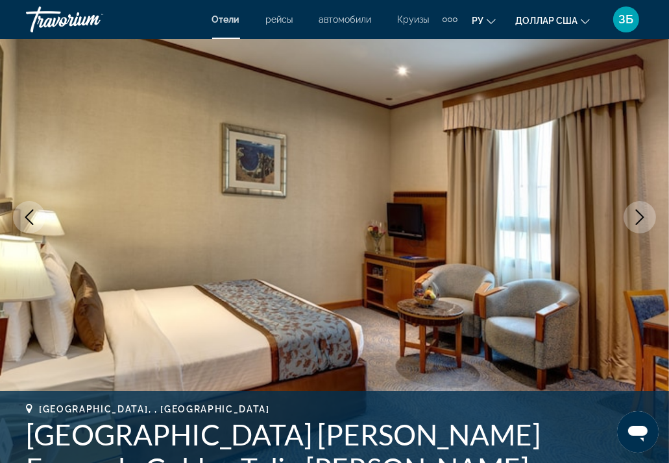
click at [639, 202] on button "Next image" at bounding box center [639, 217] width 32 height 32
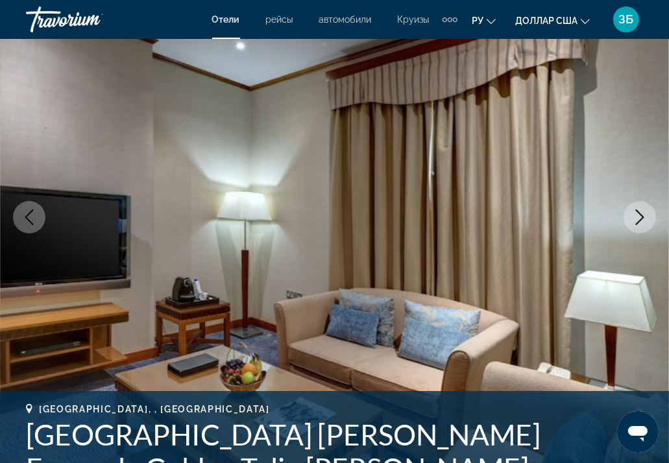
click at [639, 202] on button "Next image" at bounding box center [639, 217] width 32 height 32
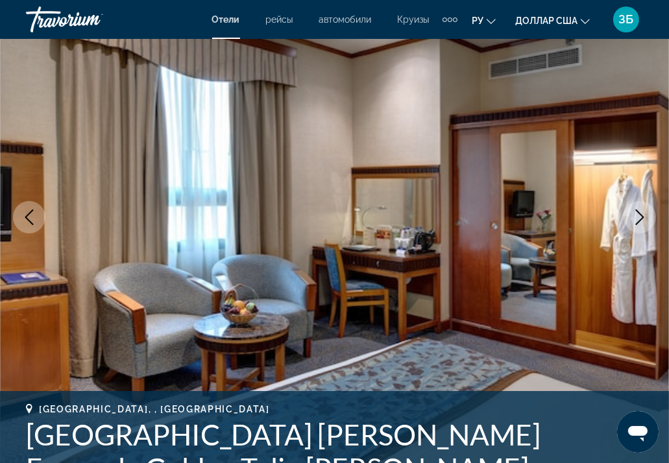
click at [639, 199] on img "Основное содержание" at bounding box center [334, 217] width 669 height 616
click at [639, 198] on img "Основное содержание" at bounding box center [334, 217] width 669 height 616
click at [638, 210] on icon "Next image" at bounding box center [640, 217] width 16 height 16
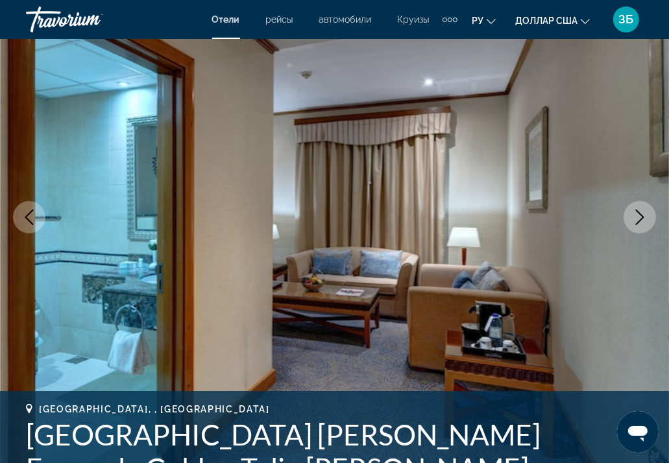
click at [638, 215] on icon "Next image" at bounding box center [640, 217] width 16 height 16
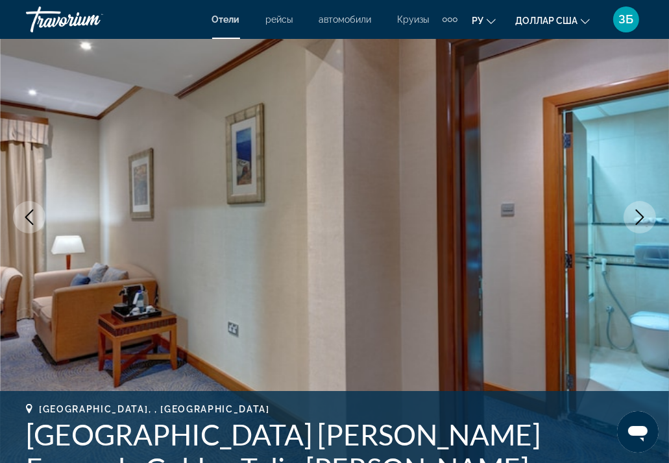
click at [638, 215] on icon "Next image" at bounding box center [640, 217] width 16 height 16
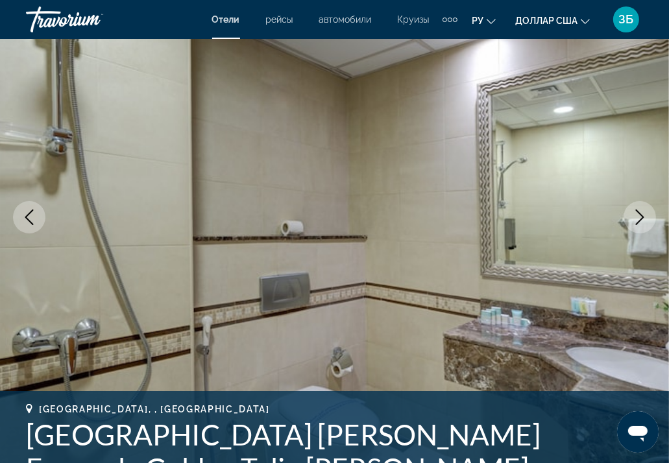
click at [638, 213] on icon "Next image" at bounding box center [639, 217] width 8 height 16
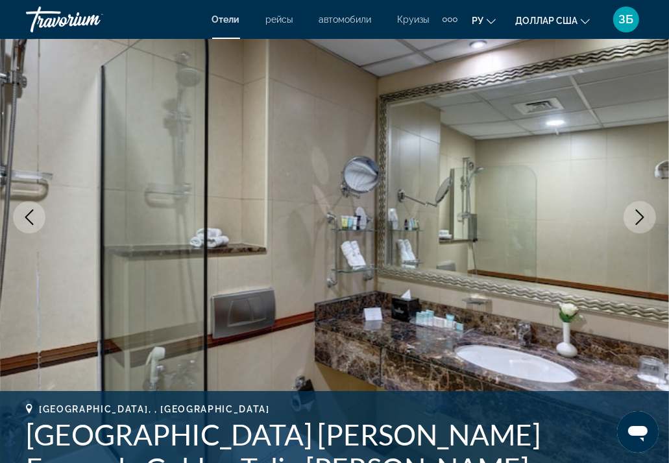
click at [638, 213] on icon "Next image" at bounding box center [639, 217] width 8 height 16
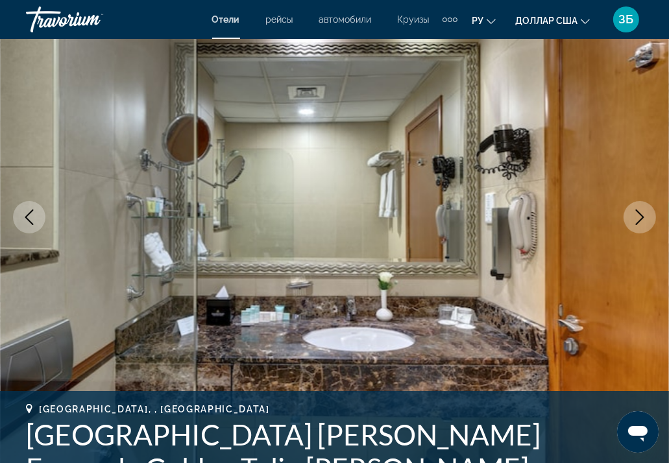
click at [638, 213] on icon "Next image" at bounding box center [639, 217] width 8 height 16
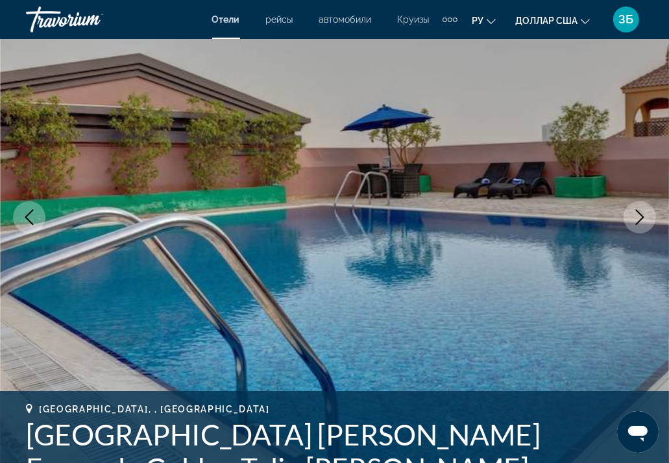
click at [638, 211] on icon "Next image" at bounding box center [640, 217] width 16 height 16
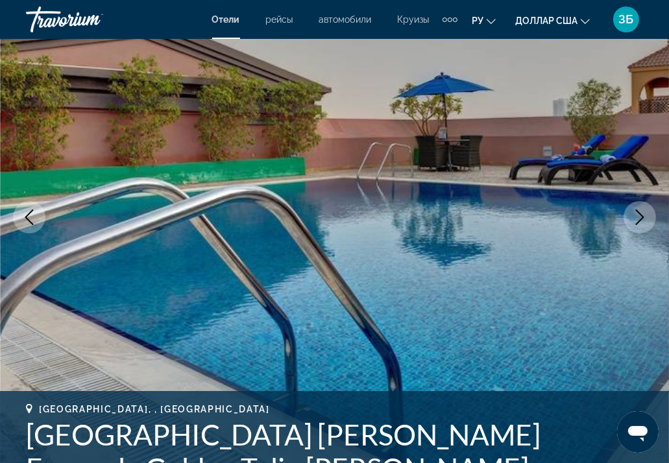
click at [638, 211] on icon "Next image" at bounding box center [640, 217] width 16 height 16
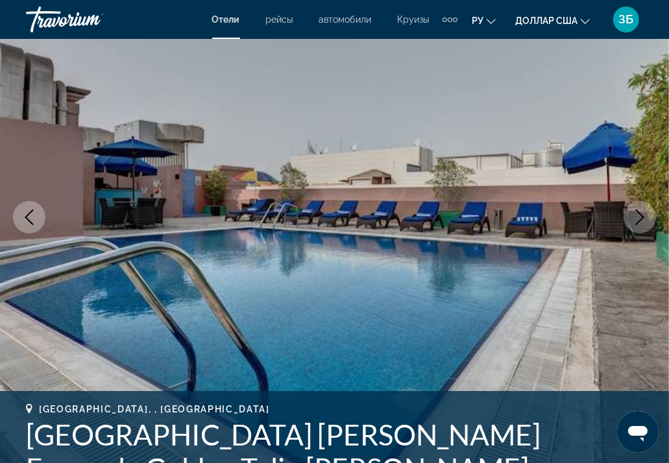
click at [640, 213] on icon "Next image" at bounding box center [639, 217] width 8 height 16
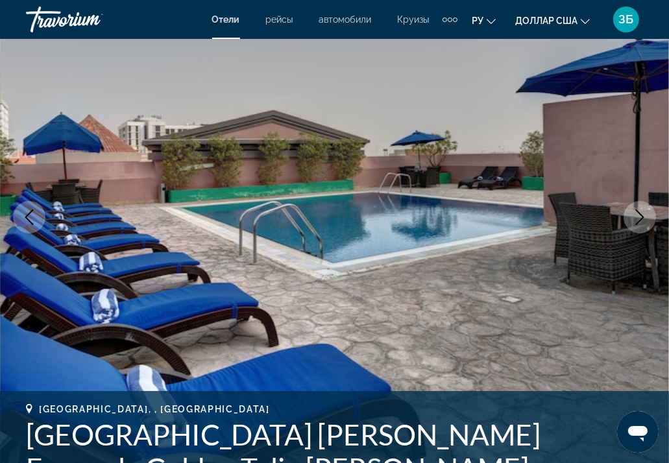
click at [640, 213] on icon "Next image" at bounding box center [639, 217] width 8 height 16
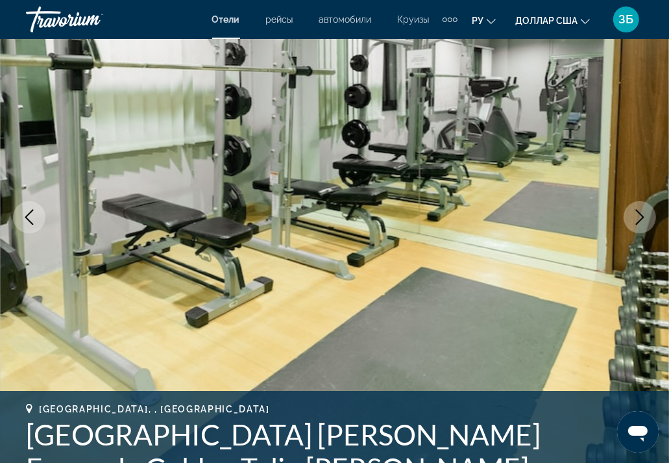
click at [635, 213] on icon "Next image" at bounding box center [640, 217] width 16 height 16
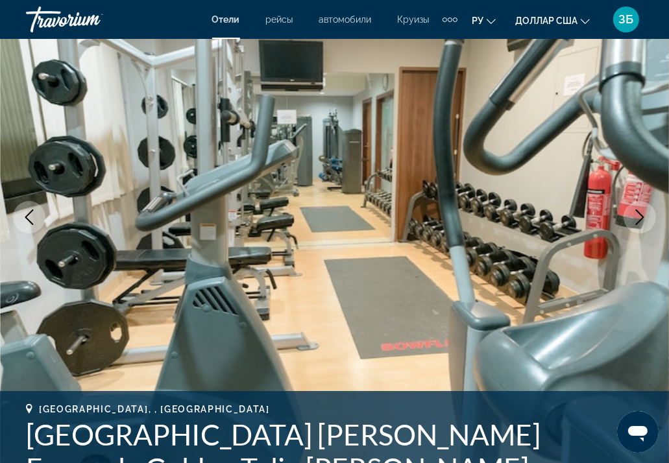
click at [635, 213] on icon "Next image" at bounding box center [640, 217] width 16 height 16
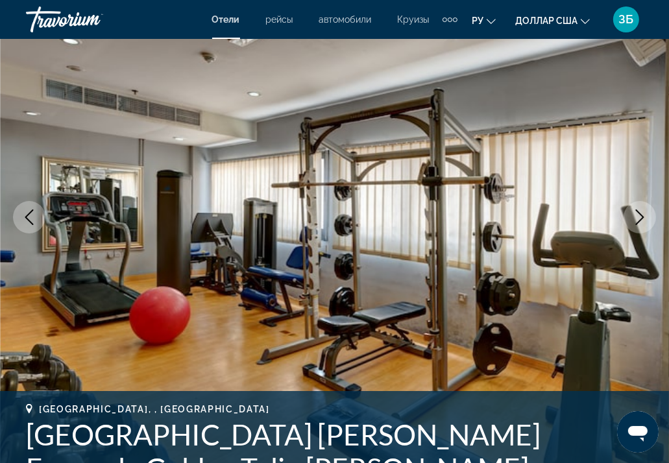
click at [636, 213] on icon "Next image" at bounding box center [640, 217] width 16 height 16
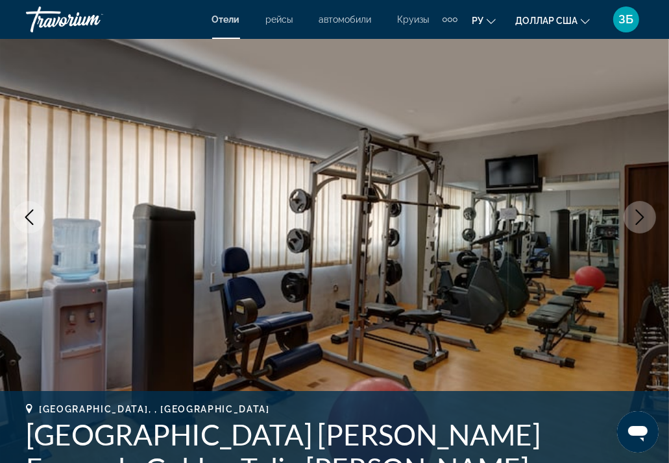
click at [636, 213] on icon "Next image" at bounding box center [640, 217] width 16 height 16
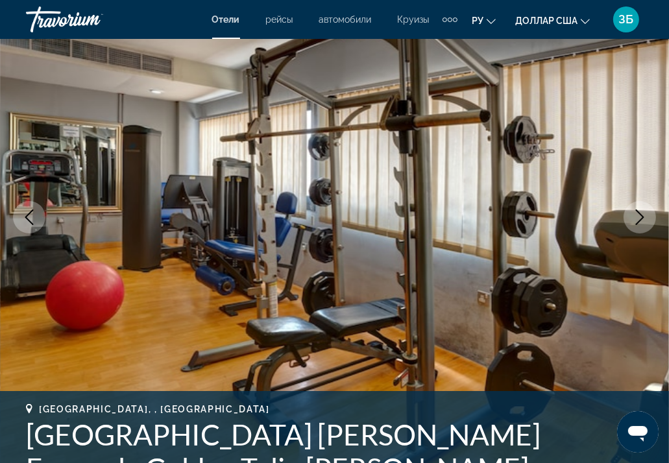
click at [636, 213] on icon "Next image" at bounding box center [640, 217] width 16 height 16
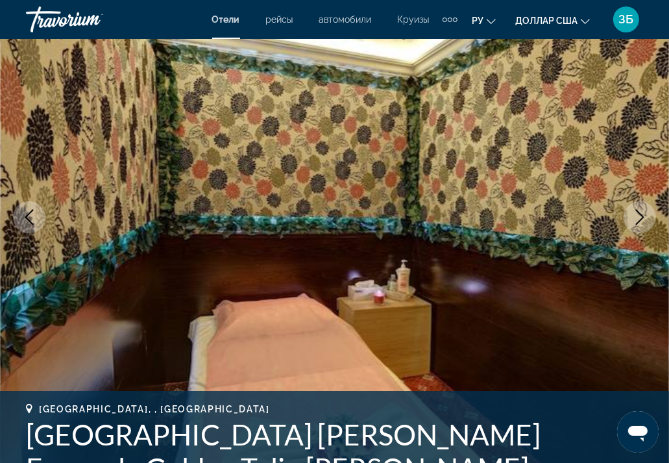
click at [636, 213] on icon "Next image" at bounding box center [640, 217] width 16 height 16
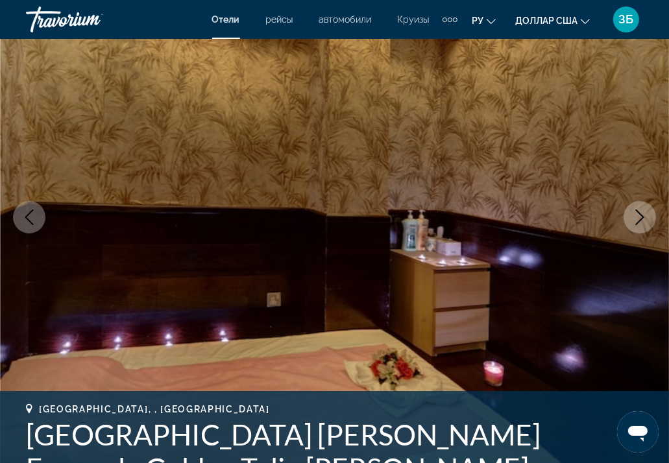
click at [642, 211] on icon "Next image" at bounding box center [640, 217] width 16 height 16
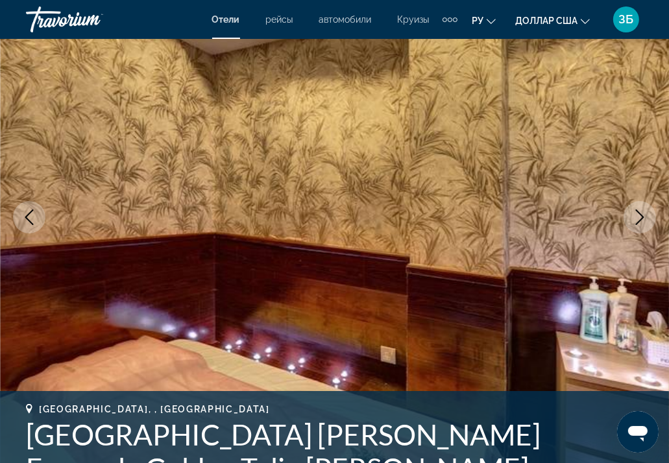
click at [645, 210] on icon "Next image" at bounding box center [640, 217] width 16 height 16
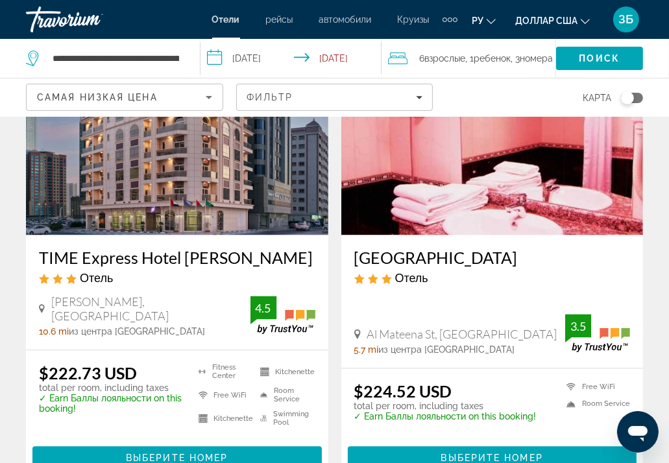
scroll to position [1661, 0]
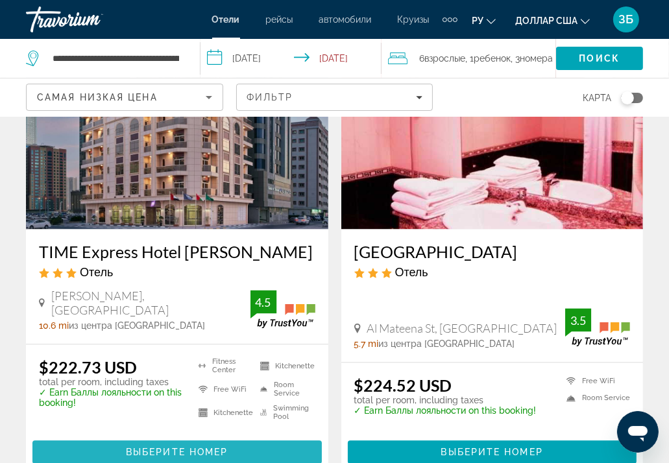
click at [195, 447] on span "Выберите номер" at bounding box center [177, 452] width 102 height 10
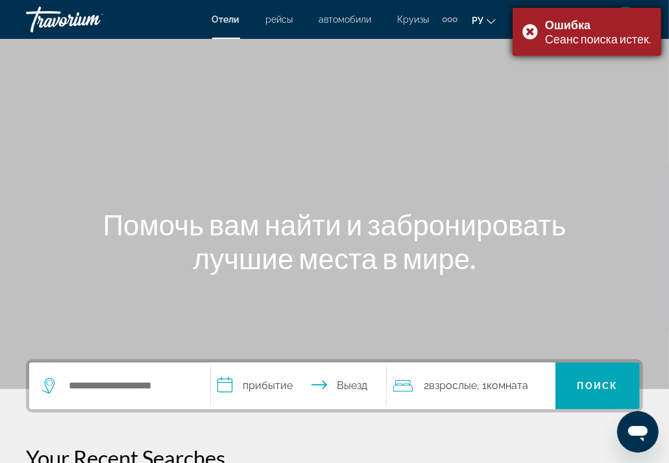
click at [527, 32] on div "Ошибка Сеанс поиска истек." at bounding box center [586, 32] width 148 height 48
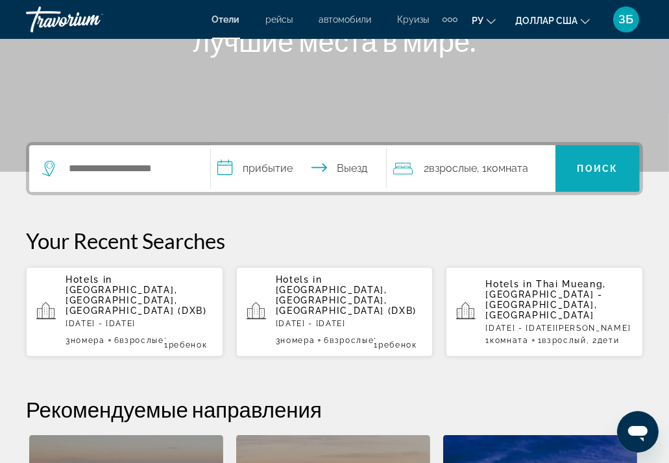
scroll to position [195, 0]
